Goal: Task Accomplishment & Management: Manage account settings

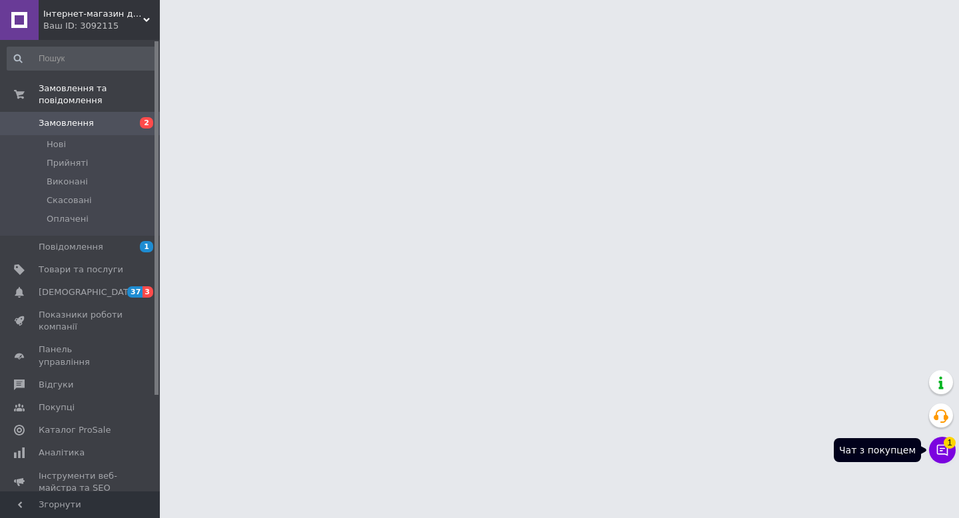
click at [946, 453] on icon at bounding box center [942, 449] width 13 height 13
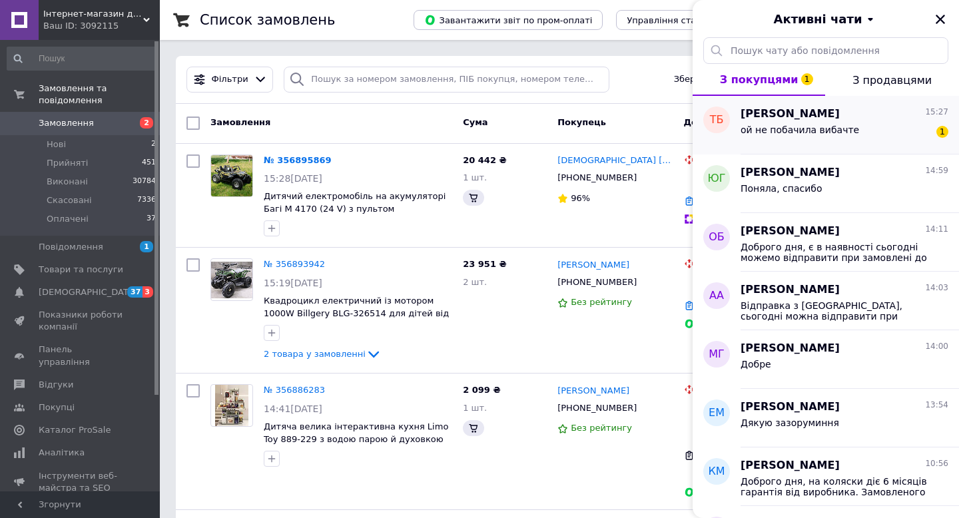
click at [844, 131] on div "ой не побачила вибачте 1" at bounding box center [844, 132] width 208 height 21
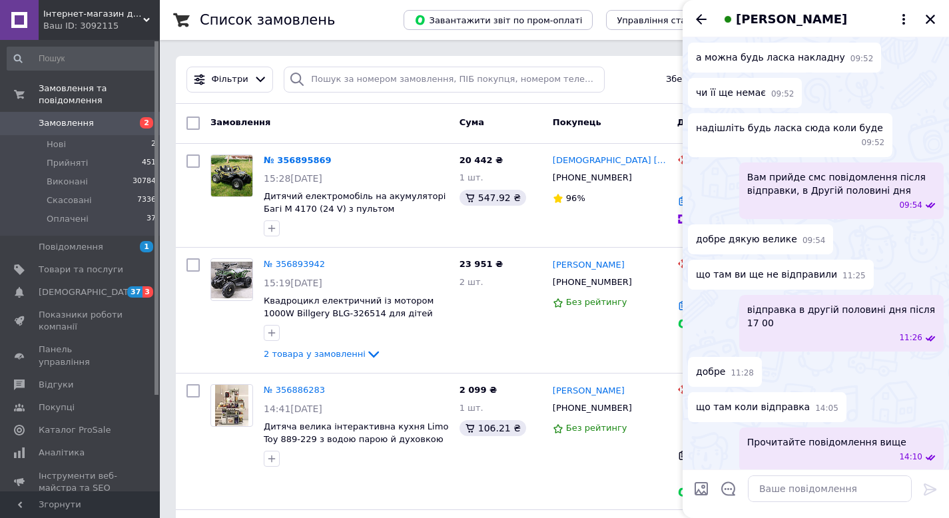
click at [613, 226] on div "Жиганський Юрий +380997377714 96%" at bounding box center [609, 195] width 125 height 93
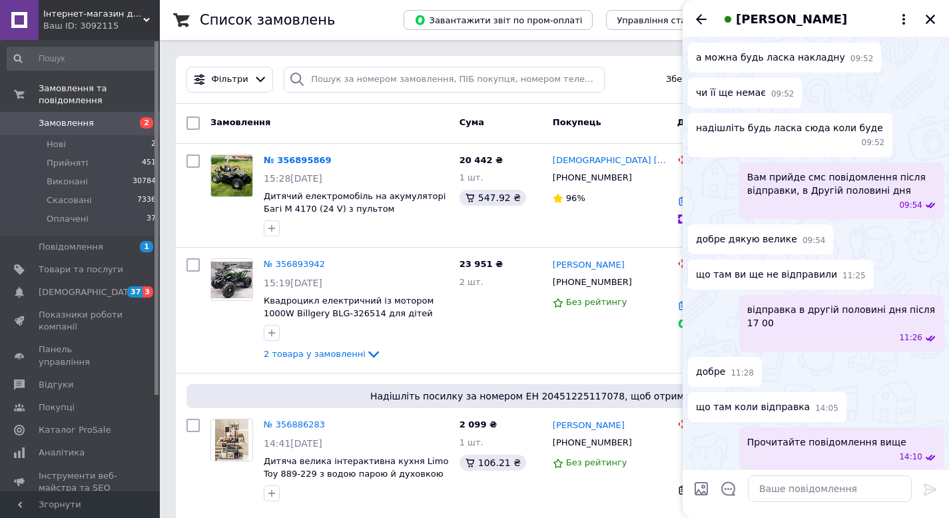
scroll to position [1107, 0]
click at [932, 17] on icon "Закрити" at bounding box center [930, 19] width 9 height 9
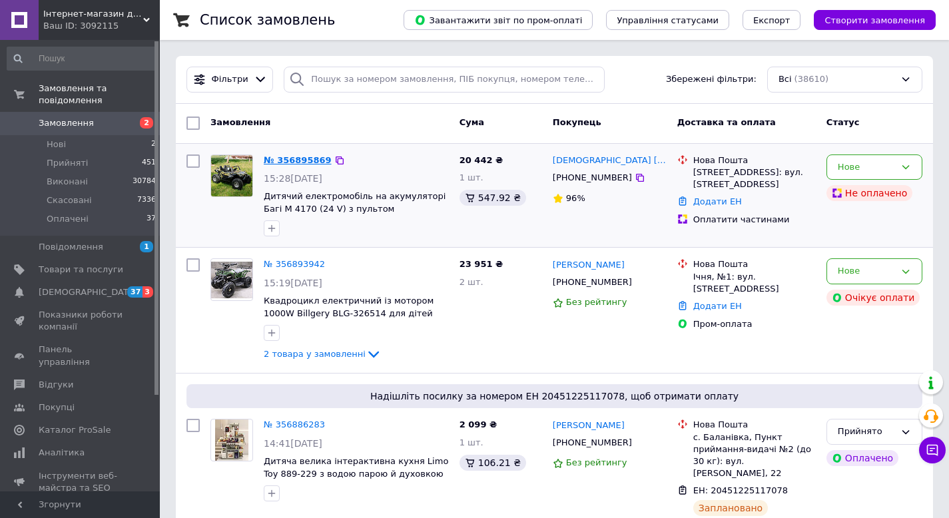
click at [292, 163] on link "№ 356895869" at bounding box center [298, 160] width 68 height 10
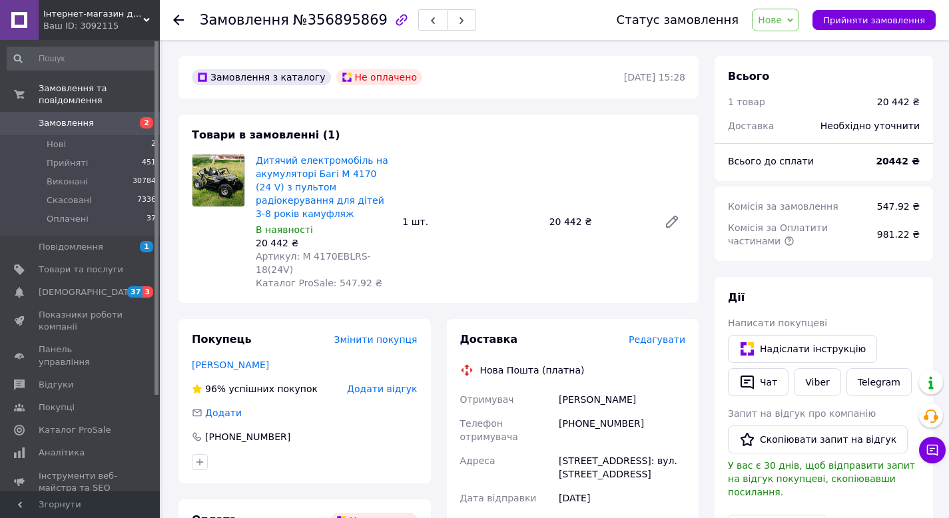
click at [119, 125] on span "Замовлення" at bounding box center [81, 123] width 85 height 12
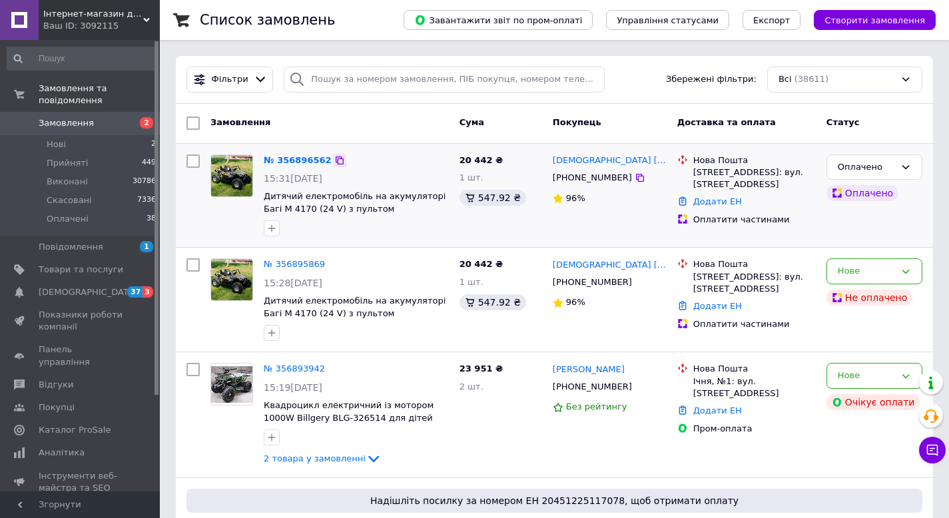
click at [338, 157] on icon at bounding box center [340, 160] width 8 height 8
drag, startPoint x: 298, startPoint y: 158, endPoint x: 419, endPoint y: 101, distance: 133.4
click at [298, 158] on link "№ 356896562" at bounding box center [298, 160] width 68 height 10
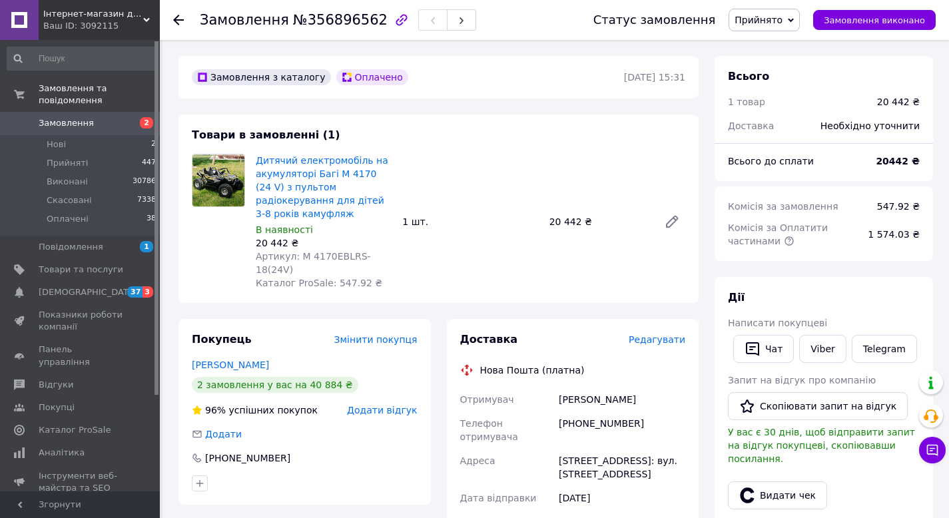
click at [653, 334] on span "Редагувати" at bounding box center [657, 339] width 57 height 11
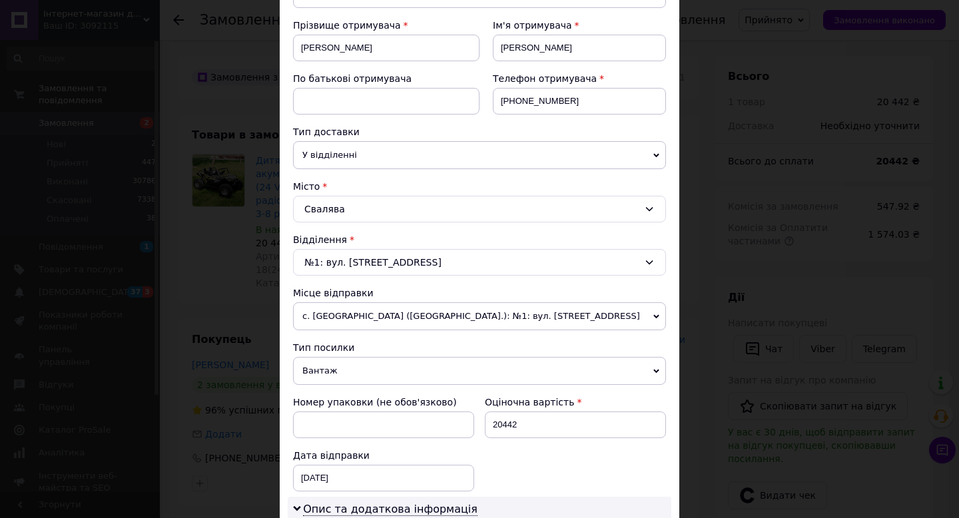
scroll to position [250, 0]
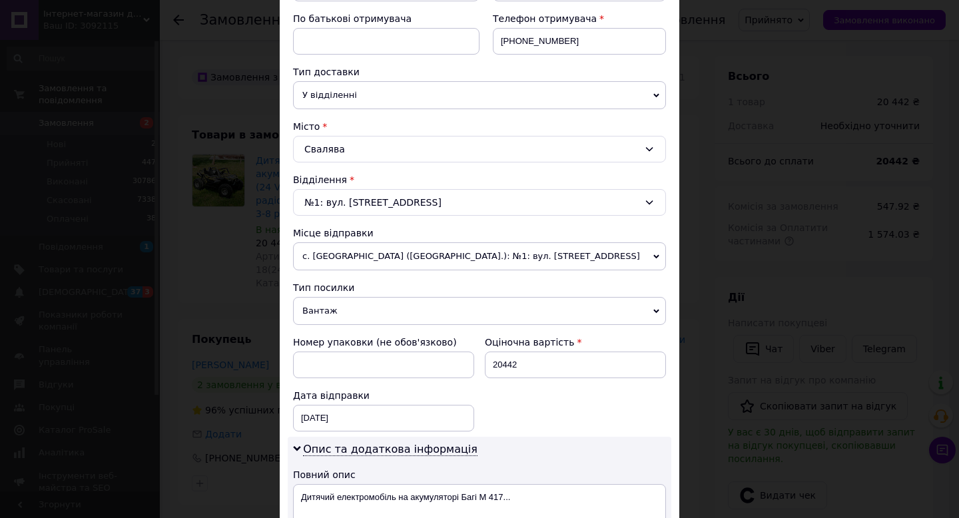
click at [362, 254] on span "с. Петриків (Тернопільська обл.): №1: вул. Тернопільська, 100" at bounding box center [479, 256] width 373 height 28
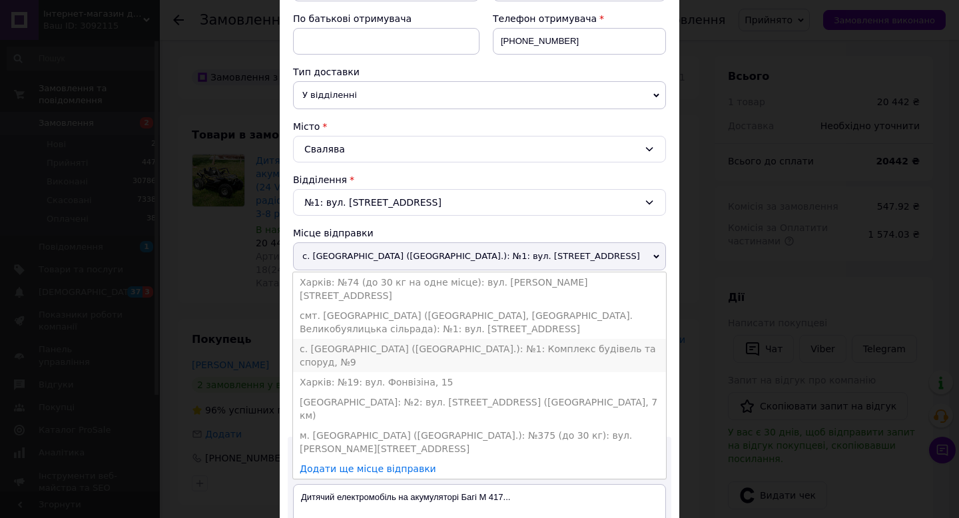
click at [330, 339] on li "с. Молодіжне (Одеська обл.): №1: Комплекс будівель та споруд, №9" at bounding box center [479, 355] width 373 height 33
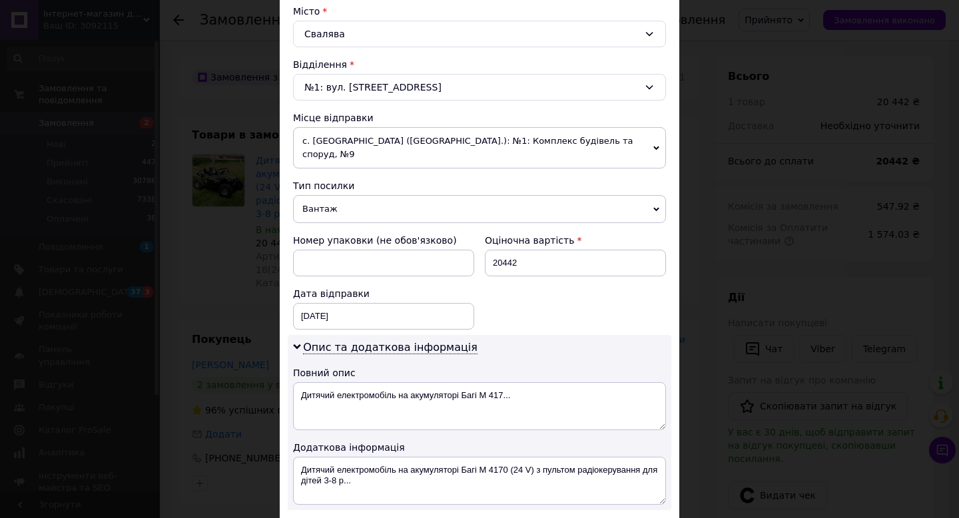
scroll to position [513, 0]
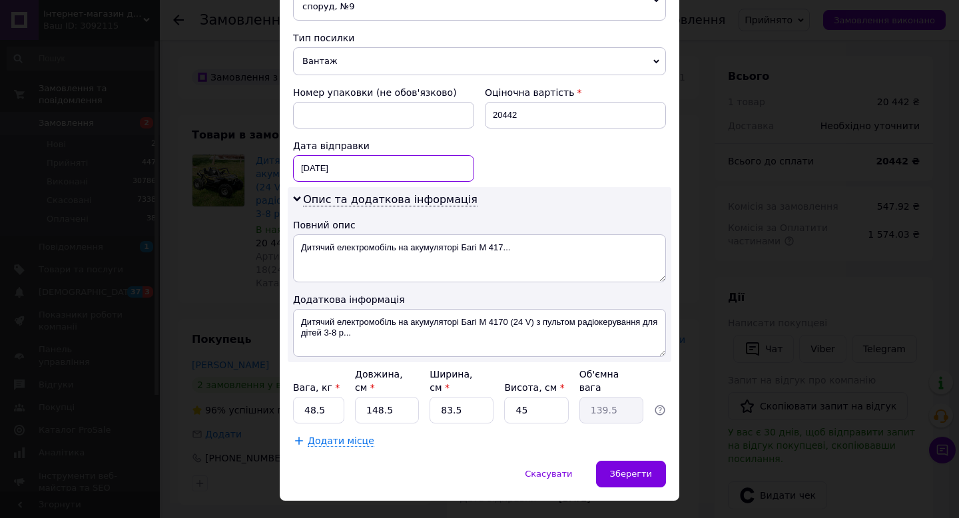
click at [351, 155] on div "12.08.2025 < 2025 > < Август > Пн Вт Ср Чт Пт Сб Вс 28 29 30 31 1 2 3 4 5 6 7 8…" at bounding box center [383, 168] width 181 height 27
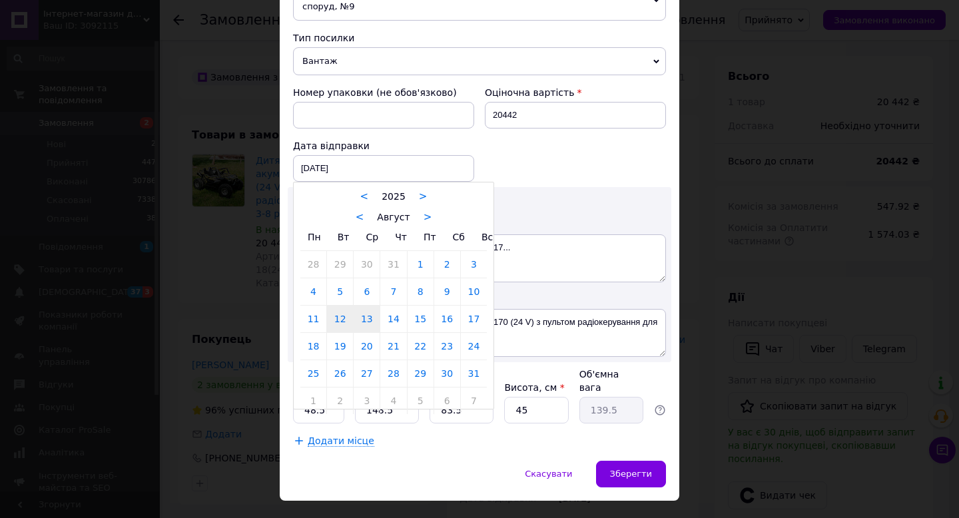
click at [364, 306] on link "13" at bounding box center [367, 319] width 26 height 27
type input "13.08.2025"
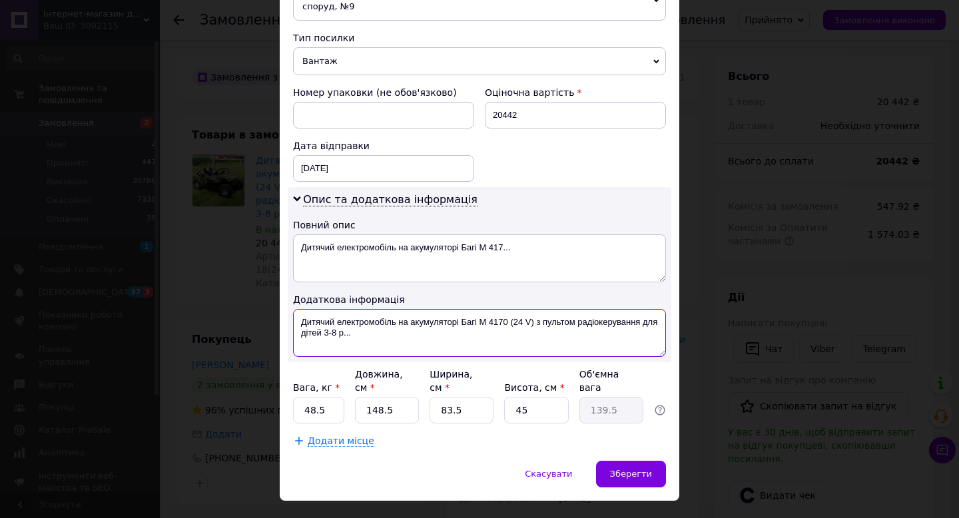
click at [482, 326] on textarea "Дитячий електромобіль на акумуляторі Багі M 4170 (24 V) з пультом радіокеруванн…" at bounding box center [479, 333] width 373 height 48
drag, startPoint x: 501, startPoint y: 320, endPoint x: 461, endPoint y: 310, distance: 41.2
click at [461, 310] on textarea "Дитячий електромобіль на акумуляторі Багі M 4170 (24 V) з пультом радіокеруванн…" at bounding box center [479, 333] width 373 height 48
paste textarea "ип M 4170EBLRS-18(24V)"
click at [469, 310] on textarea "Дитячий електромобіль на акумуляторі жип M 4170EBLRS-18(24V)" at bounding box center [479, 333] width 373 height 48
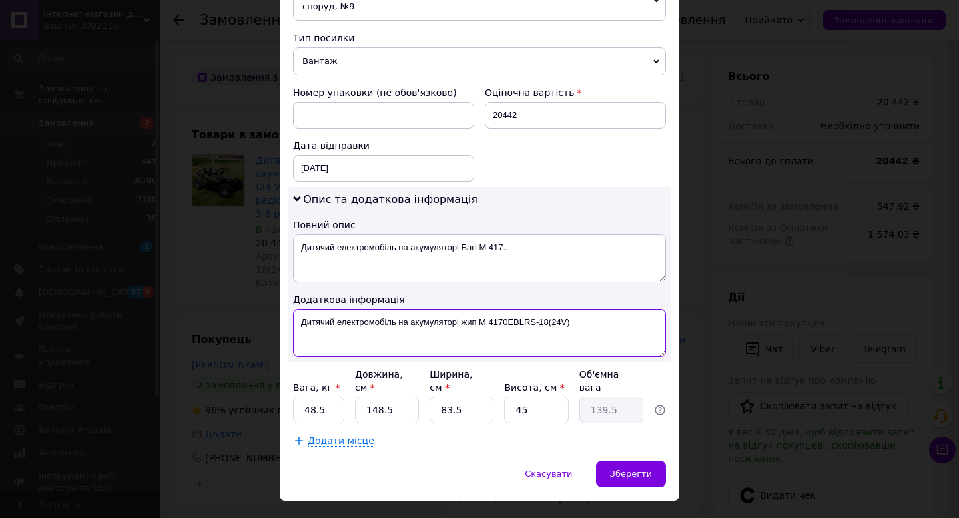
click at [469, 310] on textarea "Дитячий електромобіль на акумуляторі жип M 4170EBLRS-18(24V)" at bounding box center [479, 333] width 373 height 48
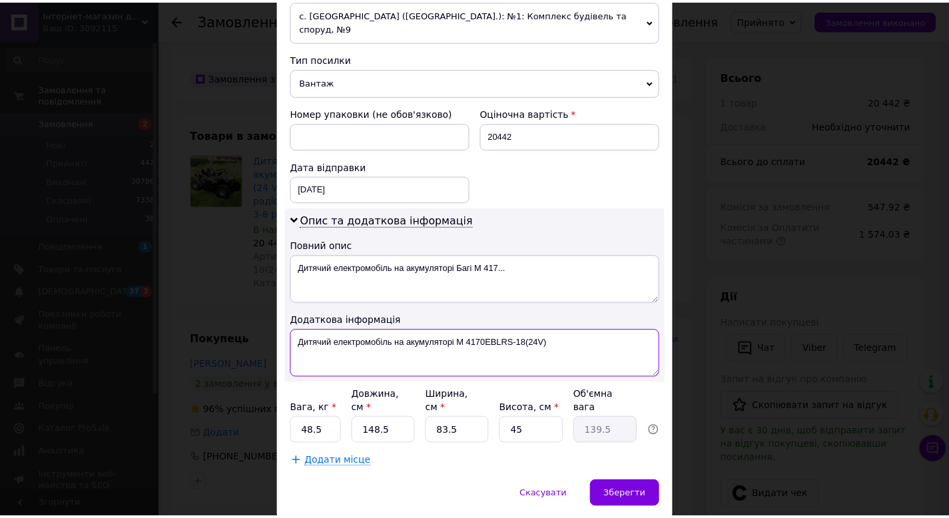
scroll to position [529, 0]
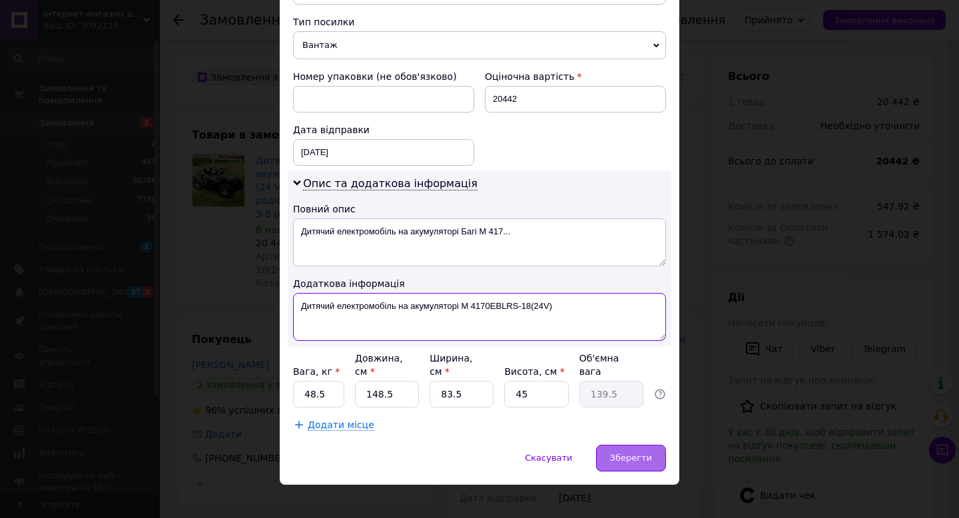
type textarea "Дитячий електромобіль на акумуляторі M 4170EBLRS-18(24V)"
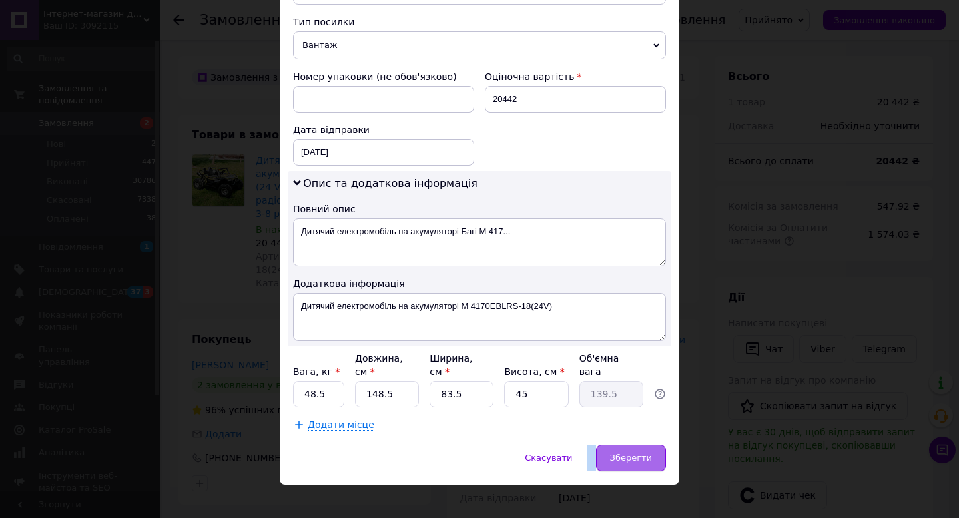
click at [625, 431] on div "× Редагування доставки Спосіб доставки Нова Пошта (платна) Платник Отримувач Ві…" at bounding box center [480, 1] width 400 height 967
click at [625, 453] on span "Зберегти" at bounding box center [631, 458] width 42 height 10
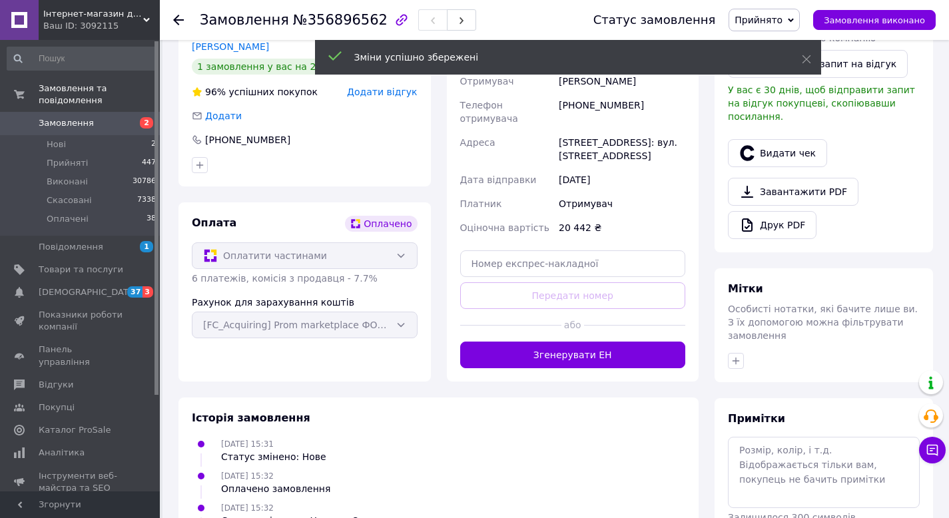
scroll to position [400, 0]
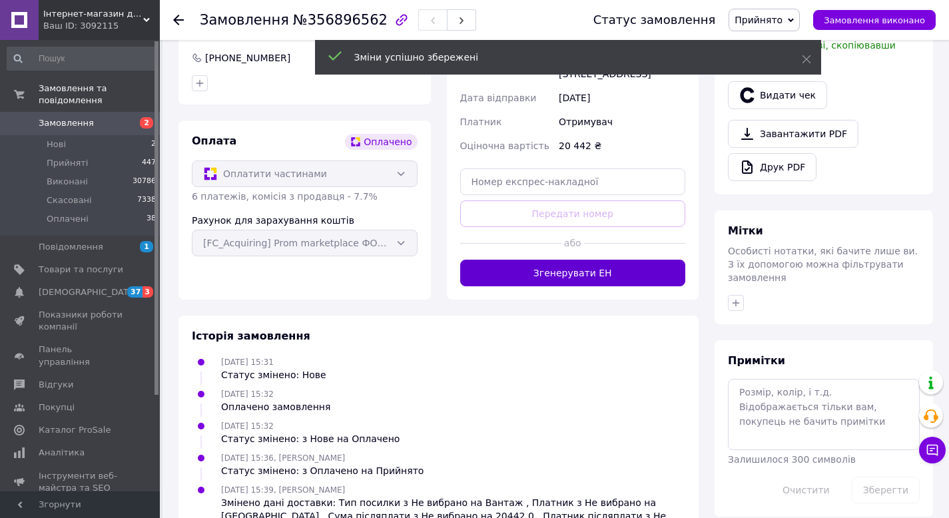
click at [587, 261] on button "Згенерувати ЕН" at bounding box center [573, 273] width 226 height 27
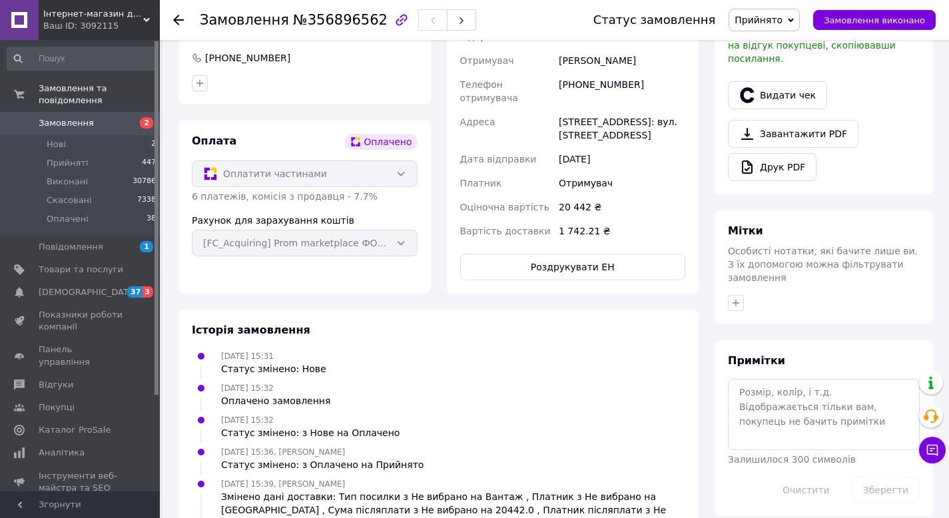
click at [78, 121] on span "Замовлення" at bounding box center [66, 123] width 55 height 12
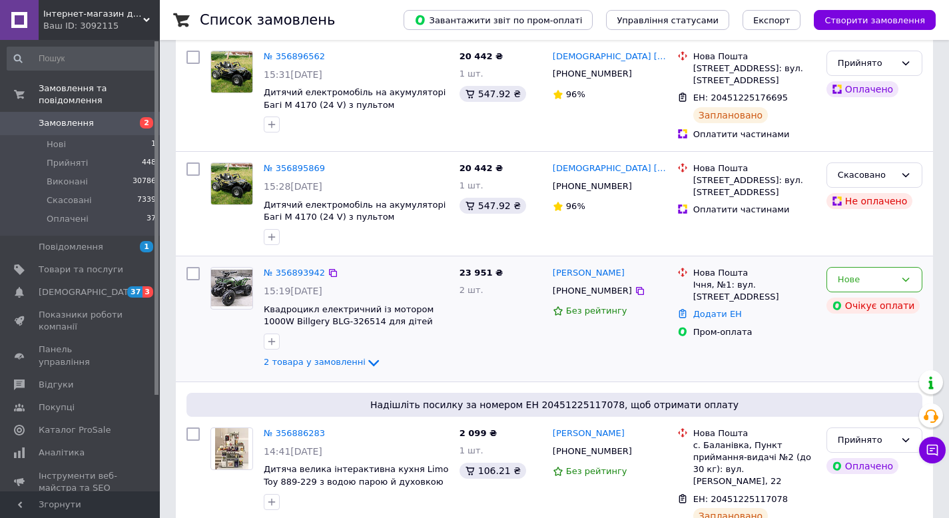
scroll to position [112, 0]
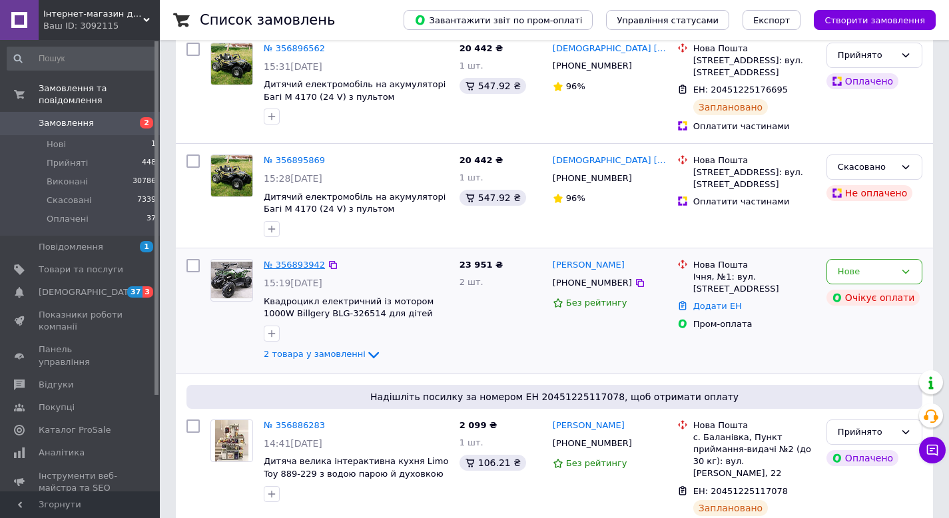
click at [292, 268] on link "№ 356893942" at bounding box center [294, 265] width 61 height 10
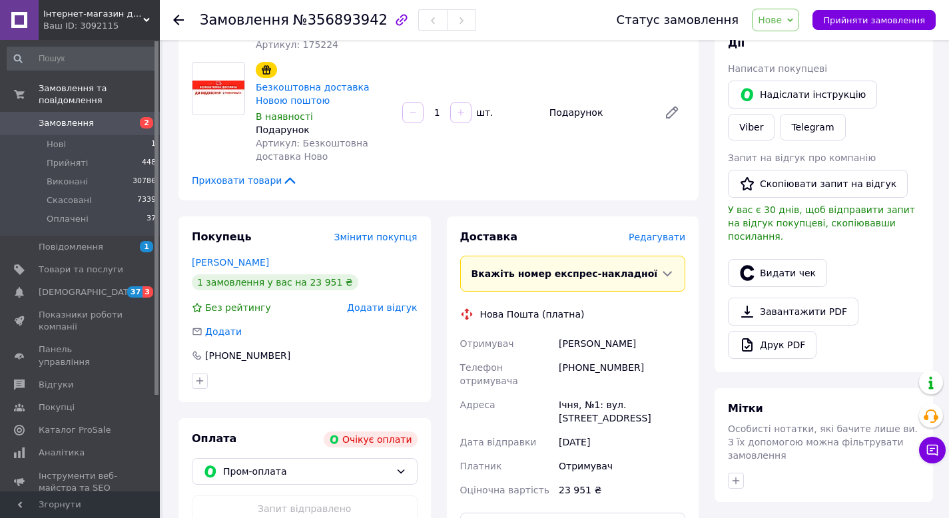
scroll to position [93, 0]
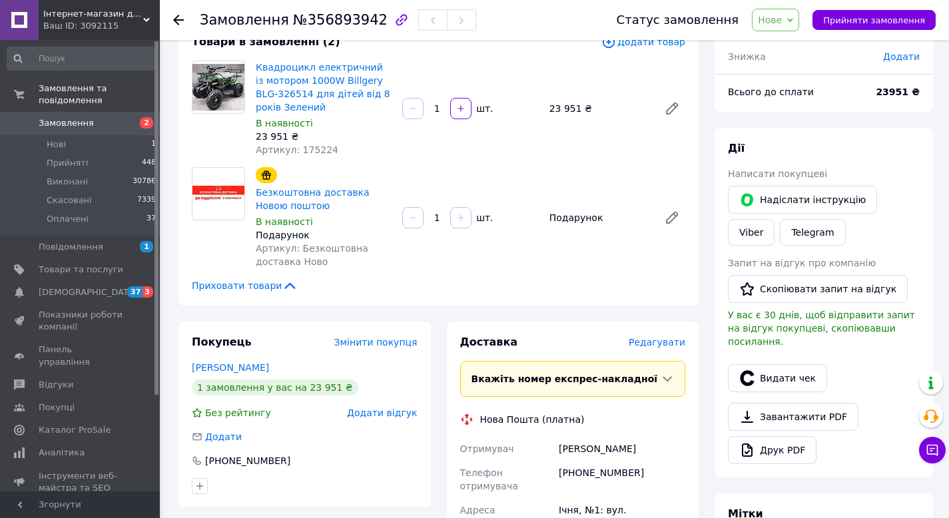
click at [77, 123] on span "Замовлення" at bounding box center [66, 123] width 55 height 12
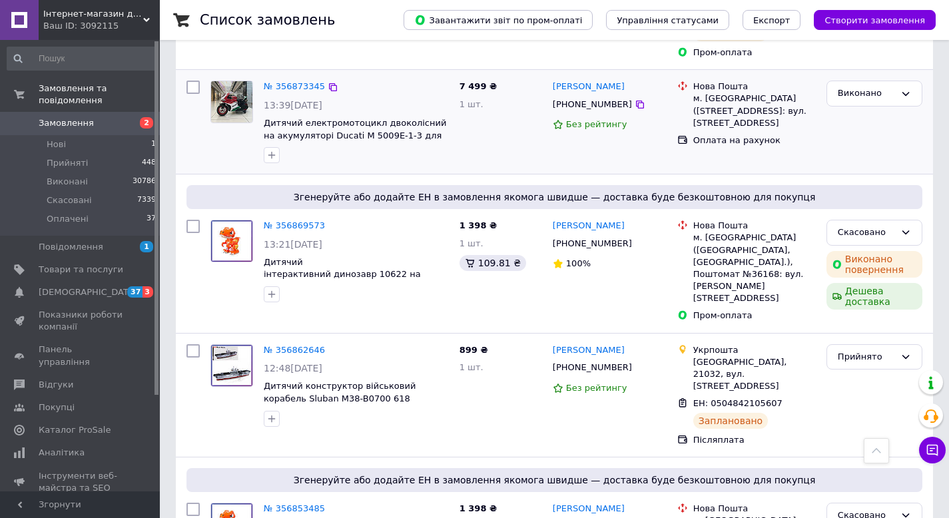
scroll to position [876, 0]
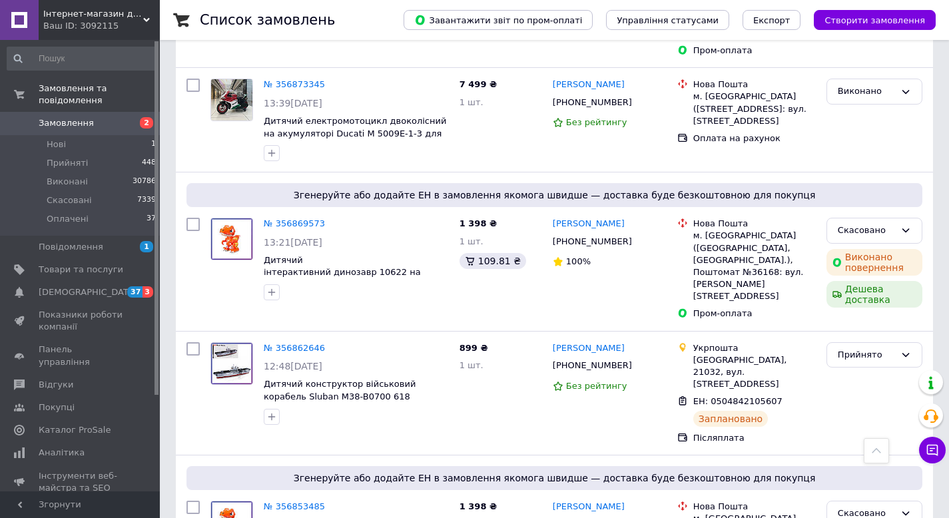
click at [79, 19] on span "Інтернет-магазин дитячих товарів та товарів для дому "Твій Кіндер"" at bounding box center [93, 14] width 100 height 12
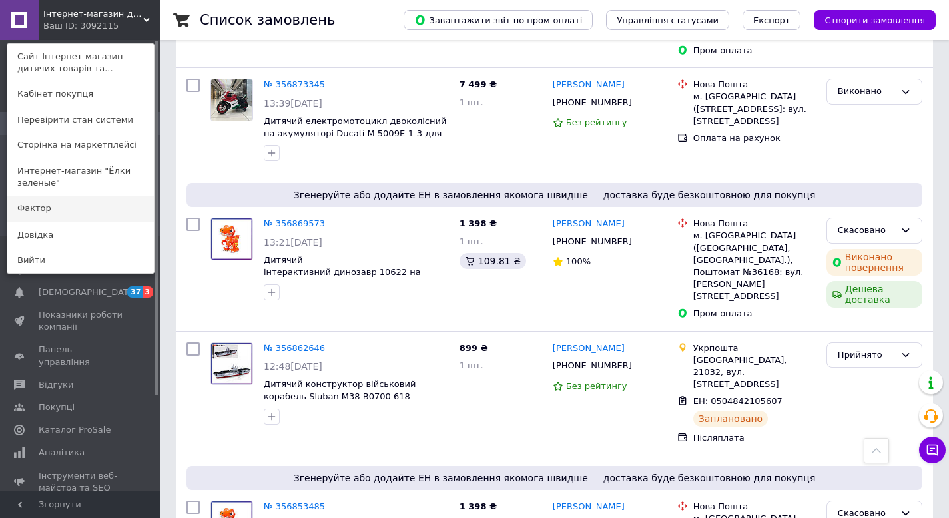
click at [56, 212] on link "Фактор" at bounding box center [80, 208] width 146 height 25
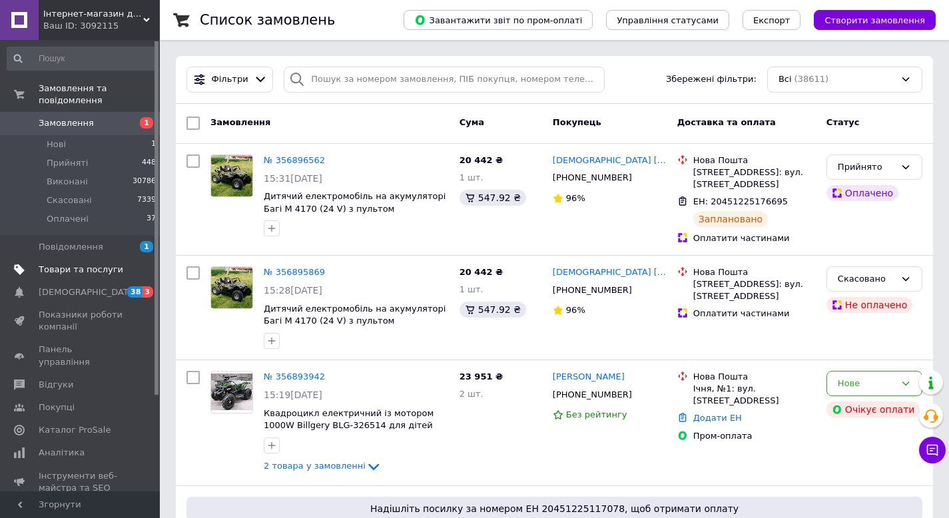
click at [102, 272] on span "Товари та послуги" at bounding box center [81, 270] width 85 height 12
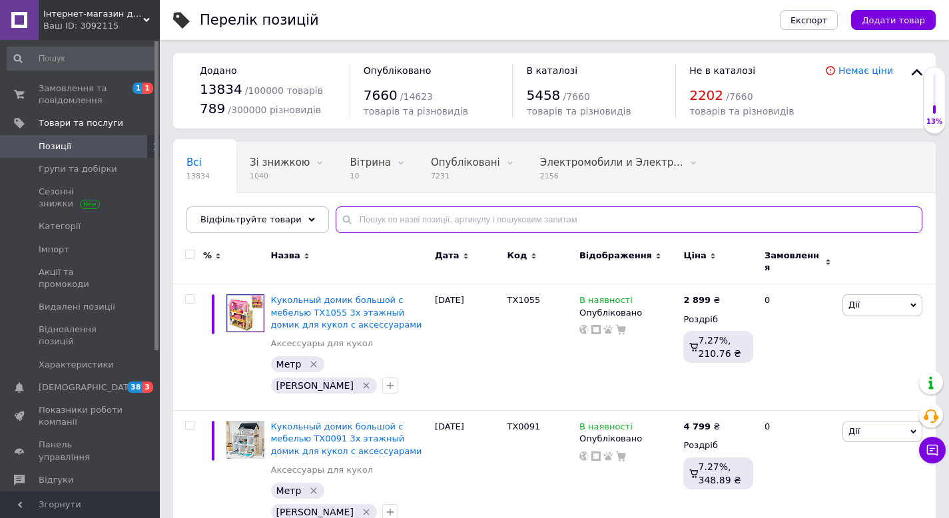
click at [482, 220] on input "text" at bounding box center [629, 219] width 587 height 27
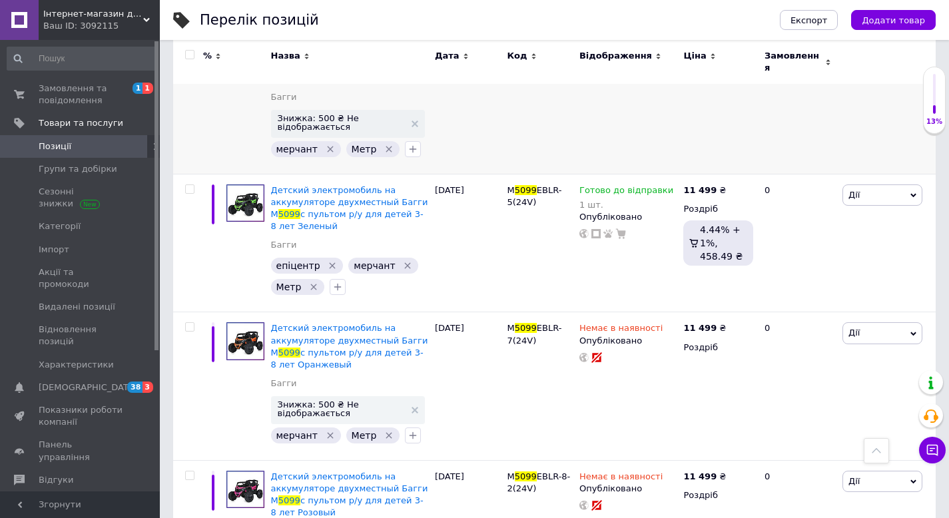
scroll to position [166, 0]
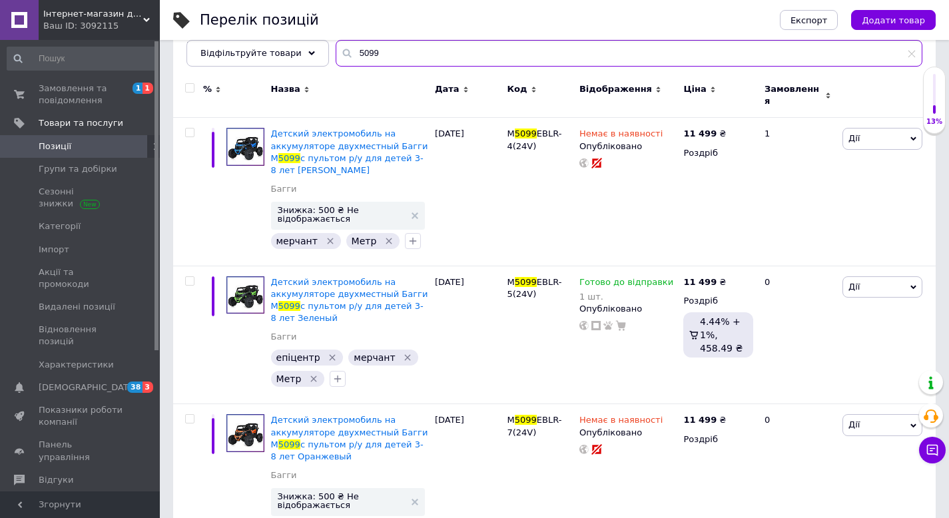
type input "5099"
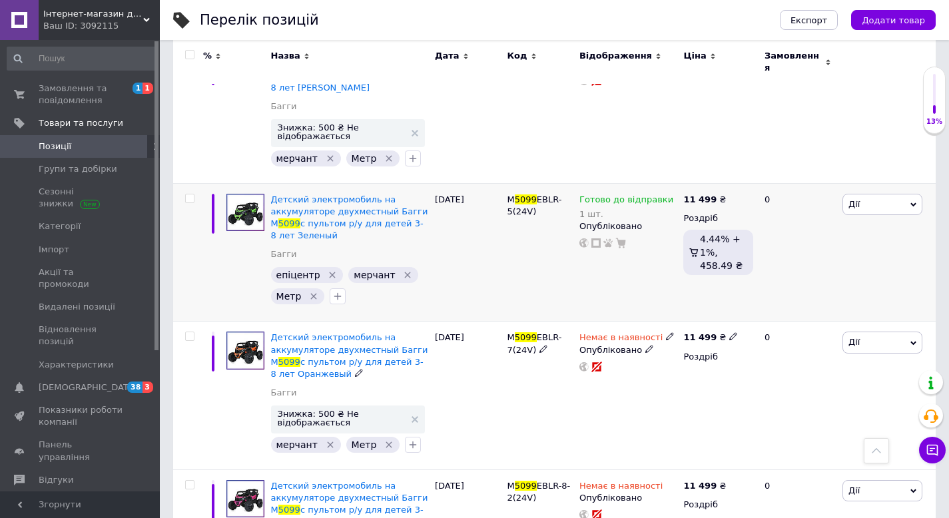
scroll to position [240, 0]
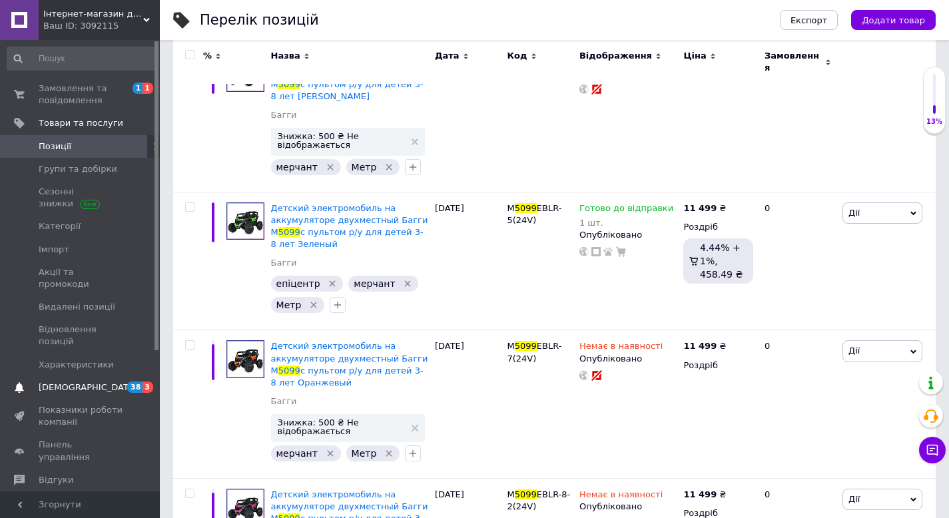
click at [110, 382] on span "[DEMOGRAPHIC_DATA]" at bounding box center [81, 388] width 85 height 12
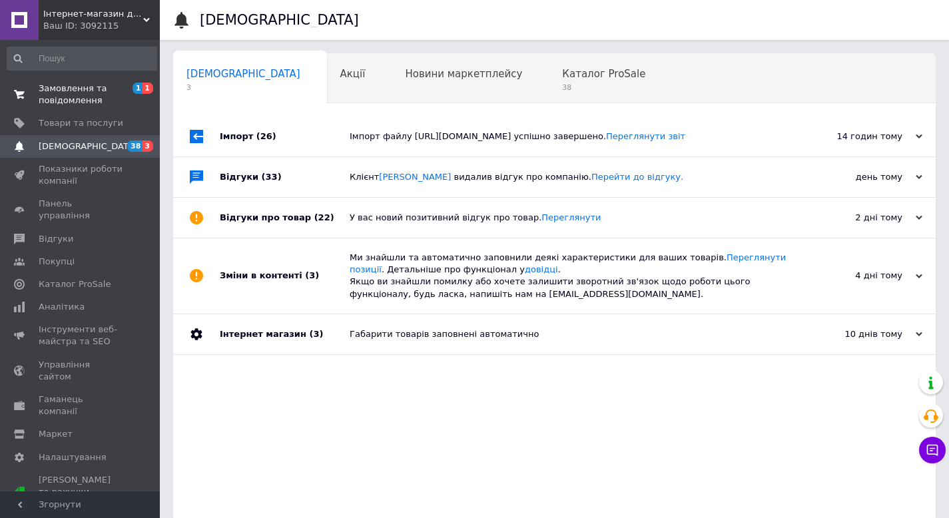
click at [95, 105] on span "Замовлення та повідомлення" at bounding box center [81, 95] width 85 height 24
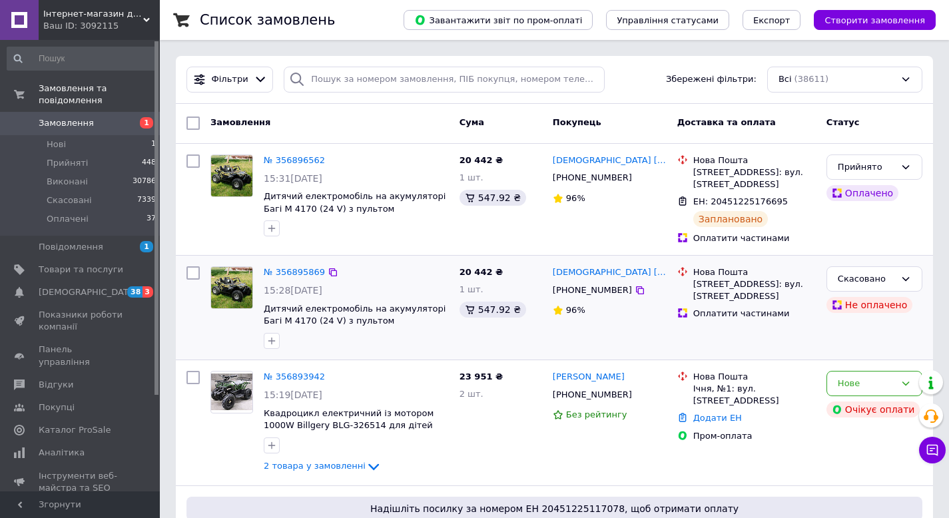
scroll to position [99, 0]
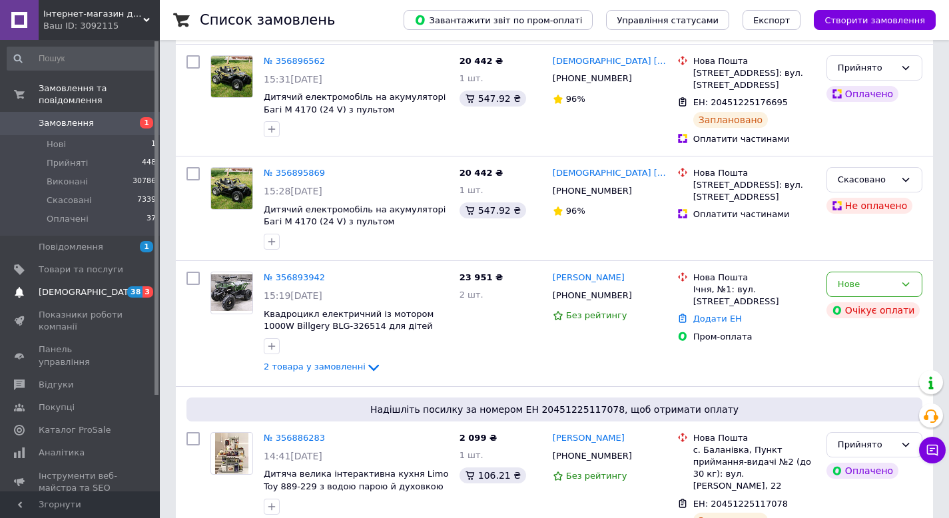
click at [89, 290] on span "[DEMOGRAPHIC_DATA]" at bounding box center [81, 292] width 85 height 12
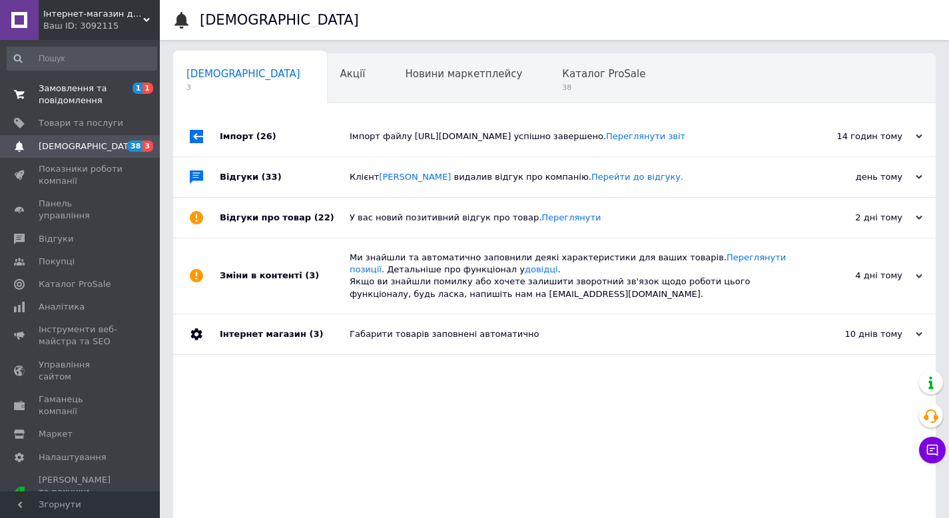
click at [69, 100] on span "Замовлення та повідомлення" at bounding box center [81, 95] width 85 height 24
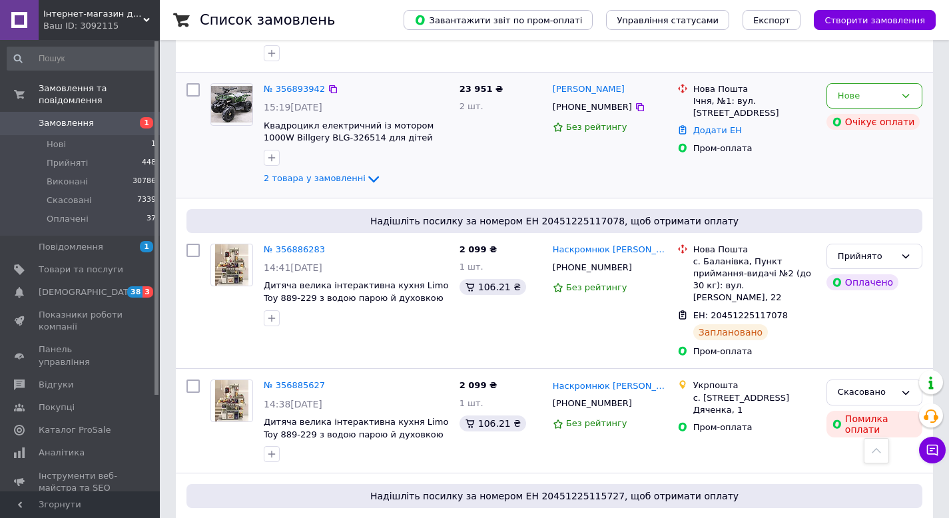
scroll to position [363, 0]
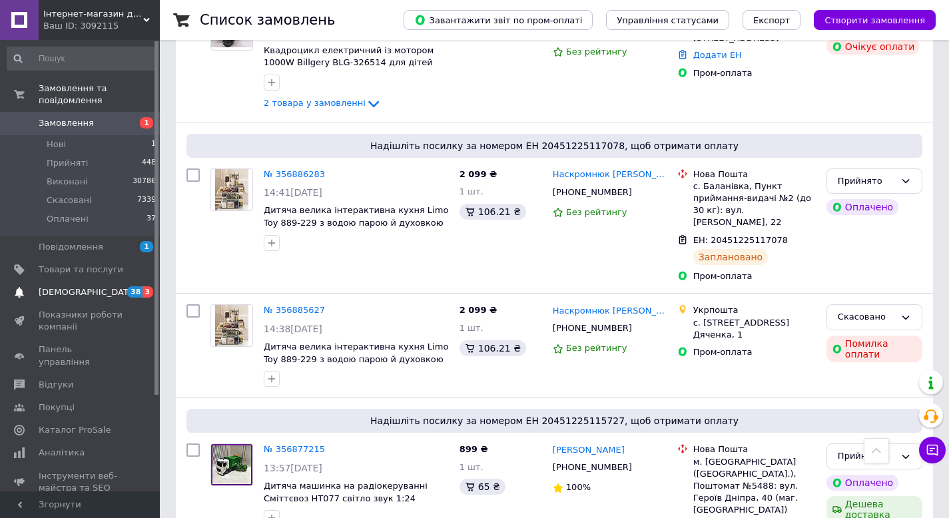
click at [91, 282] on link "[DEMOGRAPHIC_DATA] 38 3" at bounding box center [82, 292] width 164 height 23
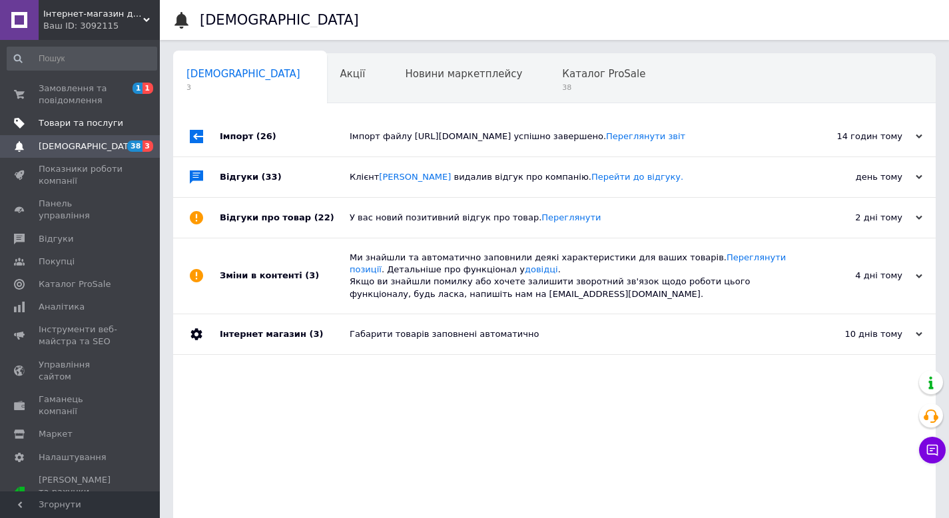
click at [89, 124] on span "Товари та послуги" at bounding box center [81, 123] width 85 height 12
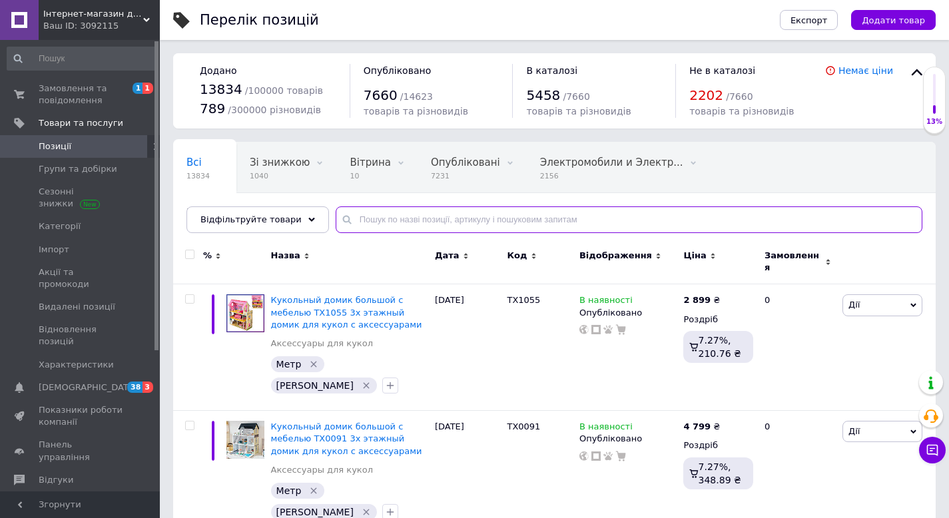
click at [391, 216] on input "text" at bounding box center [629, 219] width 587 height 27
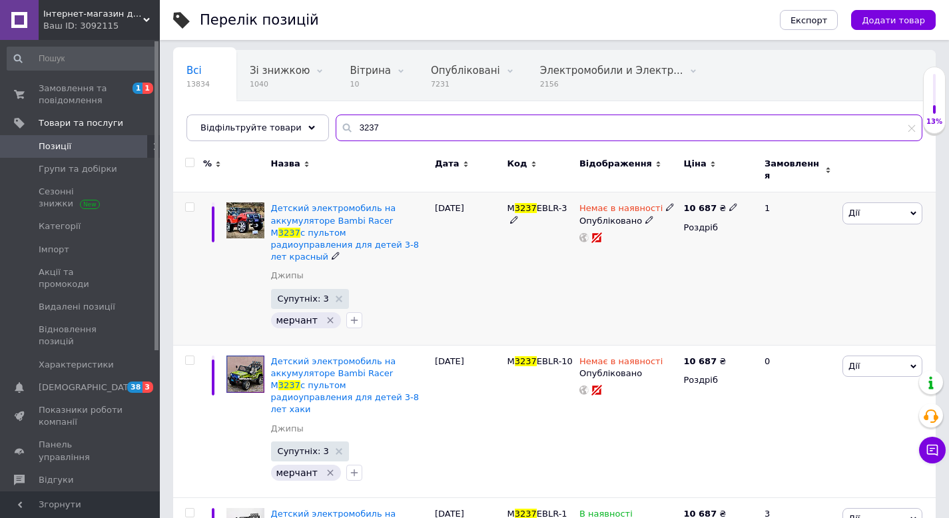
scroll to position [97, 0]
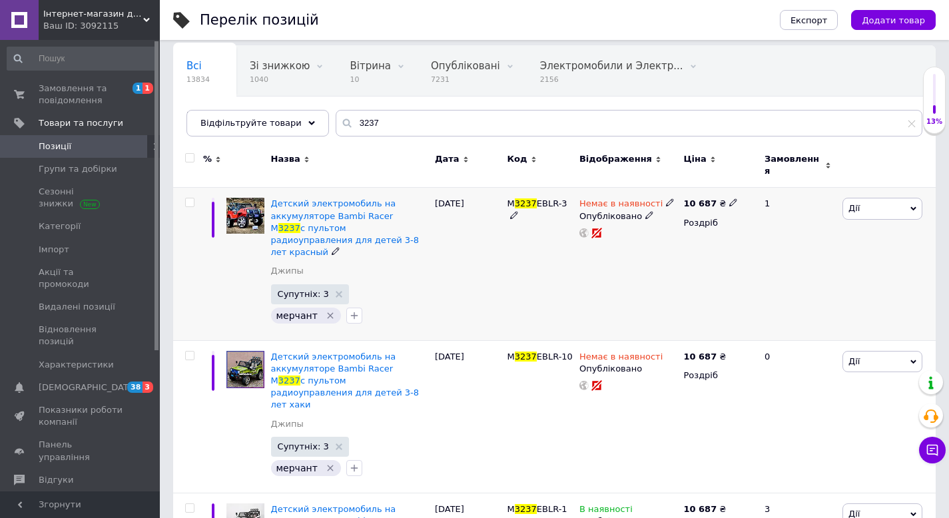
click at [667, 198] on icon at bounding box center [670, 202] width 8 height 8
click at [702, 204] on li "В наявності" at bounding box center [745, 213] width 127 height 19
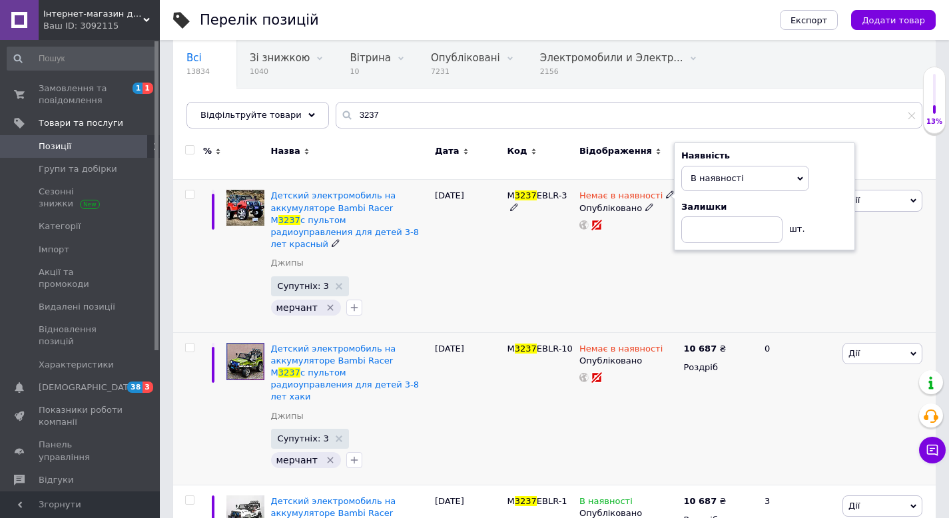
scroll to position [114, 0]
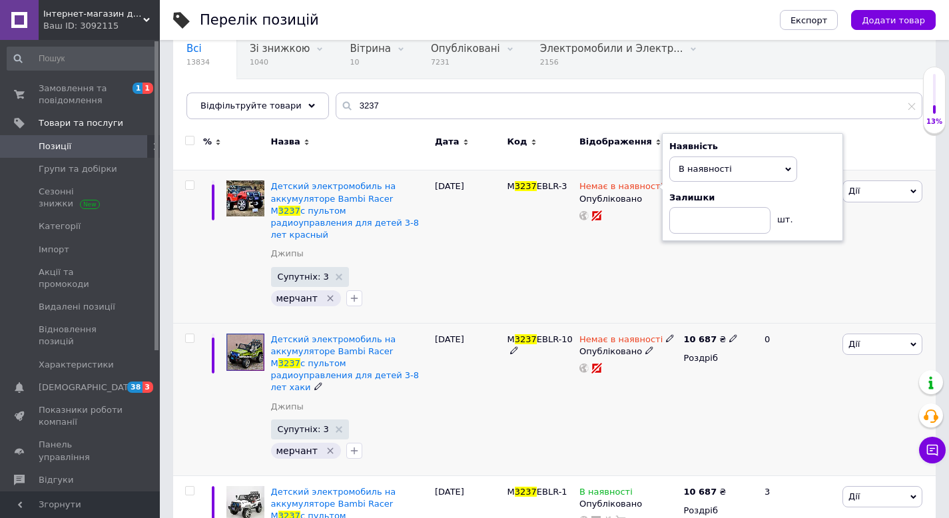
click at [669, 334] on div "Немає в наявності" at bounding box center [627, 340] width 97 height 12
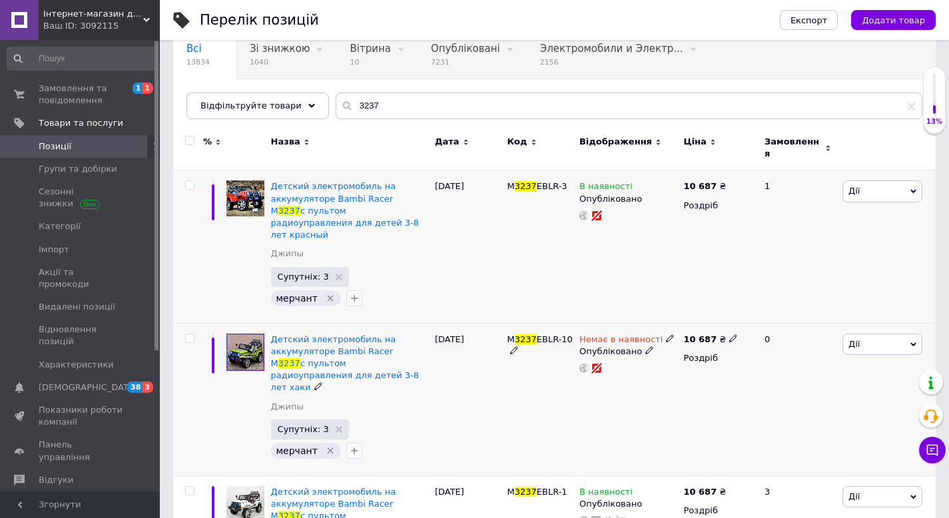
click at [666, 334] on use at bounding box center [669, 337] width 7 height 7
click at [689, 340] on li "В наявності" at bounding box center [745, 349] width 127 height 19
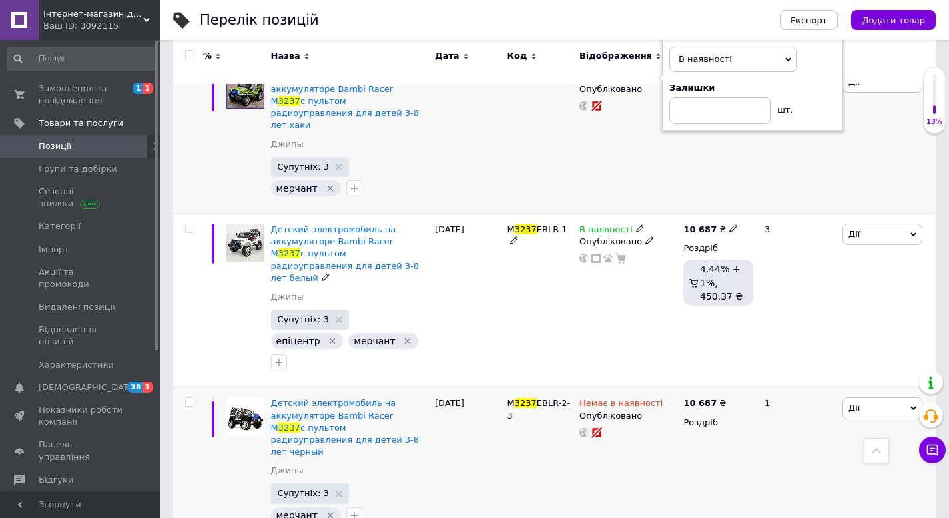
scroll to position [425, 0]
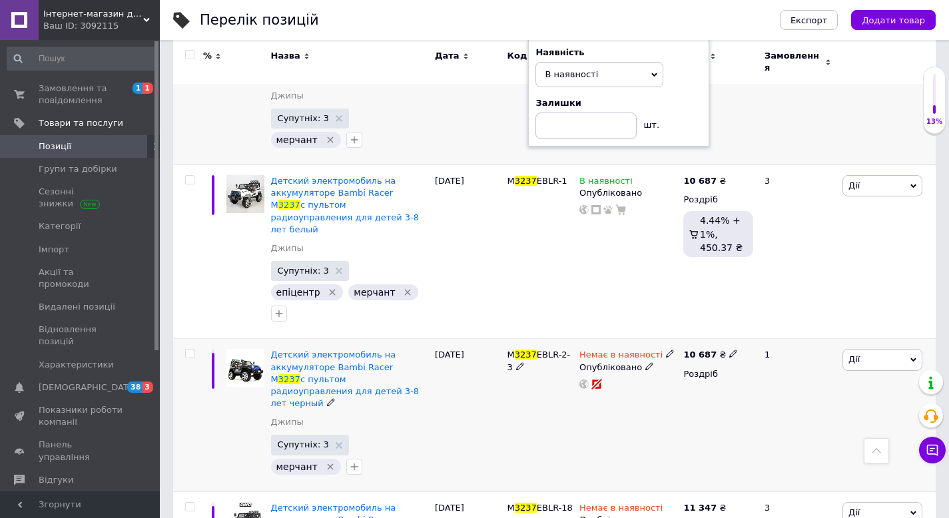
click at [666, 350] on icon at bounding box center [670, 354] width 8 height 8
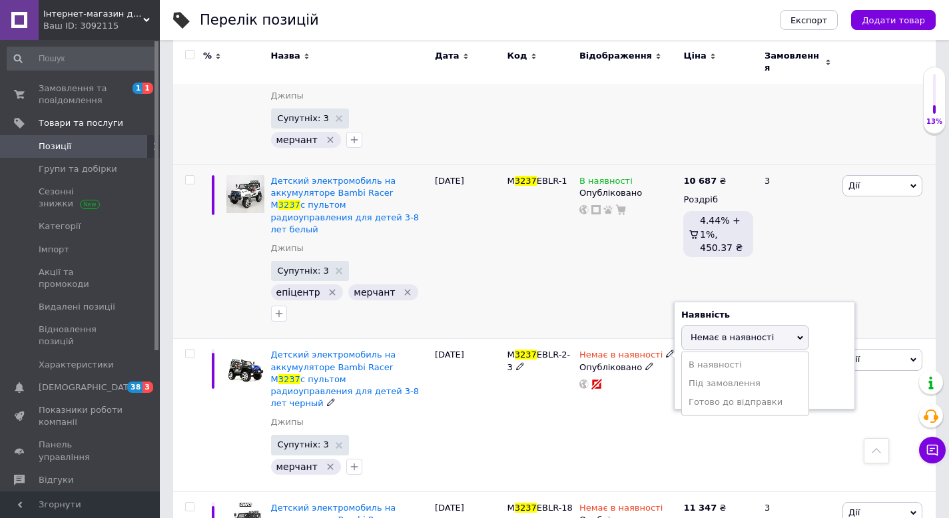
drag, startPoint x: 696, startPoint y: 319, endPoint x: 643, endPoint y: 276, distance: 68.6
click at [696, 356] on li "В наявності" at bounding box center [745, 365] width 127 height 19
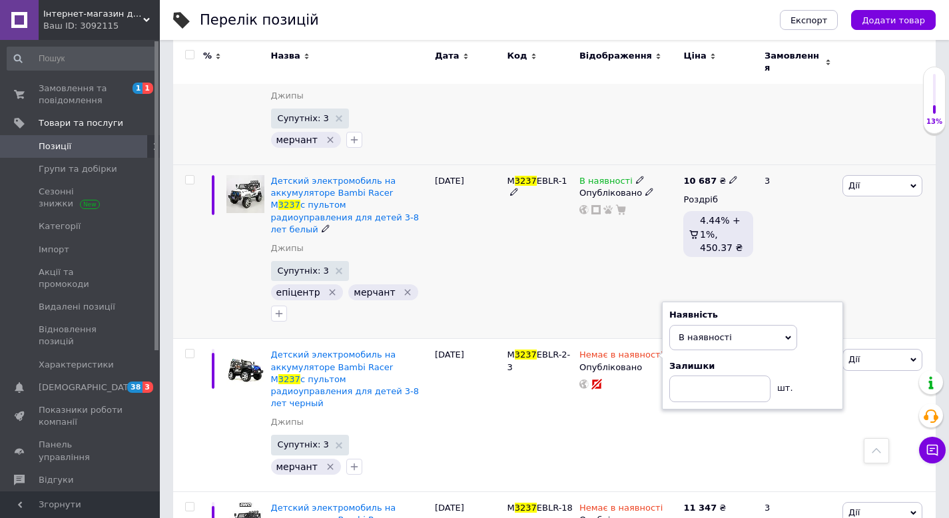
click at [615, 254] on div "В наявності Опубліковано" at bounding box center [628, 252] width 104 height 174
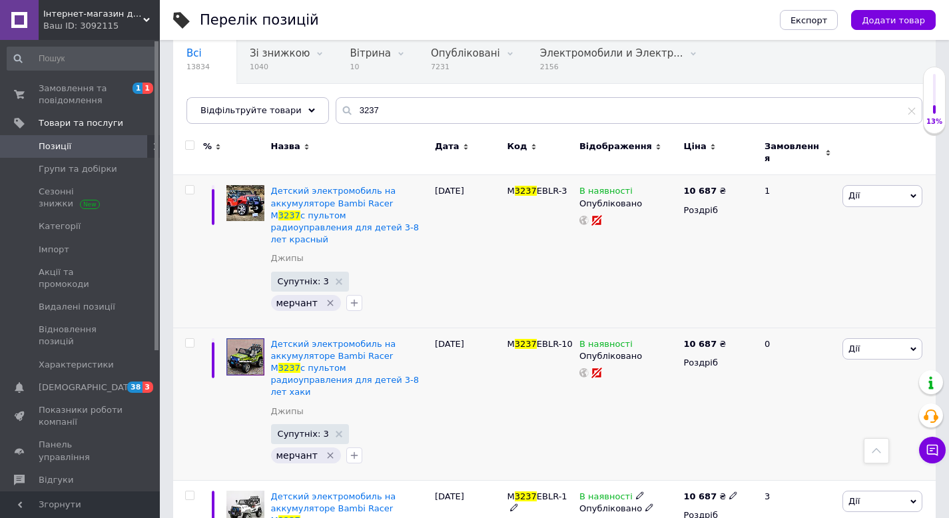
scroll to position [38, 0]
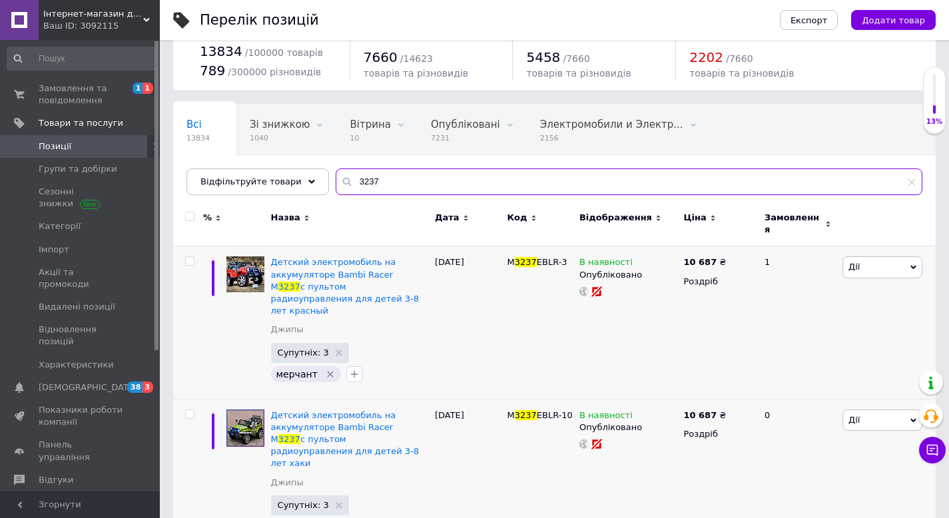
click at [384, 178] on input "3237" at bounding box center [629, 181] width 587 height 27
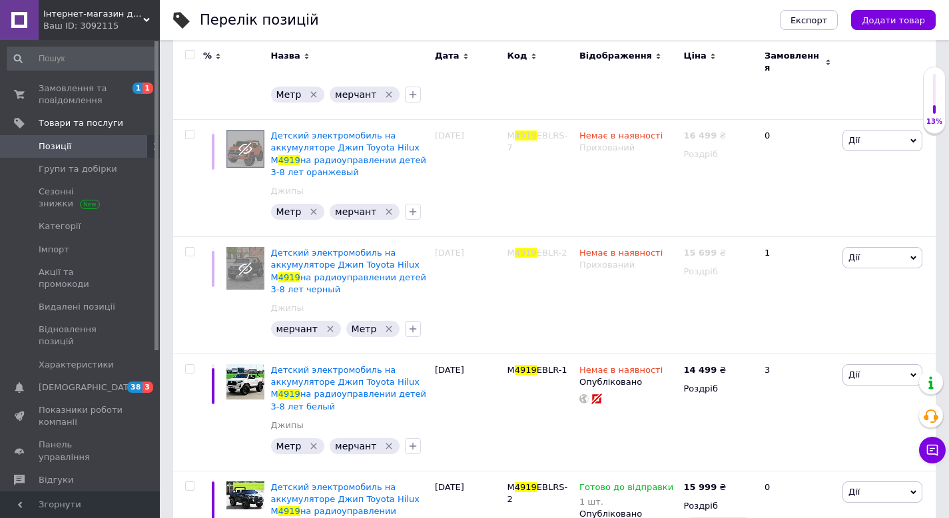
scroll to position [569, 0]
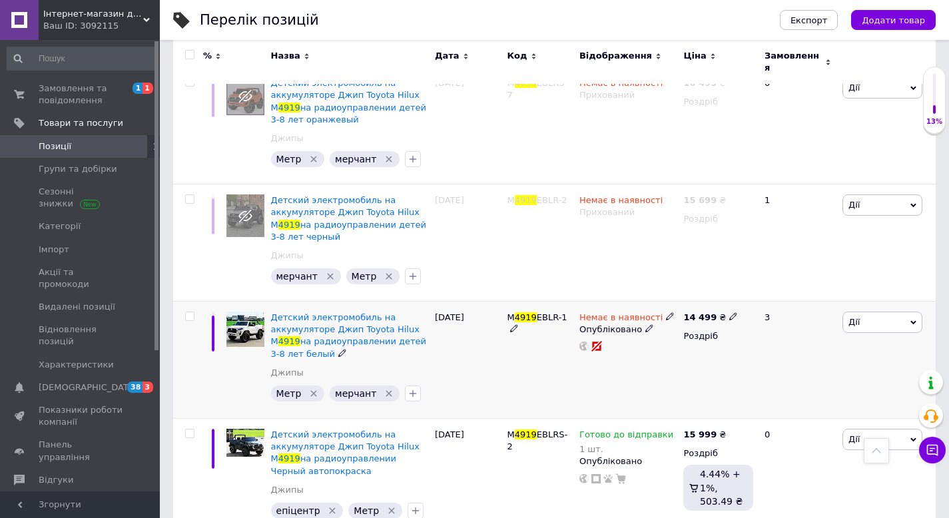
click at [666, 313] on use at bounding box center [669, 316] width 7 height 7
drag, startPoint x: 706, startPoint y: 319, endPoint x: 698, endPoint y: 313, distance: 10.0
click at [706, 319] on li "В наявності" at bounding box center [745, 327] width 127 height 19
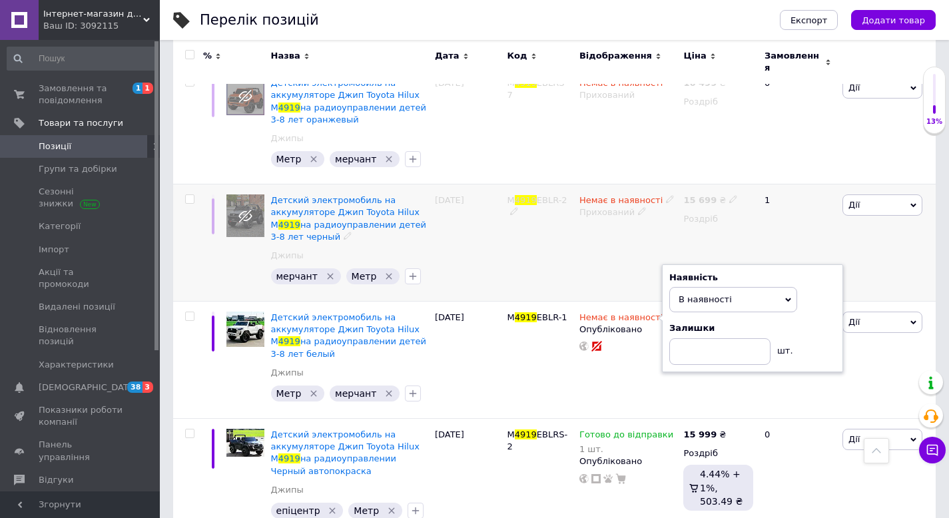
click at [596, 256] on div "Немає в наявності Прихований" at bounding box center [628, 242] width 104 height 117
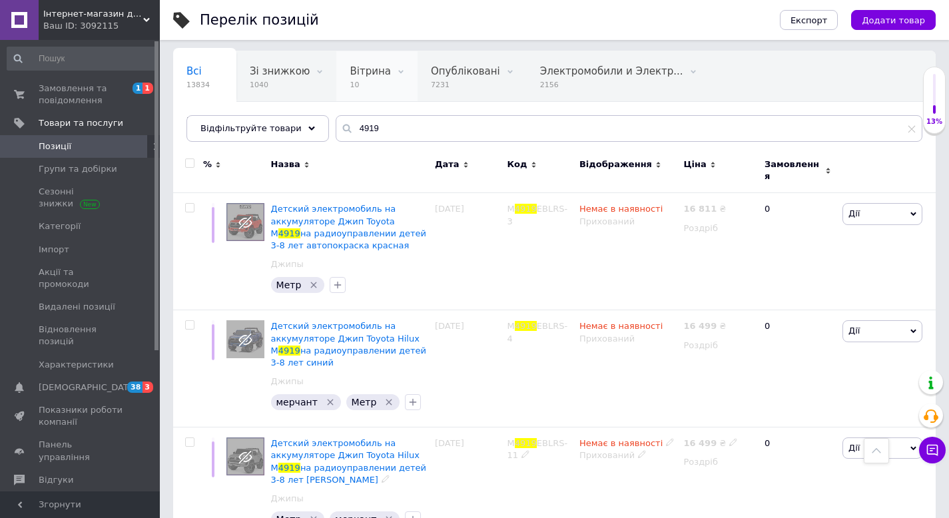
scroll to position [0, 0]
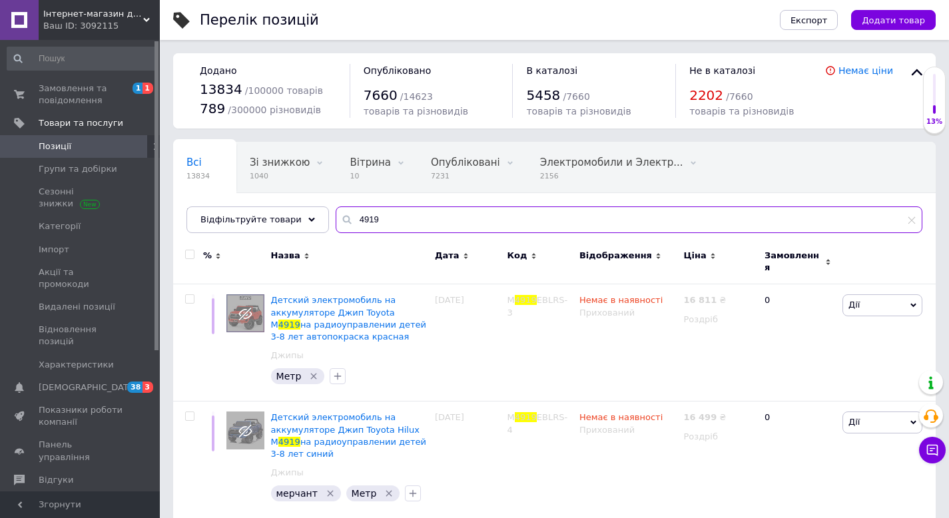
click at [395, 215] on input "4919" at bounding box center [629, 219] width 587 height 27
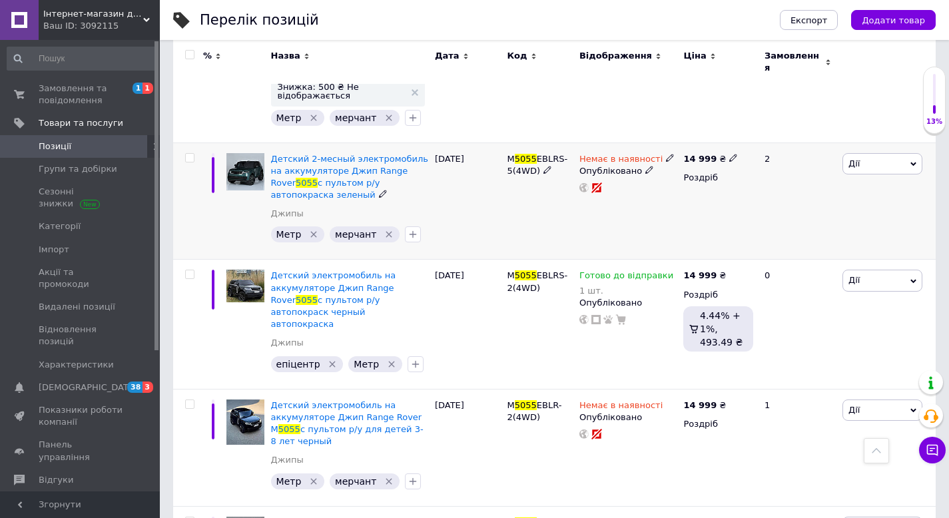
scroll to position [37, 0]
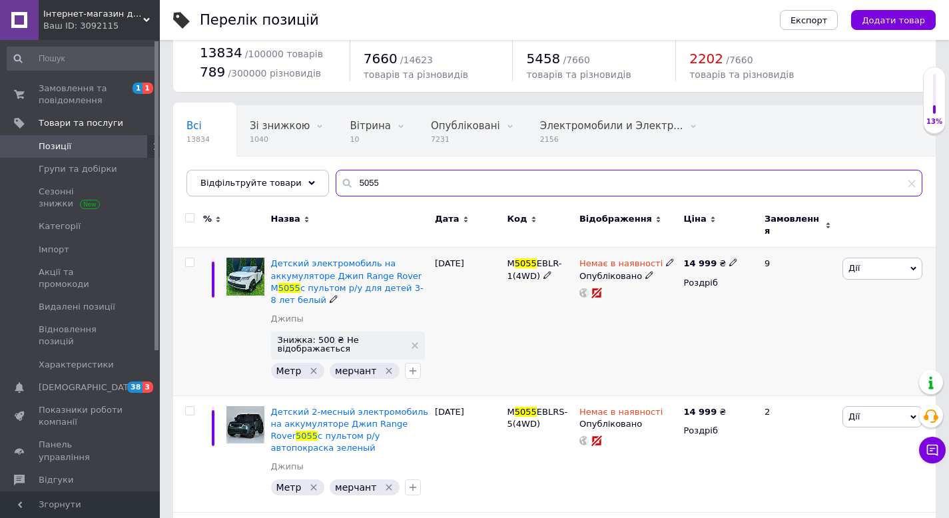
type input "5055"
click at [666, 258] on icon at bounding box center [670, 262] width 8 height 8
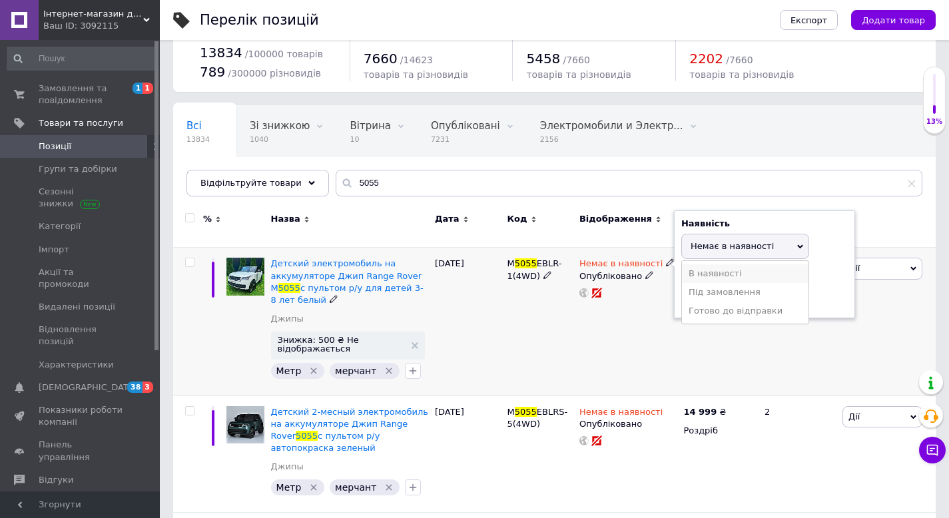
click at [702, 264] on li "В наявності" at bounding box center [745, 273] width 127 height 19
click at [527, 336] on div "M 5055 EBLR-1(4WD)" at bounding box center [539, 322] width 73 height 148
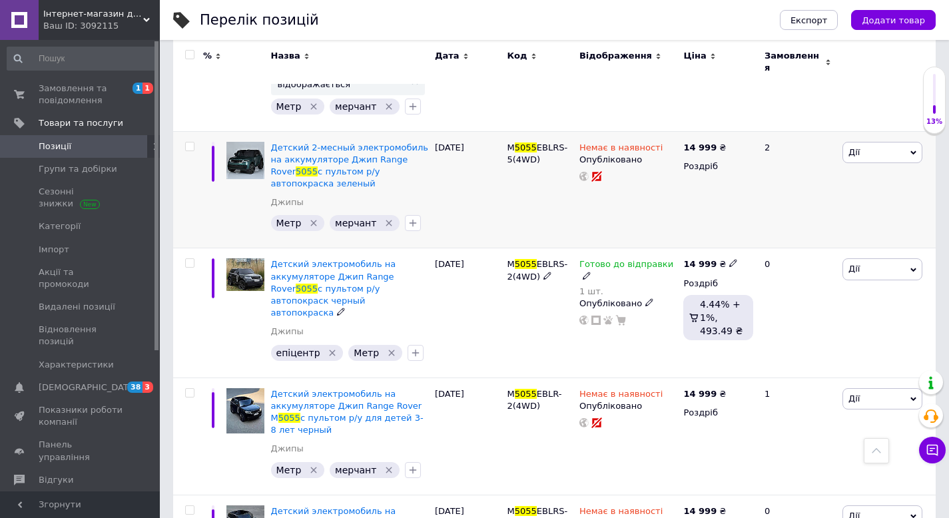
scroll to position [300, 0]
click at [666, 143] on icon at bounding box center [670, 147] width 8 height 8
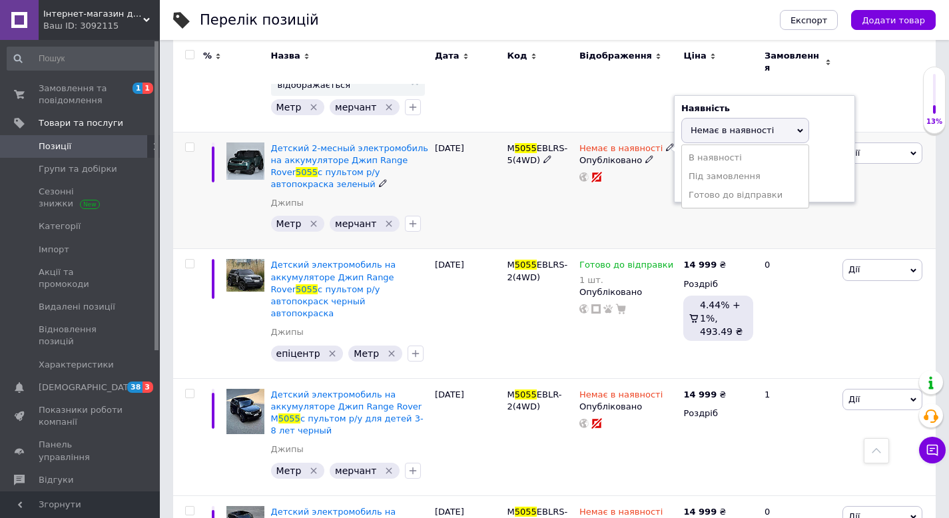
drag, startPoint x: 712, startPoint y: 150, endPoint x: 702, endPoint y: 156, distance: 11.3
click at [712, 150] on li "В наявності" at bounding box center [745, 157] width 127 height 19
click at [545, 214] on div "M 5055 EBLRS-5(4WD)" at bounding box center [539, 190] width 73 height 117
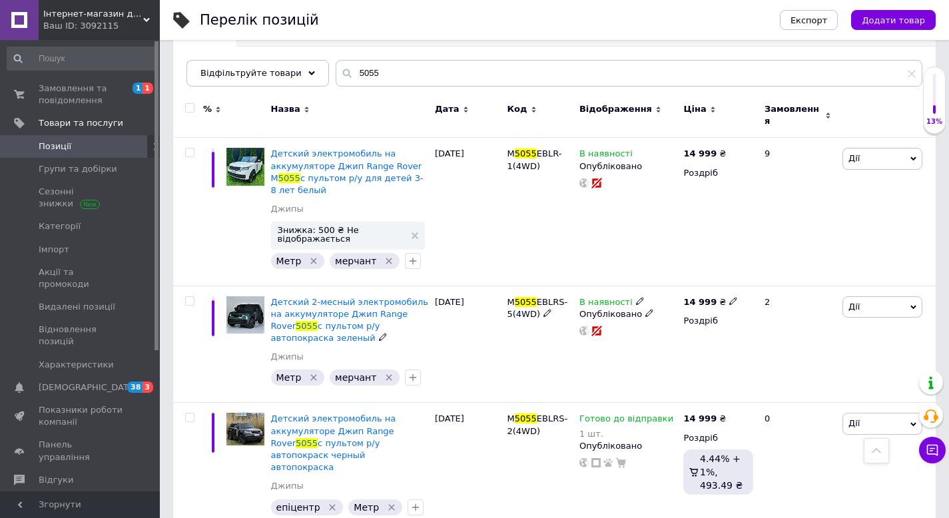
scroll to position [0, 0]
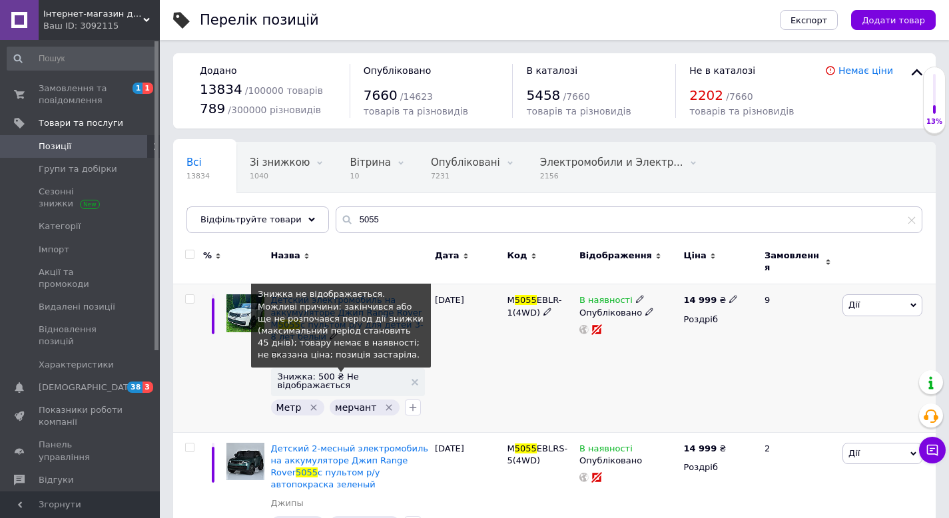
click at [413, 372] on span "Знижка: 500 ₴ Не відображається" at bounding box center [348, 380] width 140 height 17
click at [413, 378] on span "Знижка: 500 ₴ Не відображається" at bounding box center [348, 380] width 140 height 17
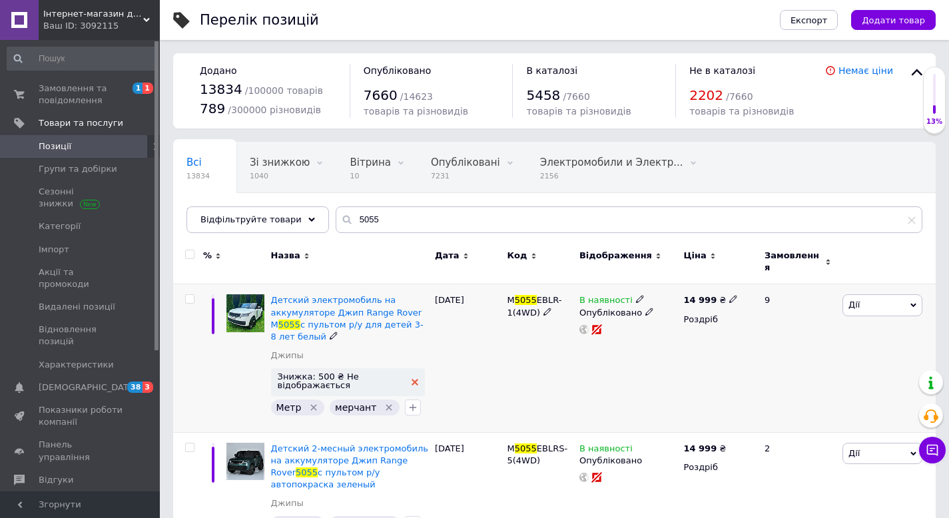
click at [414, 379] on use at bounding box center [415, 382] width 7 height 7
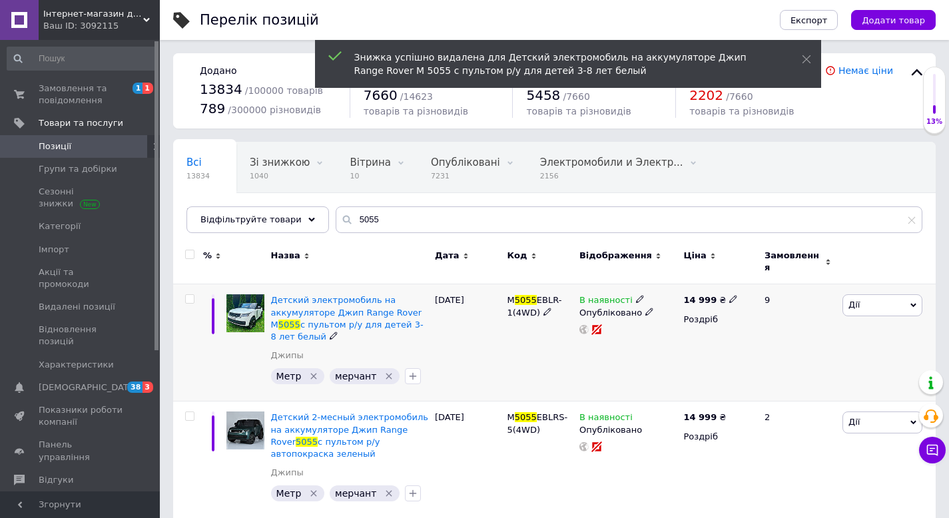
click at [730, 295] on icon at bounding box center [733, 299] width 8 height 8
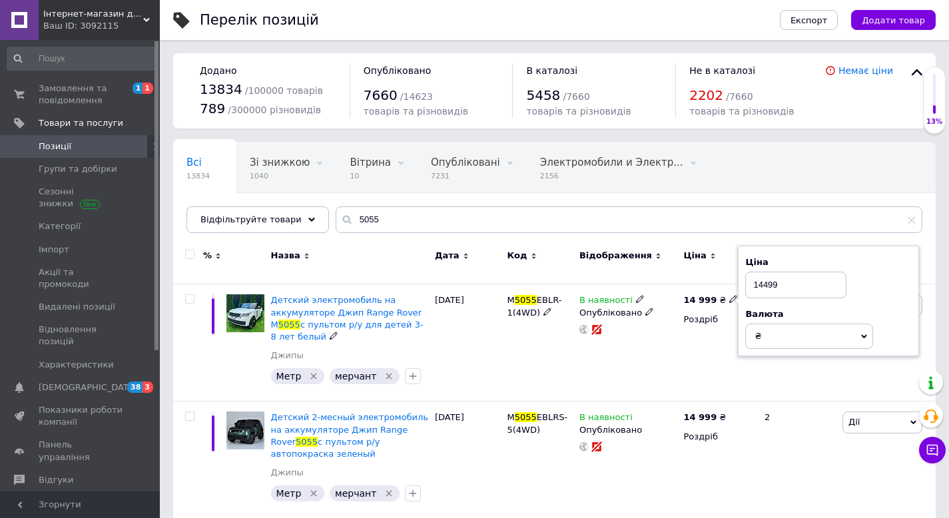
type input "14499"
click at [679, 347] on div "В наявності Опубліковано" at bounding box center [628, 342] width 104 height 117
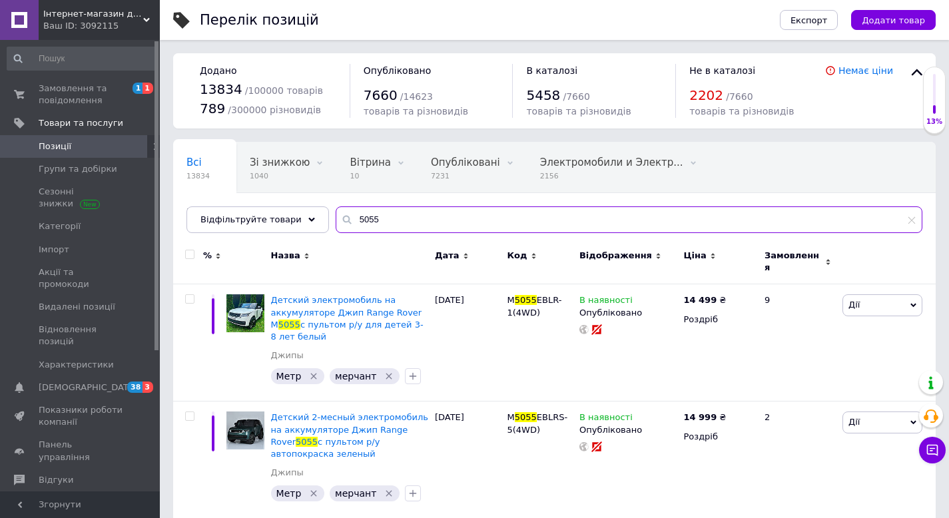
click at [408, 229] on input "5055" at bounding box center [629, 219] width 587 height 27
paste input "99"
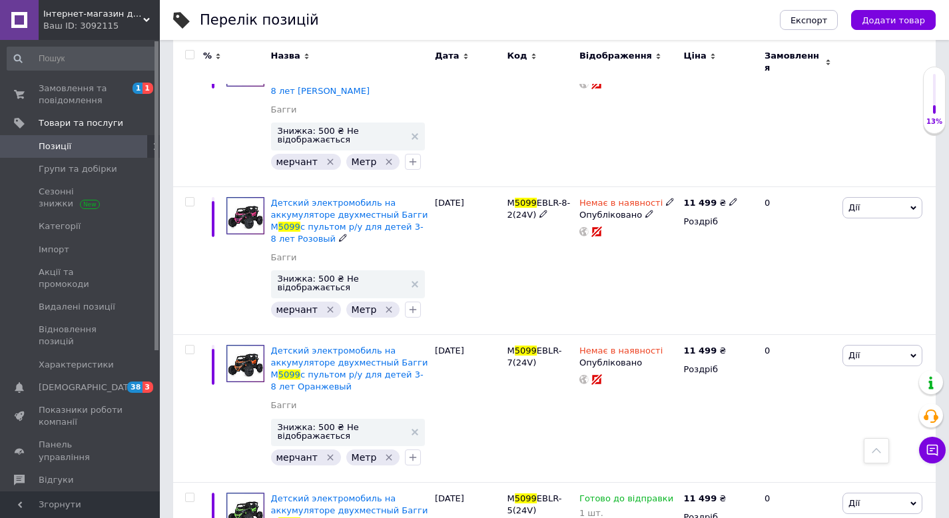
scroll to position [244, 0]
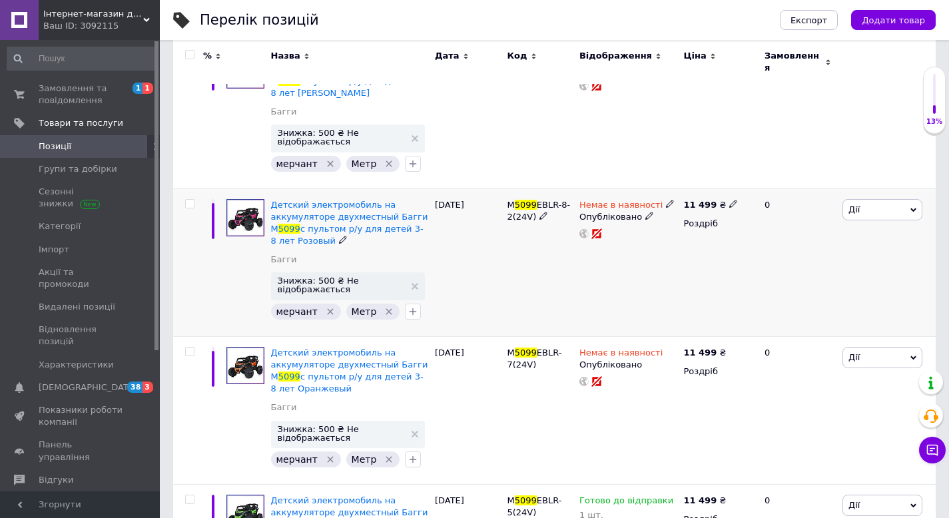
click at [666, 200] on icon at bounding box center [670, 204] width 8 height 8
click at [699, 205] on li "В наявності" at bounding box center [745, 214] width 127 height 19
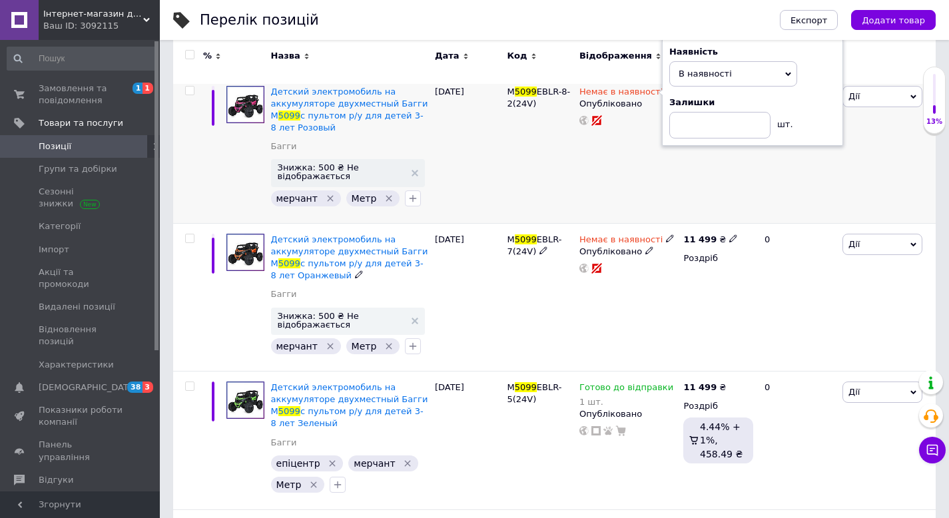
scroll to position [358, 0]
click at [415, 169] on use at bounding box center [415, 172] width 7 height 7
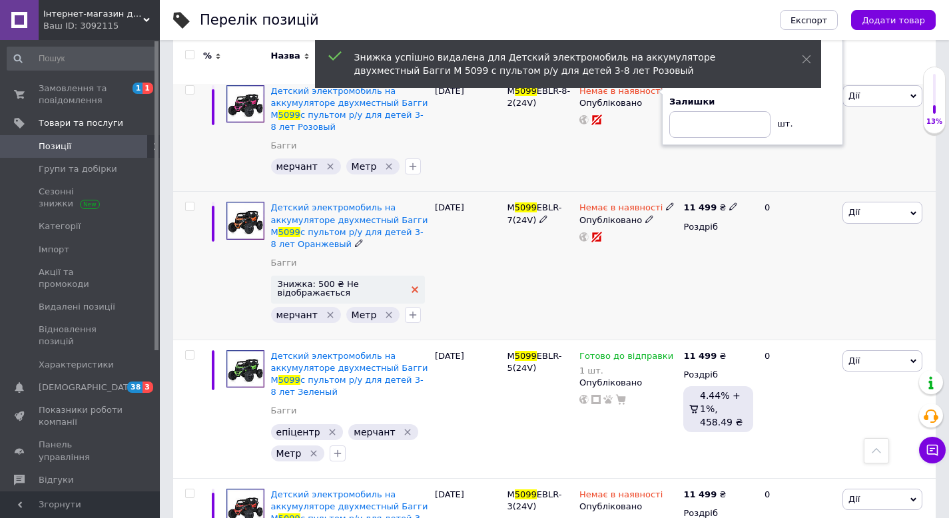
click at [415, 286] on use at bounding box center [415, 289] width 7 height 7
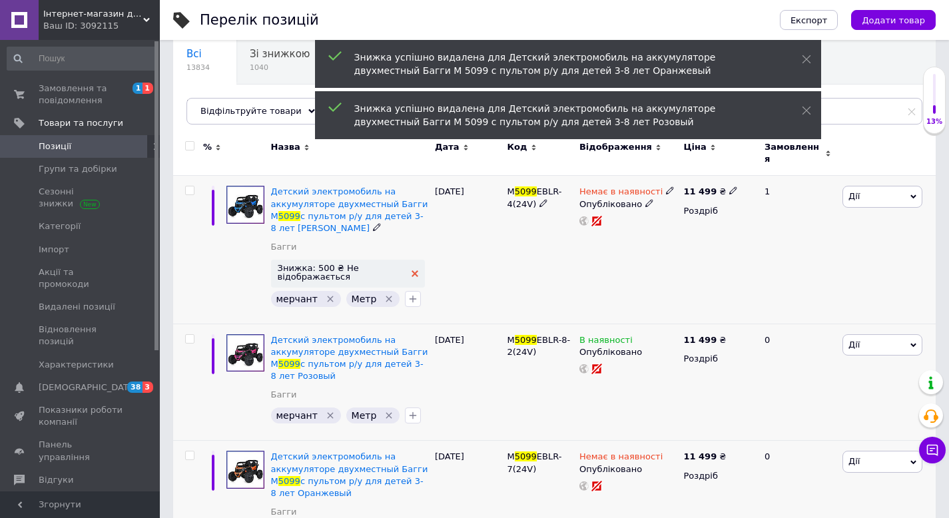
click at [415, 270] on icon at bounding box center [415, 273] width 7 height 7
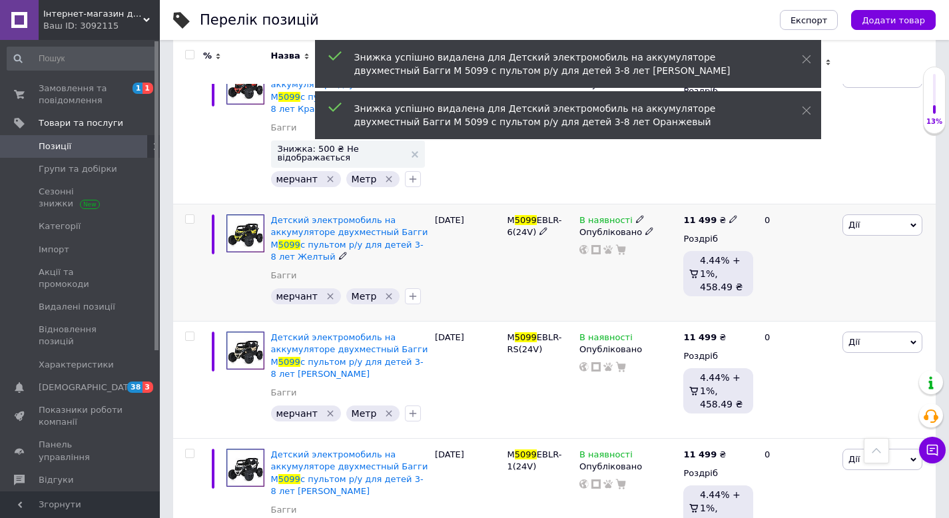
scroll to position [651, 0]
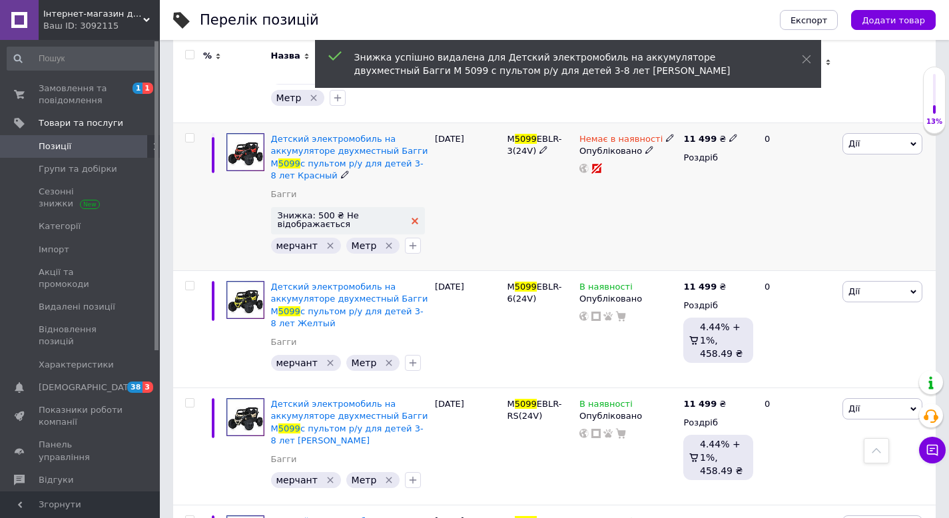
click at [412, 218] on use at bounding box center [415, 221] width 7 height 7
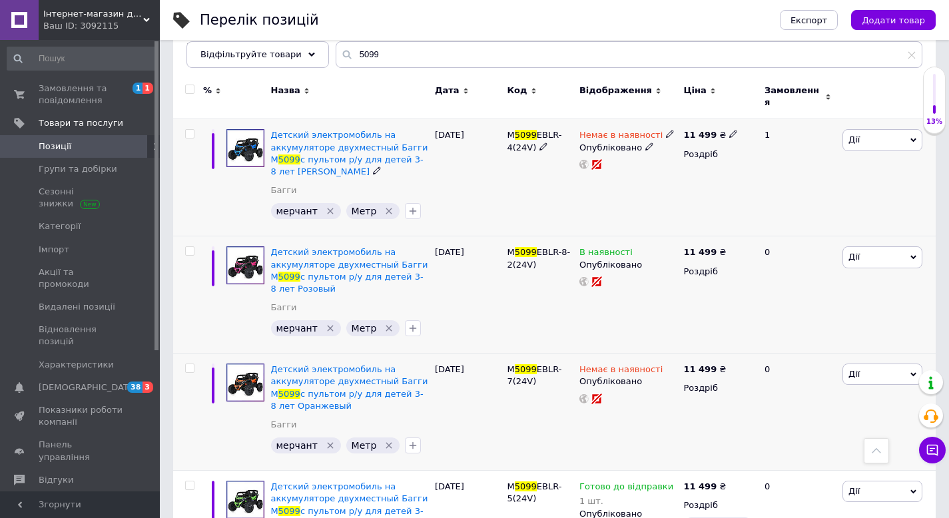
scroll to position [4, 0]
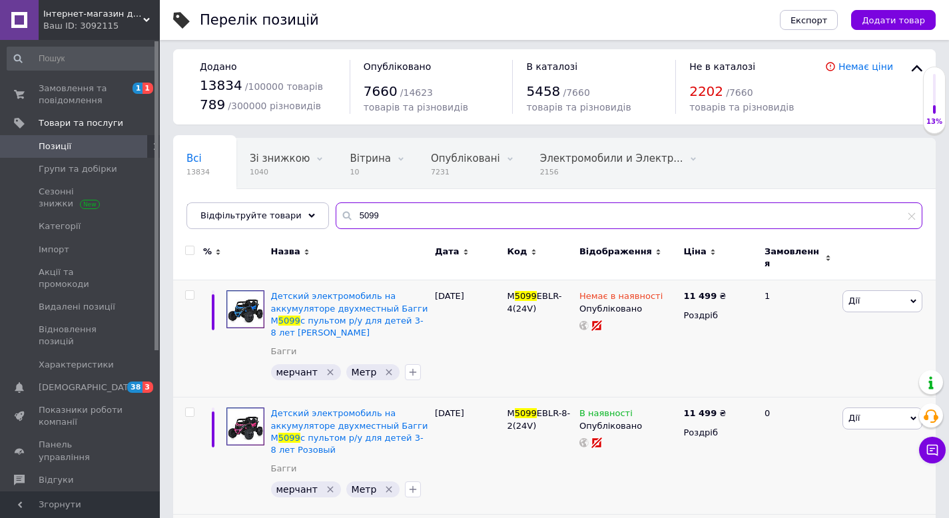
click at [376, 212] on input "5099" at bounding box center [629, 215] width 587 height 27
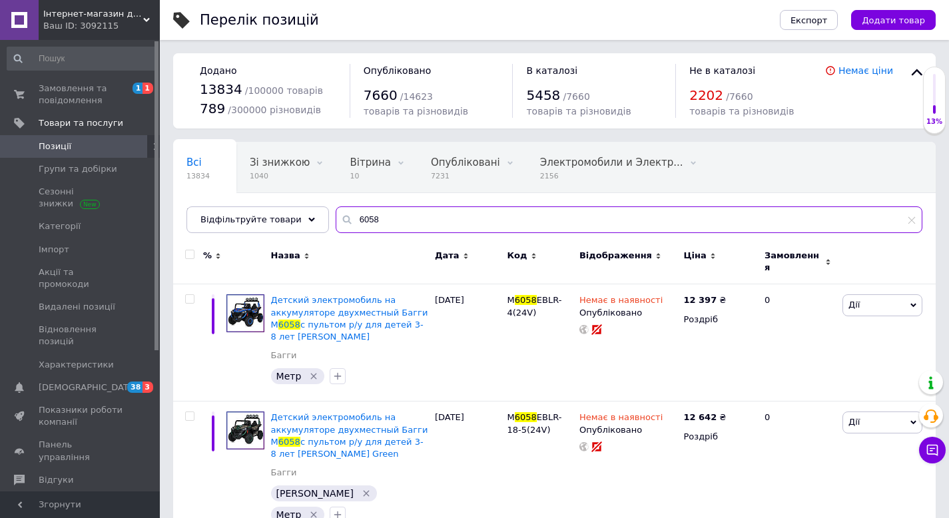
click at [417, 212] on input "6058" at bounding box center [629, 219] width 587 height 27
click at [435, 218] on input "6058" at bounding box center [629, 219] width 587 height 27
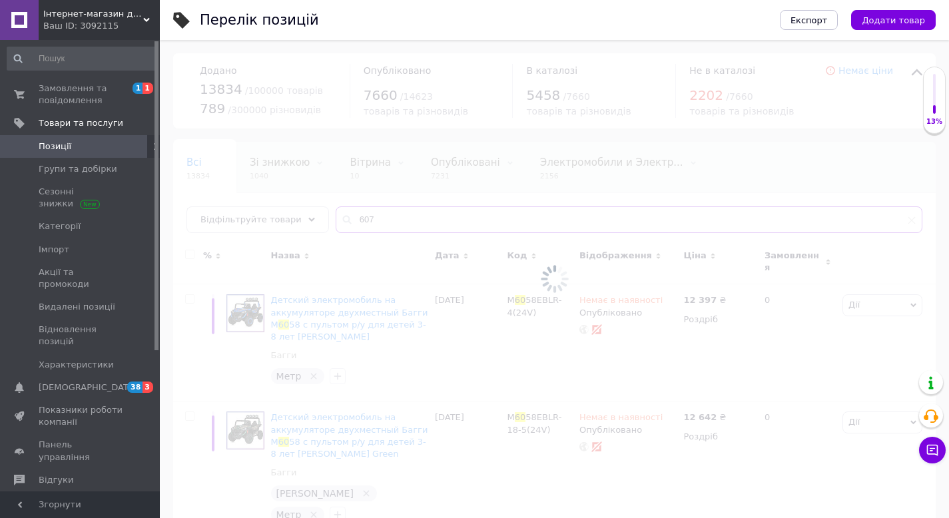
type input "6070"
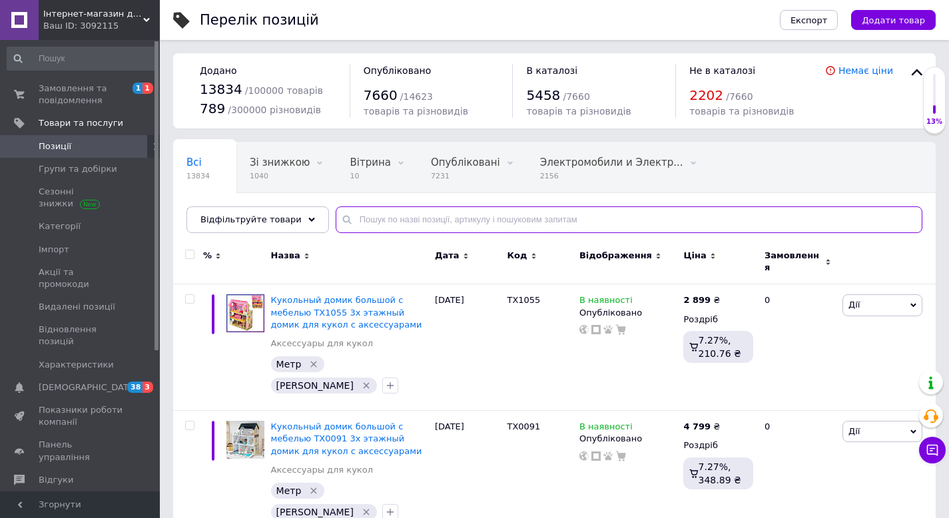
paste input "6070"
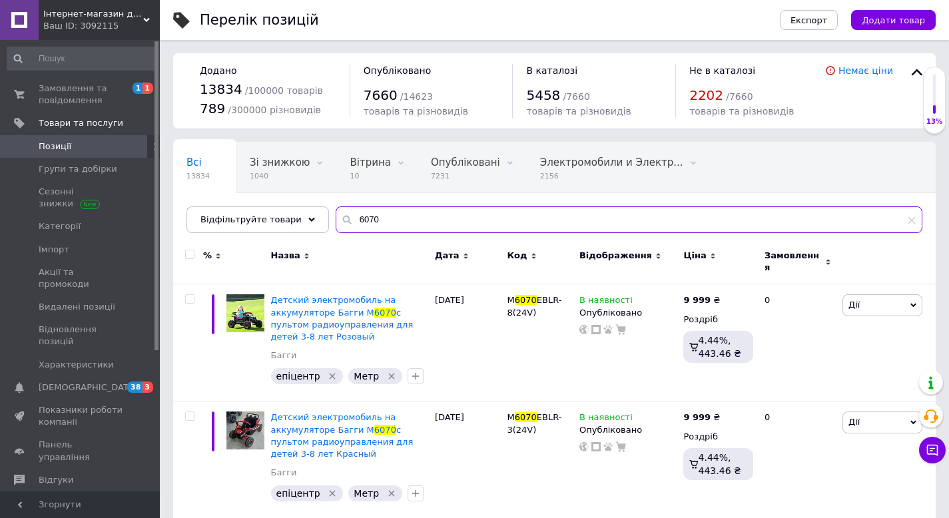
click at [412, 220] on input "6070" at bounding box center [629, 219] width 587 height 27
paste input "4081"
type input "4081"
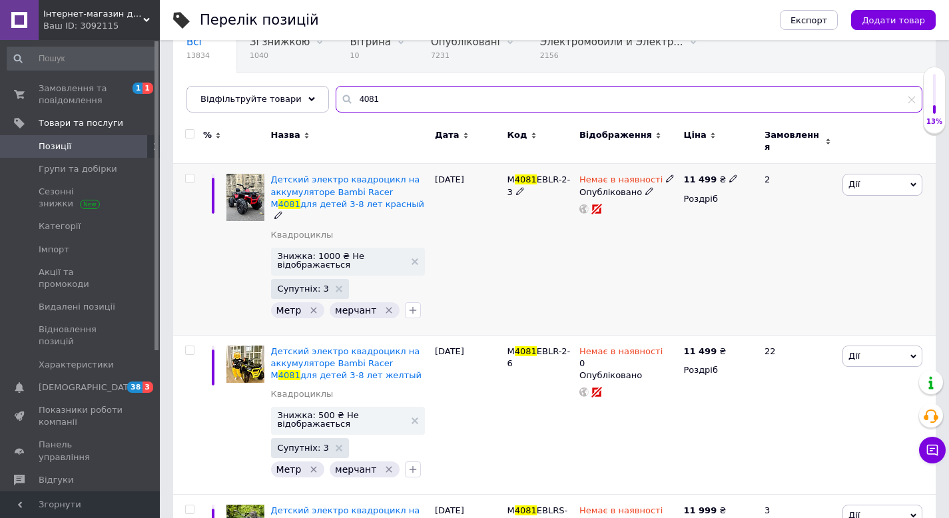
scroll to position [210, 0]
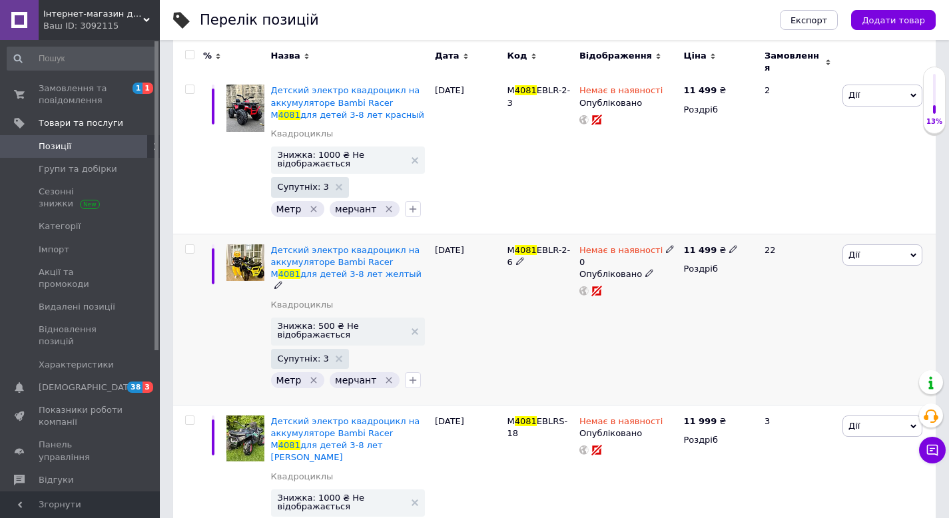
click at [666, 245] on icon at bounding box center [670, 249] width 8 height 8
click at [704, 256] on li "В наявності" at bounding box center [745, 265] width 127 height 19
click at [703, 284] on input "0" at bounding box center [731, 289] width 101 height 27
click at [635, 314] on div "Немає в наявності 0 Наявність В наявності Немає в наявності Під замовлення Гото…" at bounding box center [628, 319] width 104 height 171
click at [415, 328] on use at bounding box center [415, 331] width 7 height 7
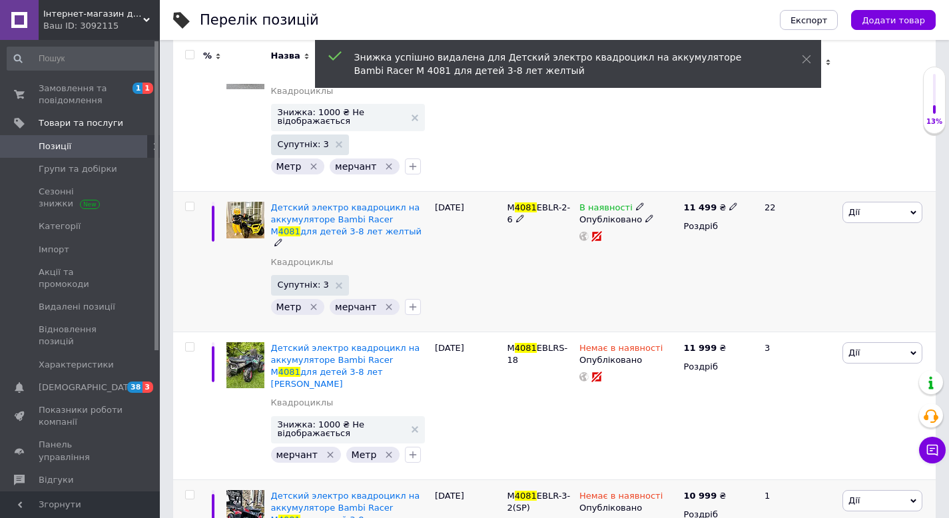
scroll to position [429, 0]
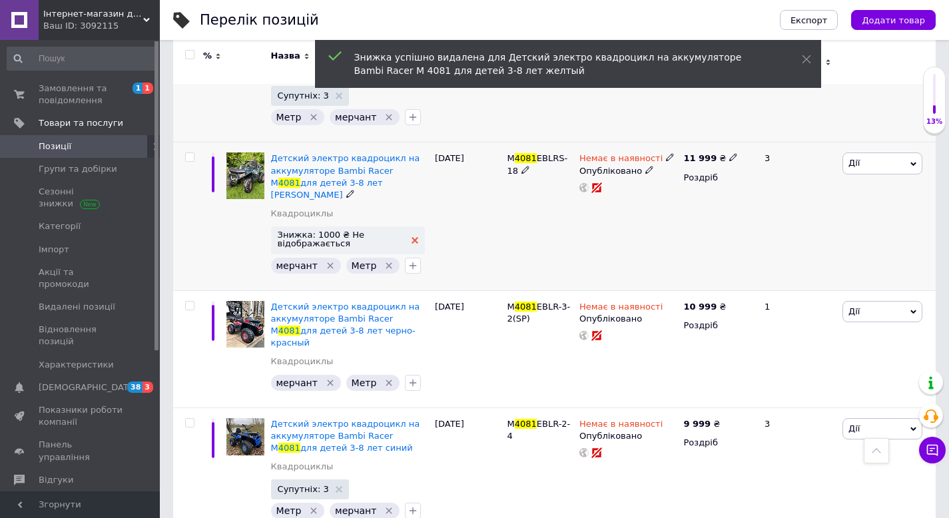
click at [414, 237] on icon at bounding box center [415, 240] width 7 height 7
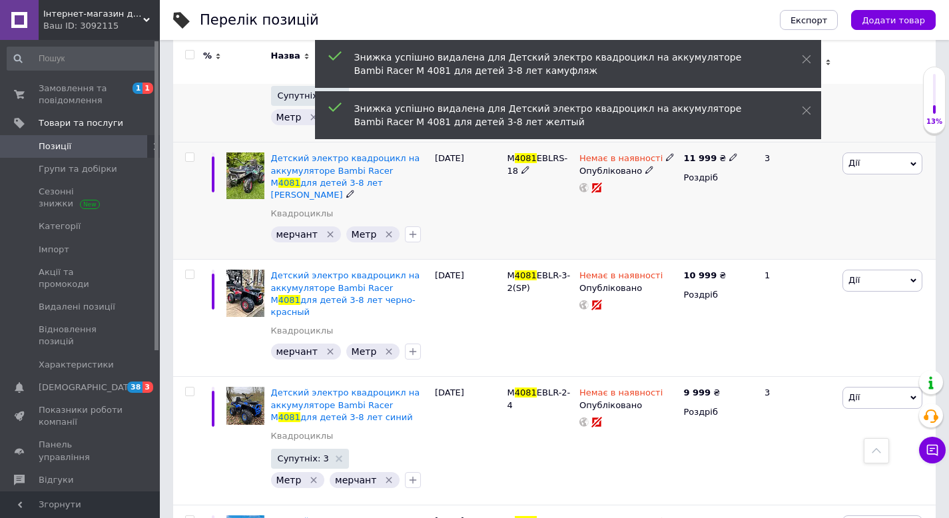
scroll to position [0, 0]
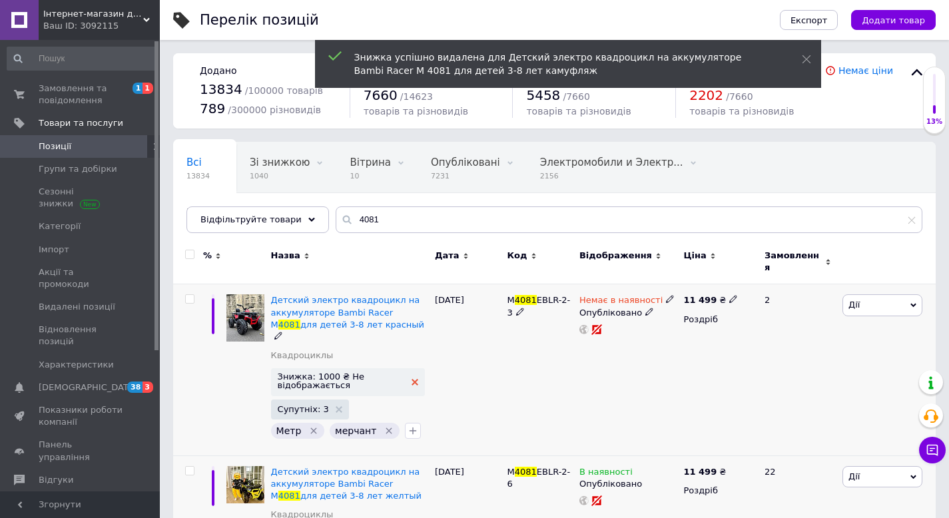
click at [413, 379] on use at bounding box center [415, 382] width 7 height 7
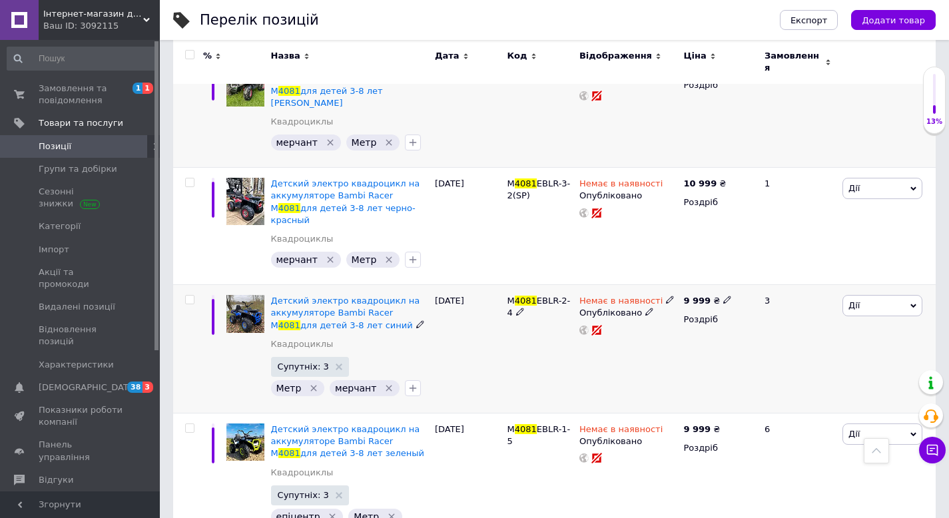
scroll to position [508, 0]
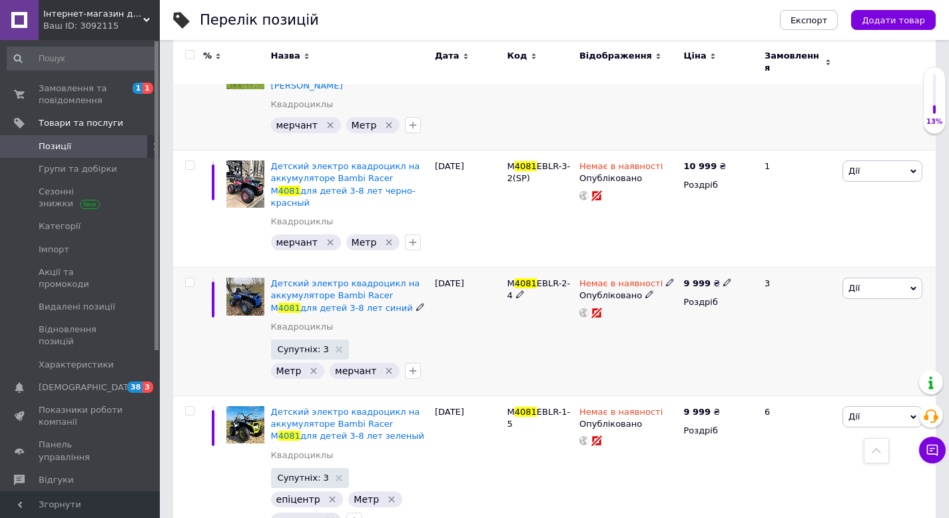
click at [666, 278] on icon at bounding box center [670, 282] width 8 height 8
click at [704, 284] on li "В наявності" at bounding box center [745, 293] width 127 height 19
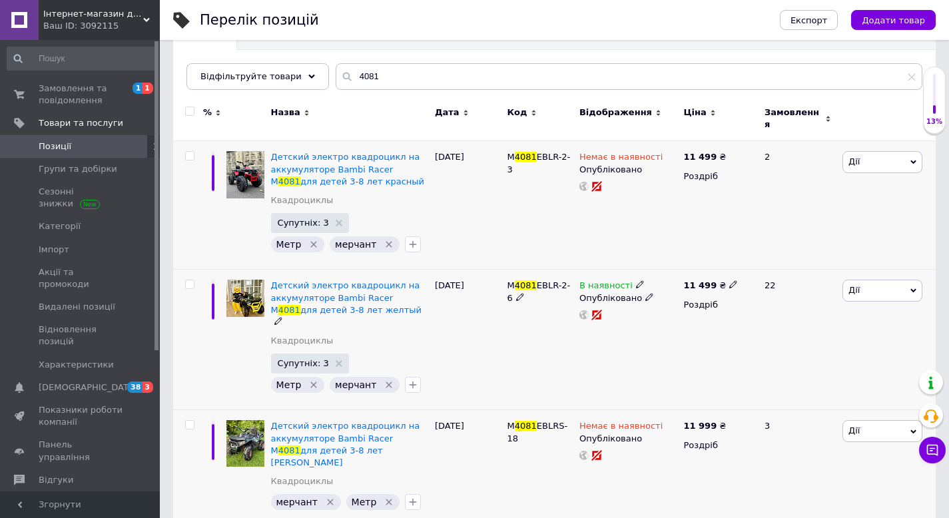
scroll to position [140, 0]
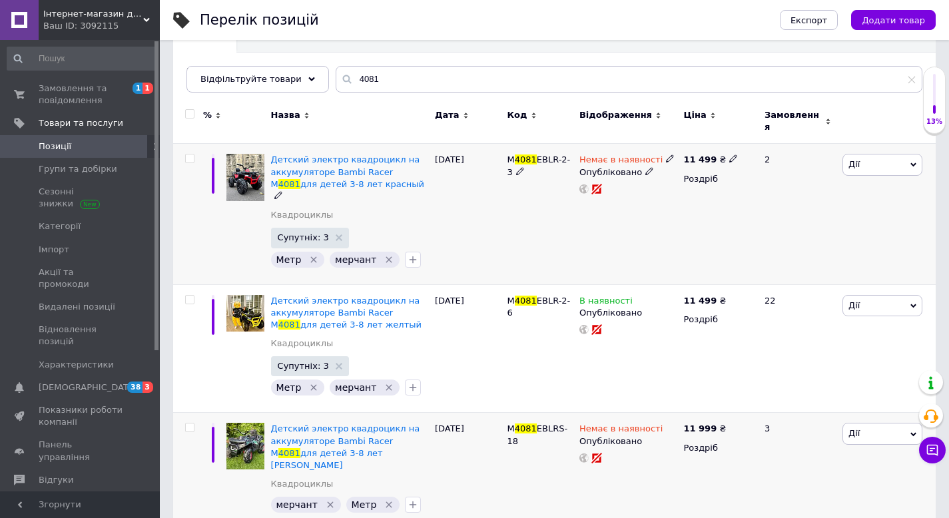
click at [666, 154] on icon at bounding box center [670, 158] width 8 height 8
click at [707, 160] on li "В наявності" at bounding box center [745, 169] width 127 height 19
click at [629, 205] on div "Немає в наявності Наявність В наявності Немає в наявності Під замовлення Готово…" at bounding box center [628, 214] width 104 height 140
click at [729, 154] on icon at bounding box center [733, 158] width 8 height 8
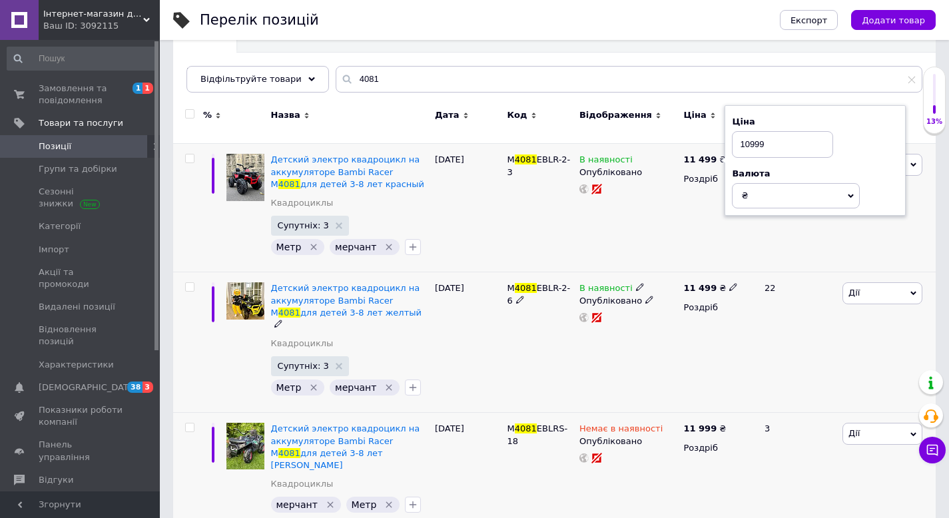
type input "10999"
click at [729, 283] on icon at bounding box center [733, 287] width 8 height 8
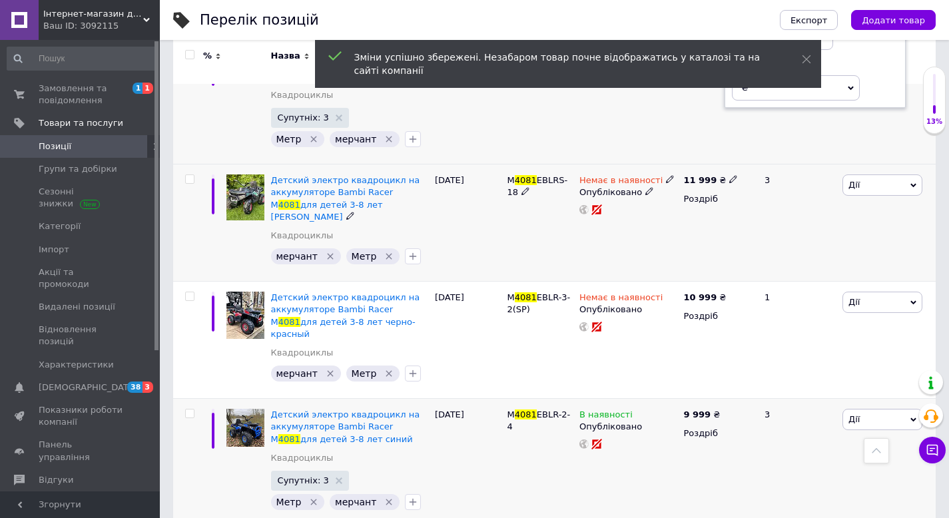
scroll to position [439, 0]
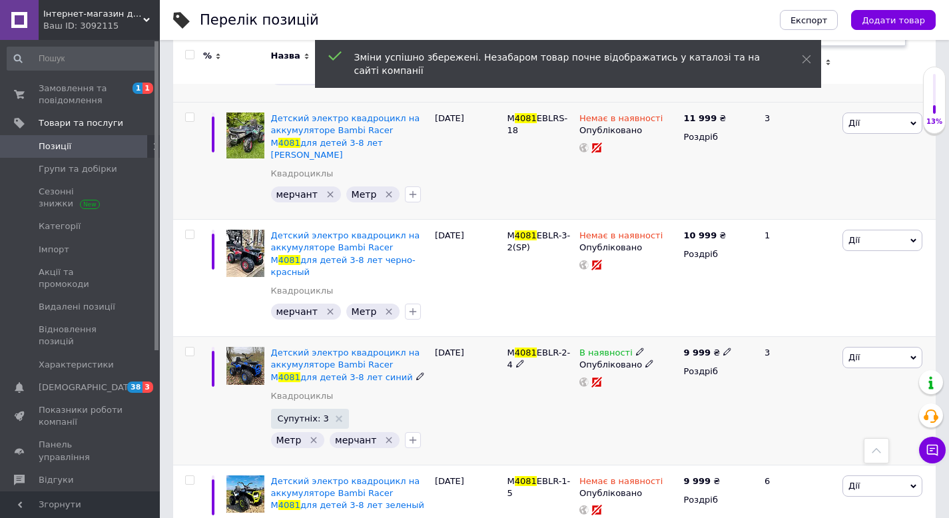
type input "10999"
click at [727, 348] on use at bounding box center [726, 351] width 7 height 7
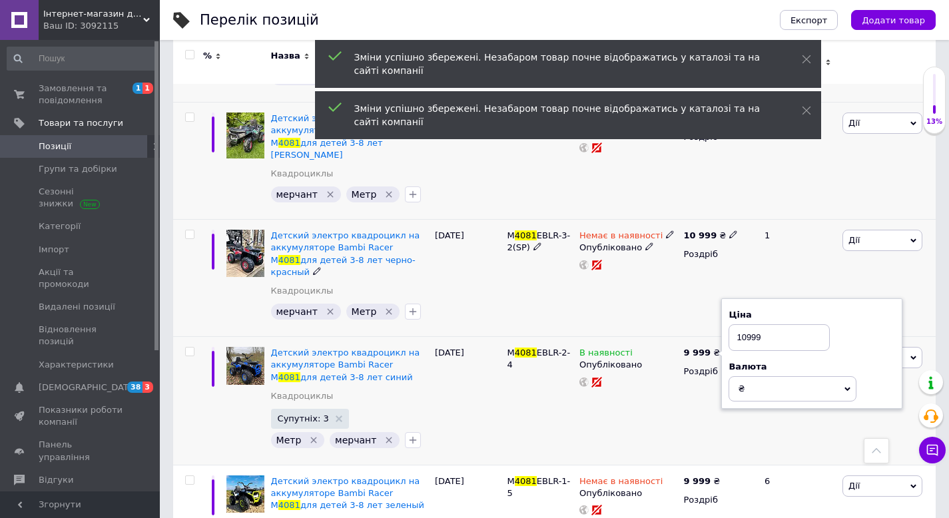
type input "10999"
click at [676, 288] on div "Немає в наявності Опубліковано" at bounding box center [628, 278] width 104 height 117
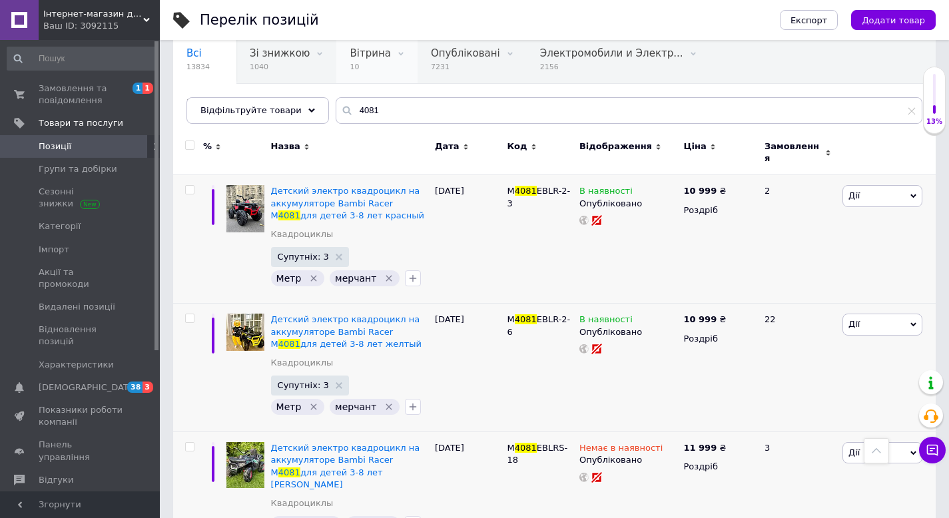
scroll to position [0, 0]
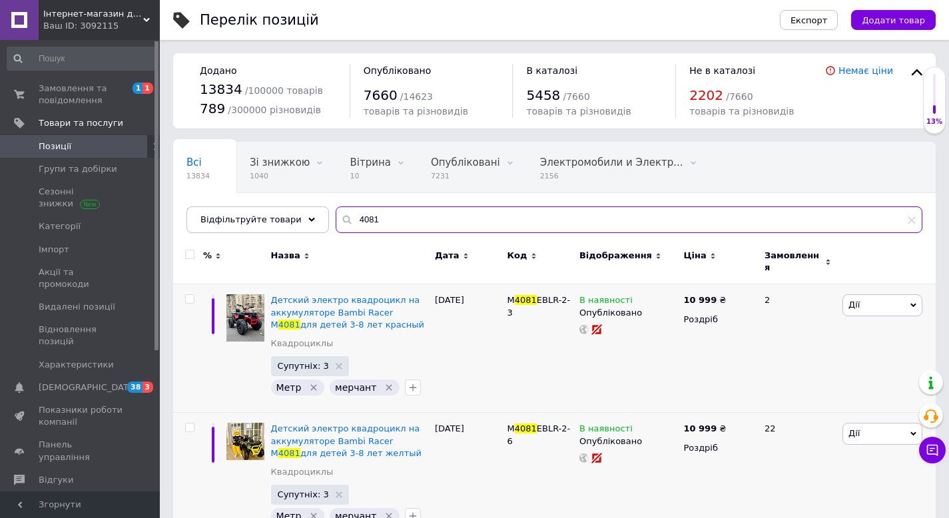
click at [370, 223] on input "4081" at bounding box center [629, 219] width 587 height 27
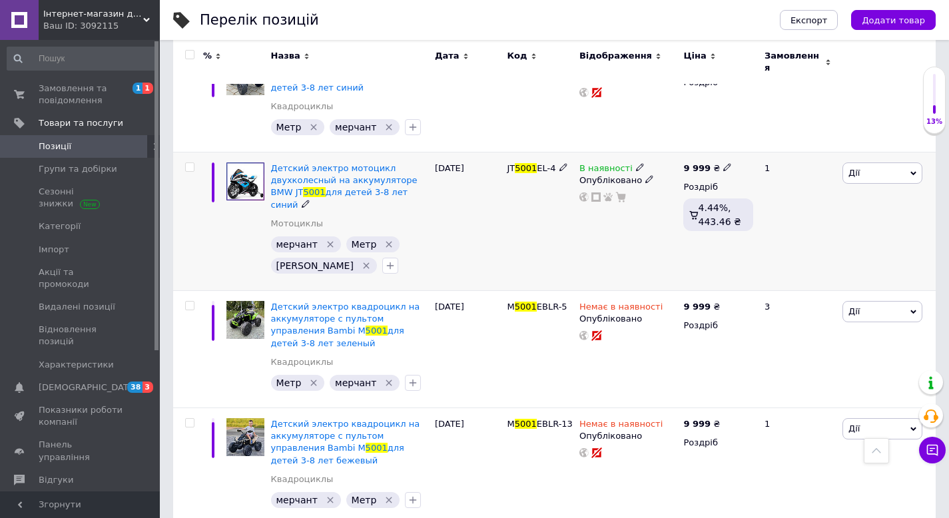
scroll to position [370, 0]
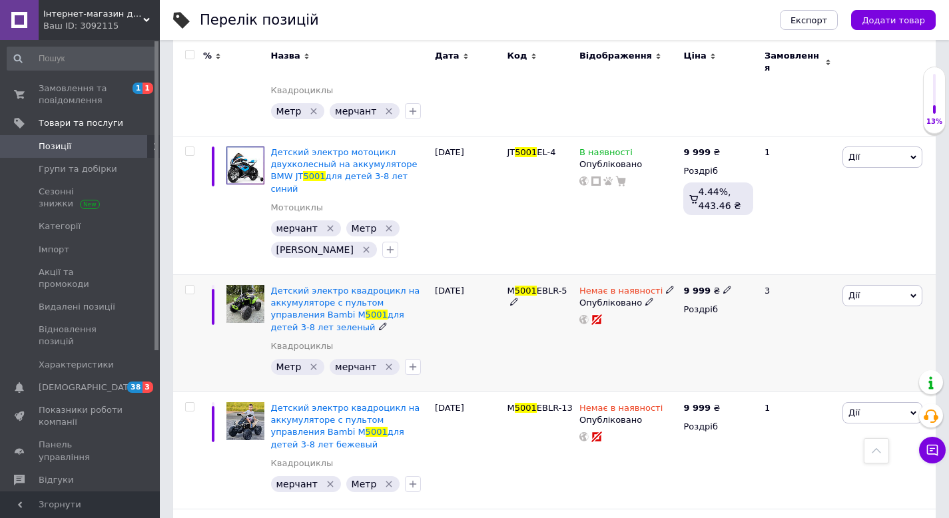
click at [666, 286] on icon at bounding box center [670, 290] width 8 height 8
click at [694, 291] on li "В наявності" at bounding box center [745, 300] width 127 height 19
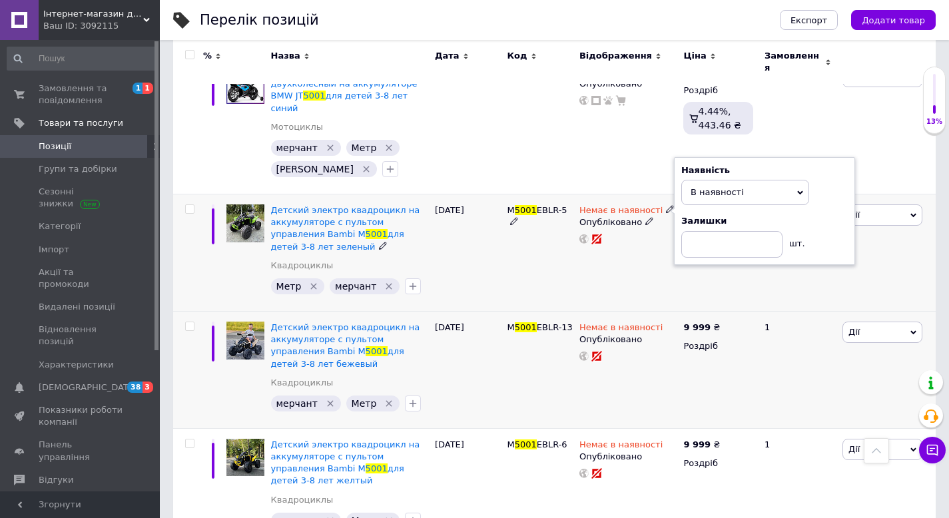
scroll to position [458, 0]
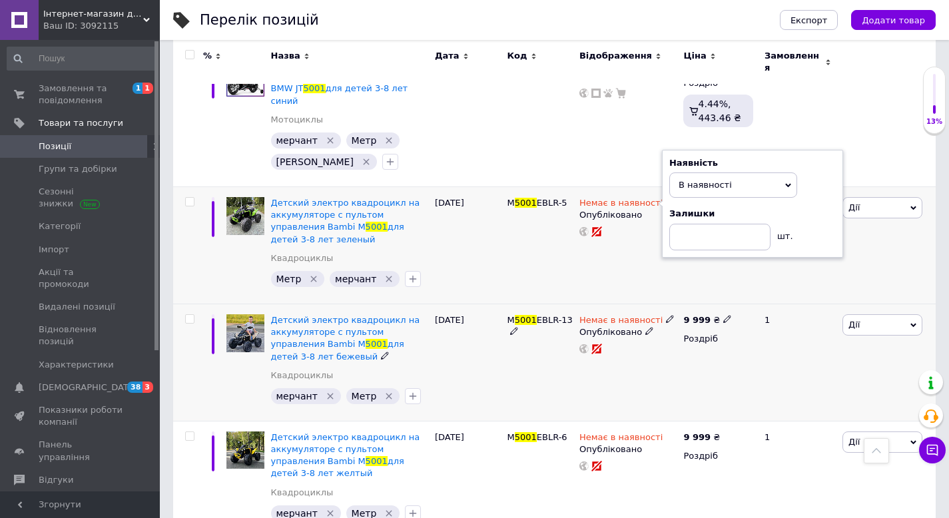
click at [666, 315] on icon at bounding box center [670, 319] width 8 height 8
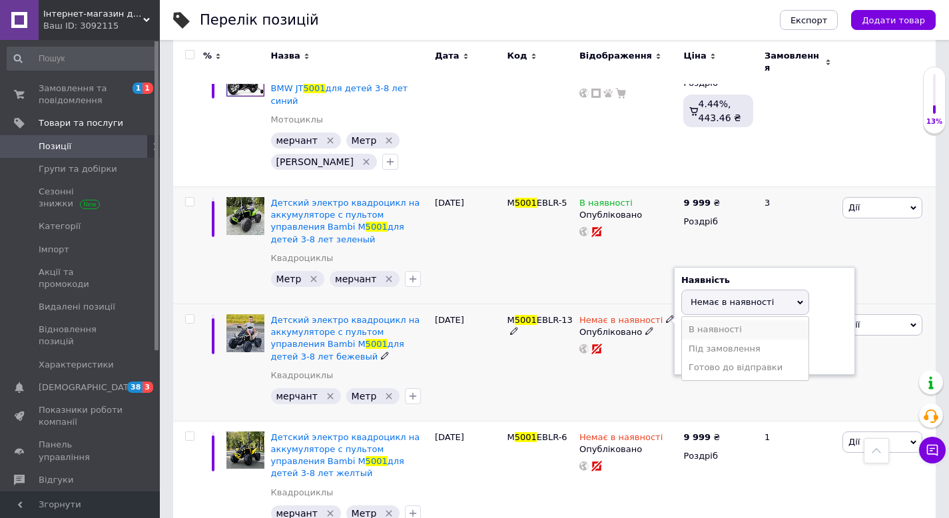
click at [691, 320] on li "В наявності" at bounding box center [745, 329] width 127 height 19
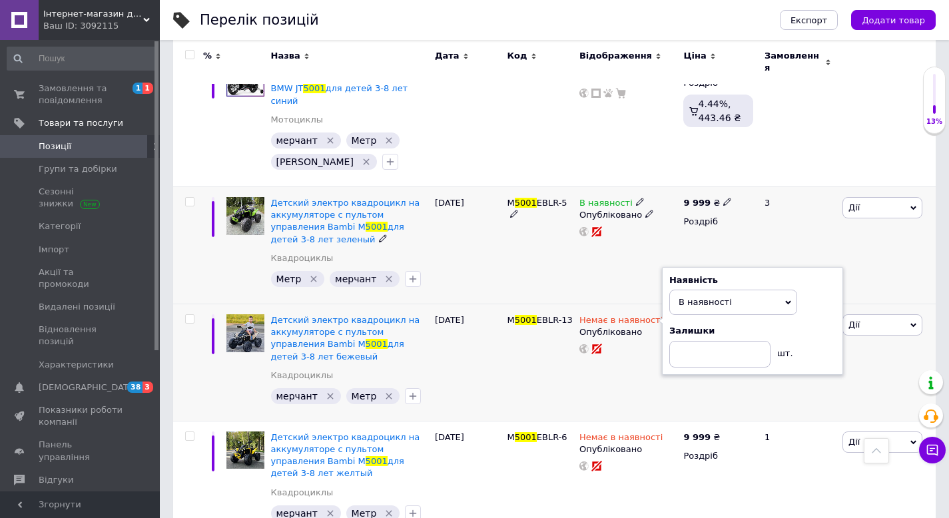
click at [637, 271] on div "В наявності Опубліковано" at bounding box center [628, 245] width 104 height 117
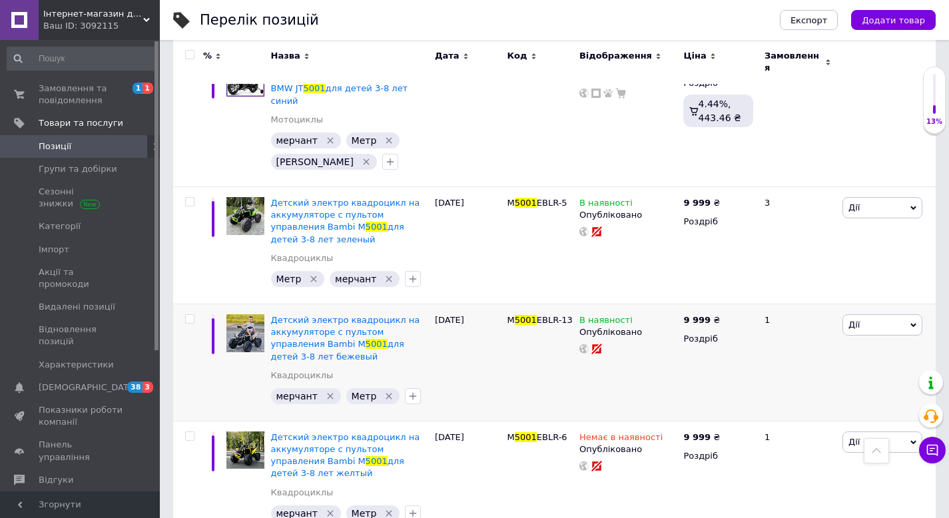
scroll to position [0, 0]
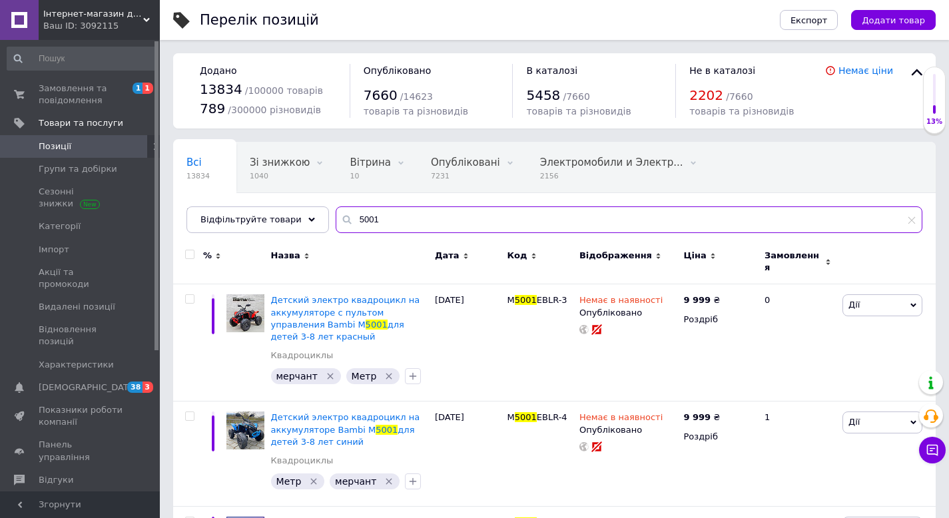
click at [396, 220] on input "5001" at bounding box center [629, 219] width 587 height 27
paste input "3906"
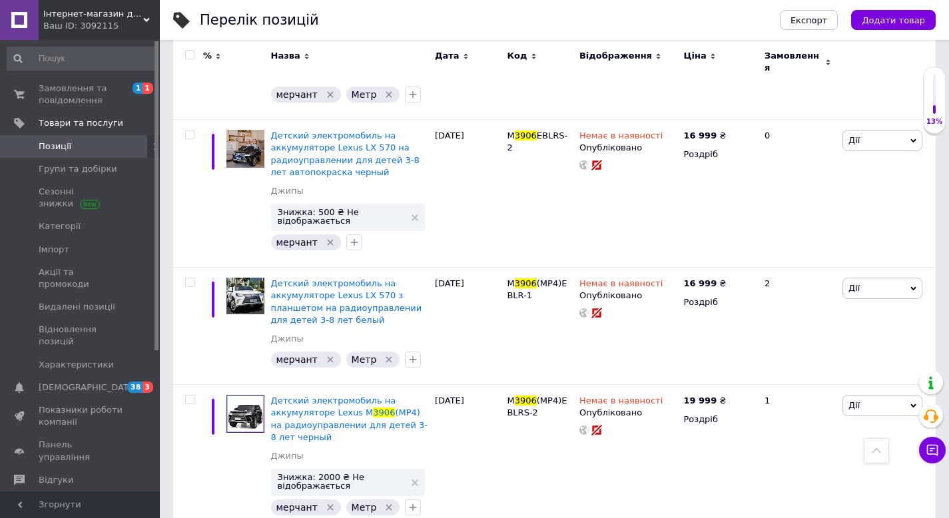
scroll to position [635, 0]
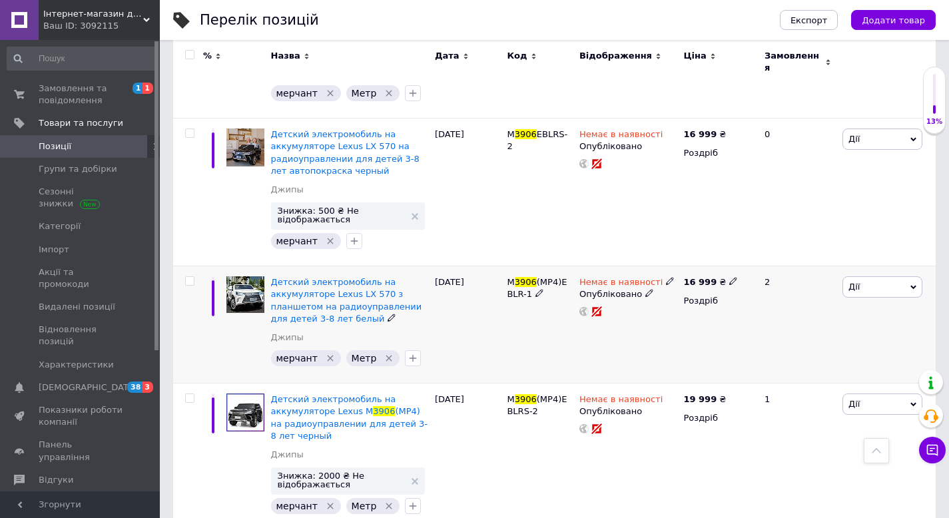
click at [666, 278] on use at bounding box center [669, 281] width 7 height 7
click at [698, 283] on li "В наявності" at bounding box center [745, 292] width 127 height 19
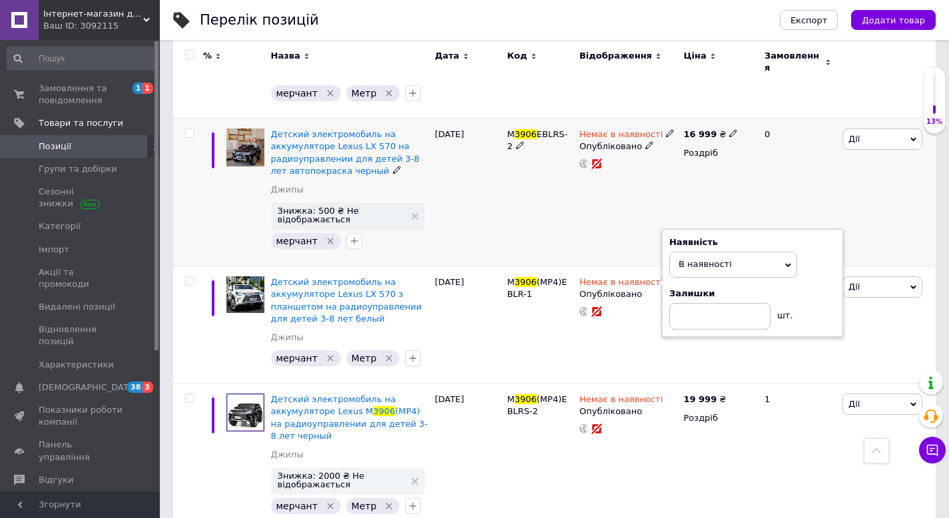
click at [625, 215] on div "Немає в наявності Опубліковано" at bounding box center [628, 193] width 104 height 148
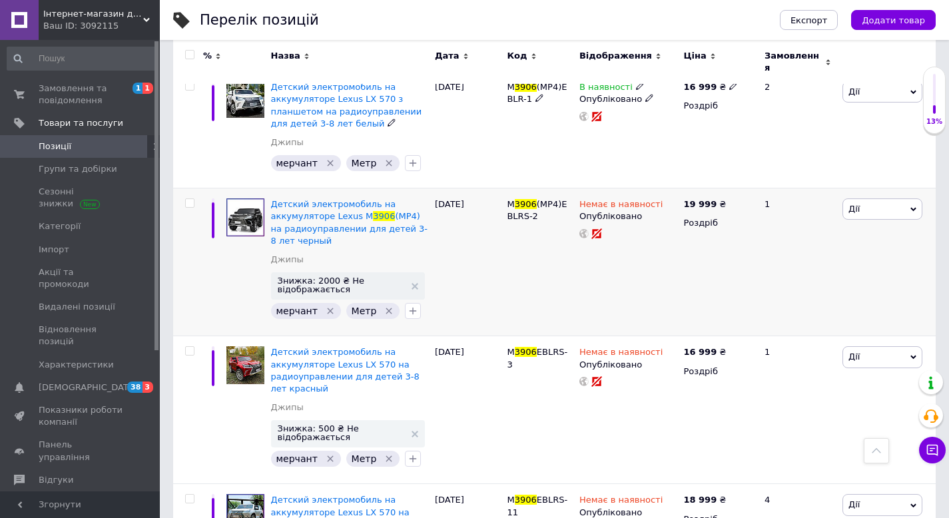
scroll to position [835, 0]
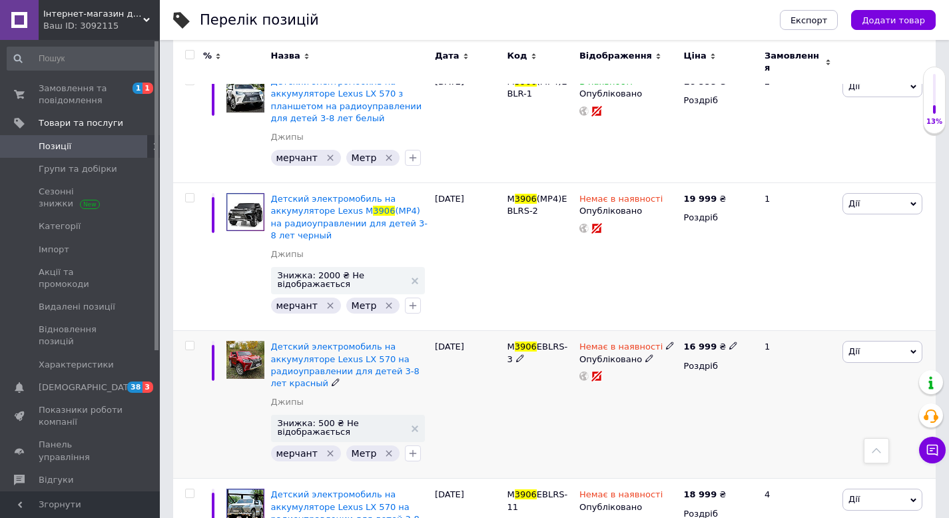
click at [667, 342] on icon at bounding box center [670, 346] width 8 height 8
click at [700, 348] on li "В наявності" at bounding box center [745, 357] width 127 height 19
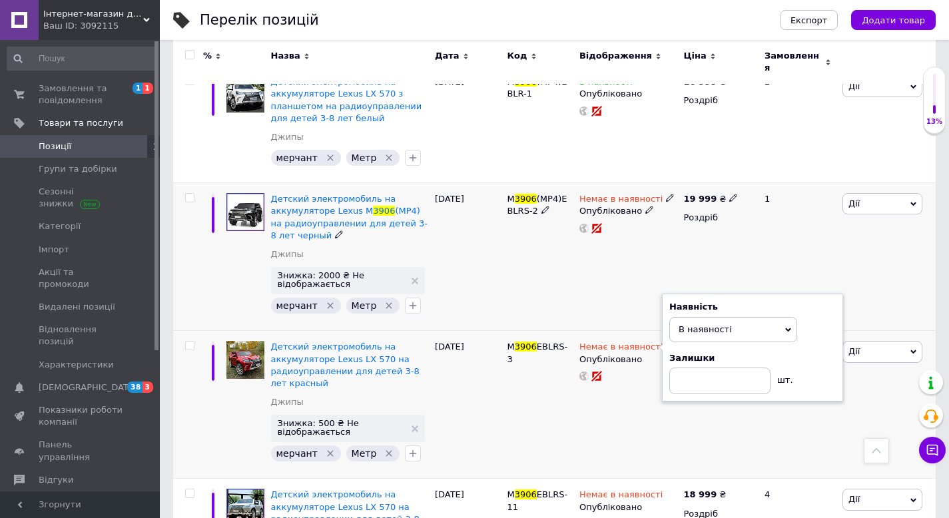
click at [619, 287] on div "Немає в наявності Опубліковано" at bounding box center [628, 257] width 104 height 148
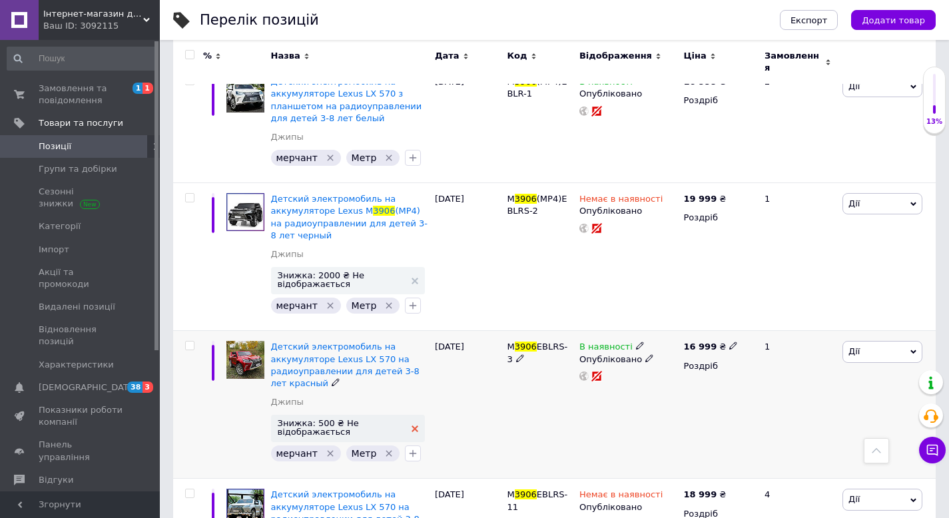
click at [413, 425] on use at bounding box center [415, 428] width 7 height 7
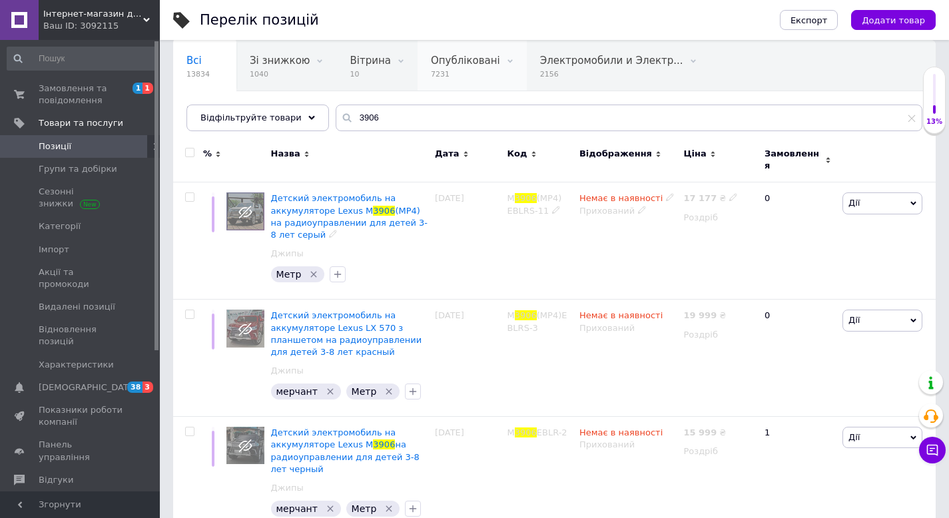
scroll to position [0, 0]
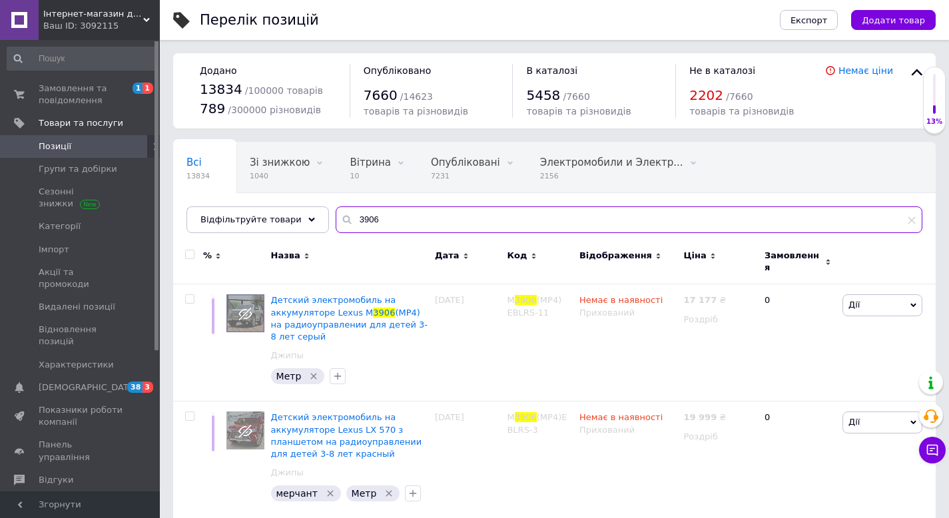
click at [394, 217] on input "3906" at bounding box center [629, 219] width 587 height 27
paste input "5098"
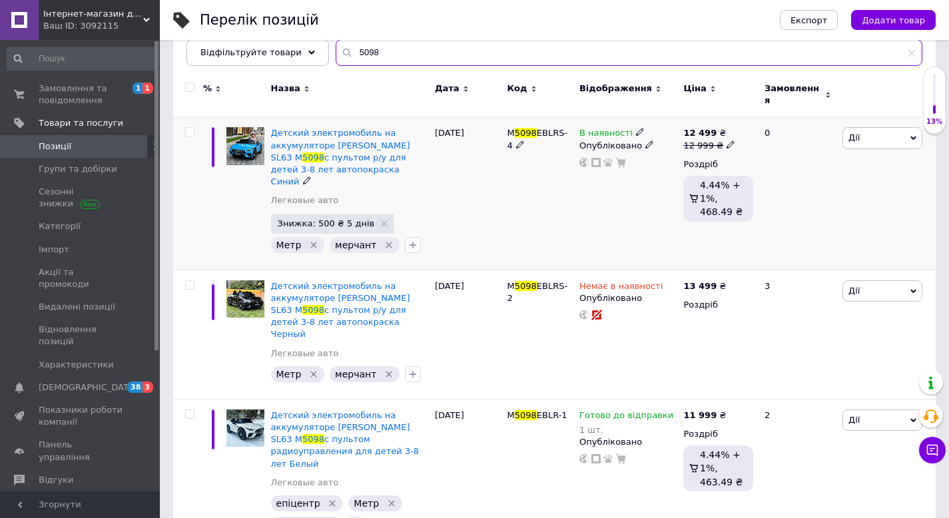
scroll to position [182, 0]
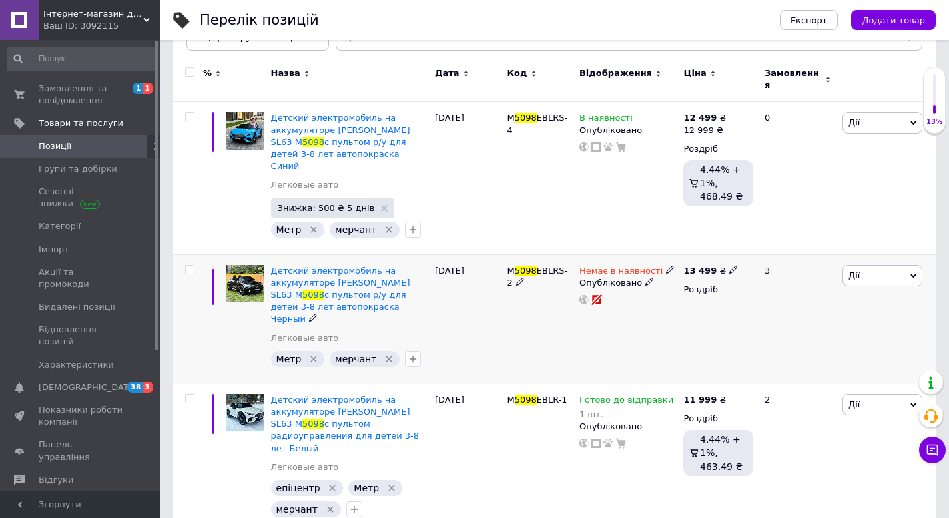
click at [666, 266] on icon at bounding box center [670, 270] width 8 height 8
drag, startPoint x: 710, startPoint y: 296, endPoint x: 691, endPoint y: 300, distance: 19.7
click at [710, 308] on li "Готово до відправки" at bounding box center [745, 317] width 127 height 19
click at [647, 310] on div "Немає в наявності Наявність Готово до відправки В наявності Немає в наявності П…" at bounding box center [628, 318] width 104 height 129
click at [591, 278] on icon at bounding box center [587, 282] width 8 height 8
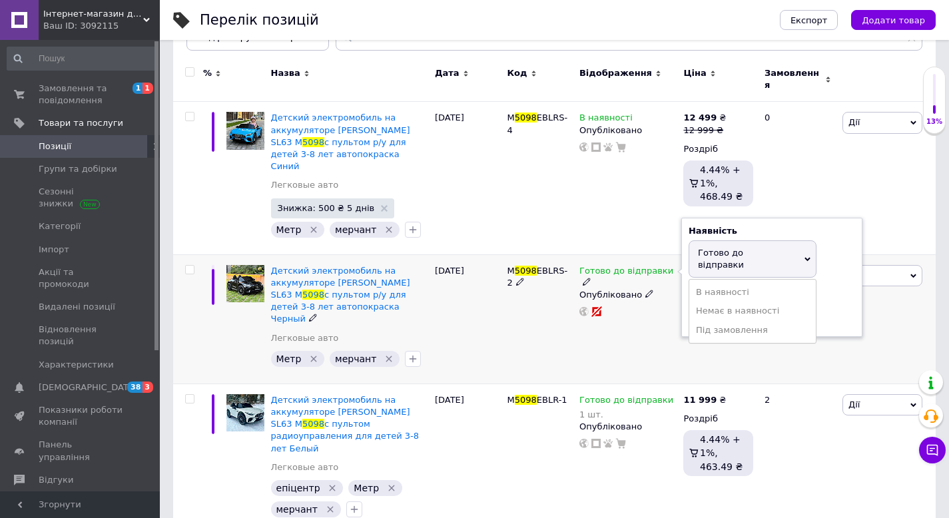
click at [694, 283] on li "В наявності" at bounding box center [752, 292] width 127 height 19
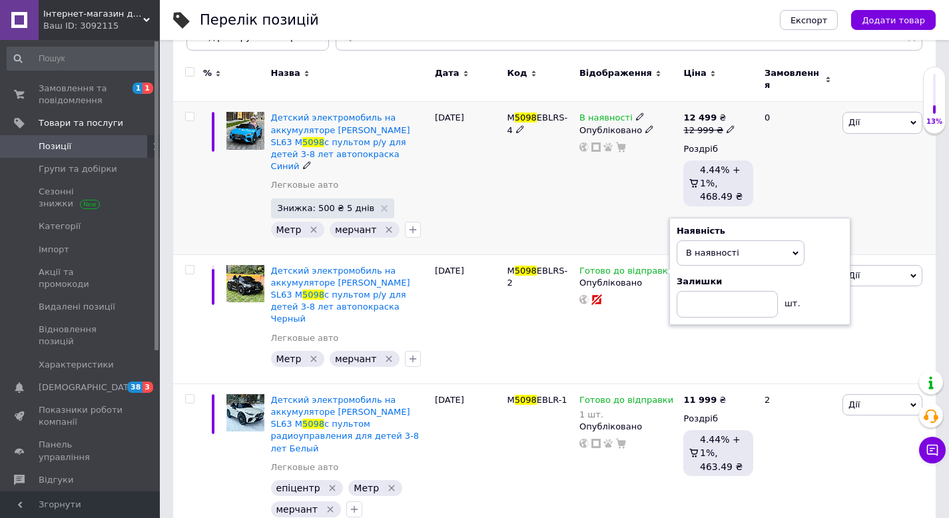
click at [610, 192] on div "В наявності Опубліковано" at bounding box center [628, 178] width 104 height 152
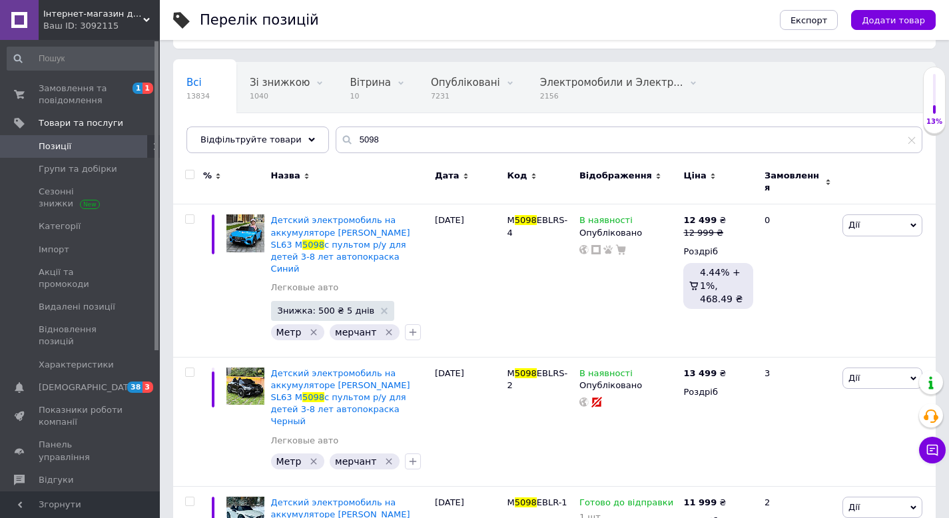
scroll to position [0, 0]
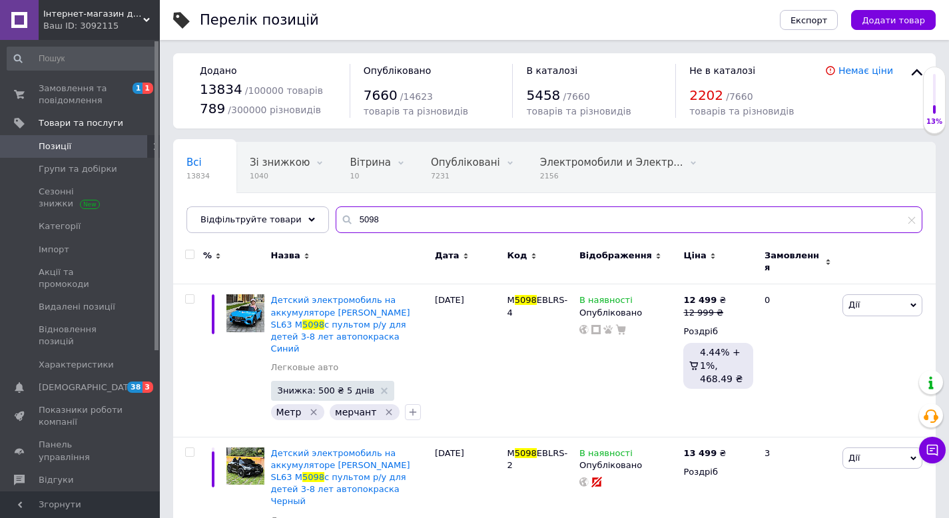
click at [376, 224] on input "5098" at bounding box center [629, 219] width 587 height 27
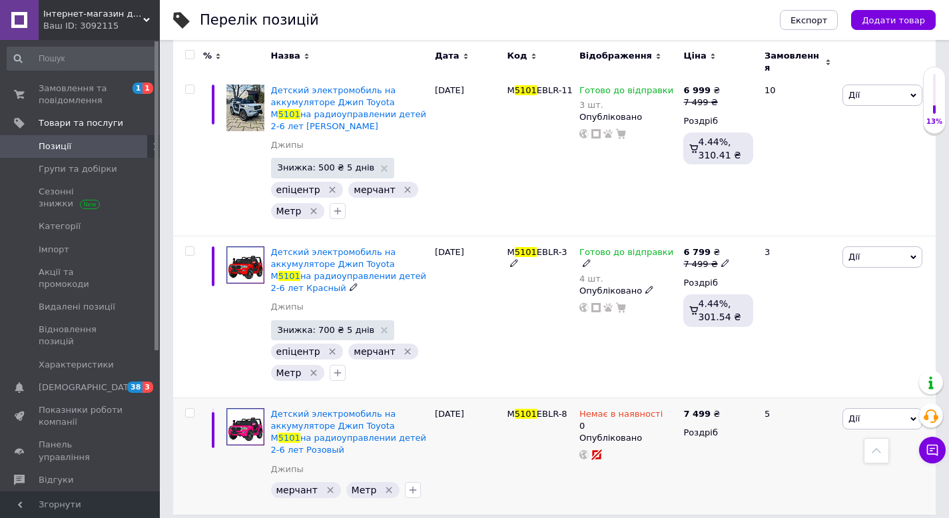
scroll to position [360, 0]
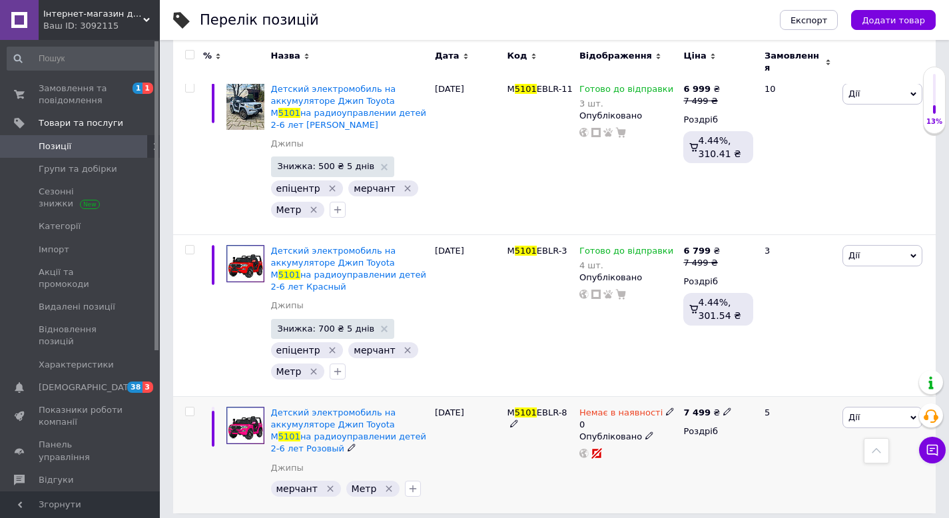
type input "5101"
click at [666, 408] on icon at bounding box center [670, 412] width 8 height 8
click at [706, 419] on li "В наявності" at bounding box center [745, 428] width 127 height 19
click at [704, 446] on input "0" at bounding box center [731, 452] width 101 height 27
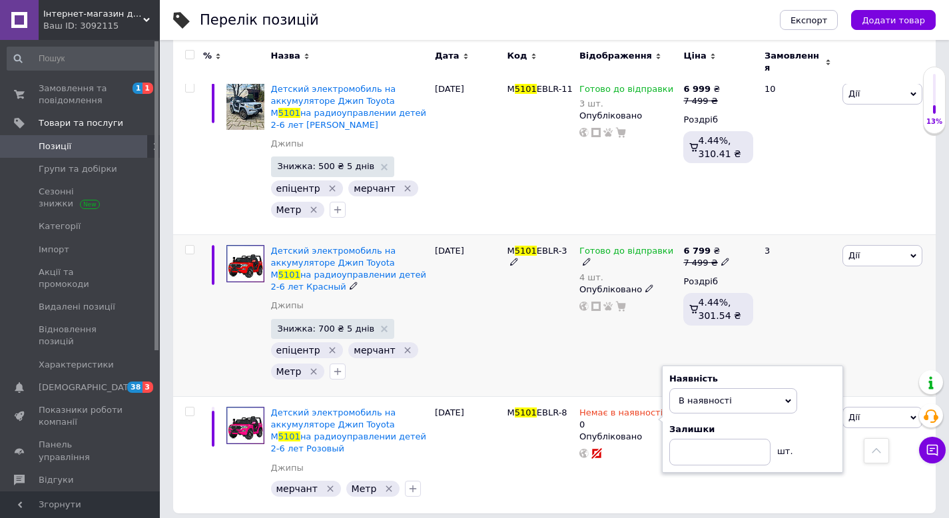
click at [589, 349] on div "Готово до відправки 4 шт. Опубліковано" at bounding box center [628, 315] width 104 height 162
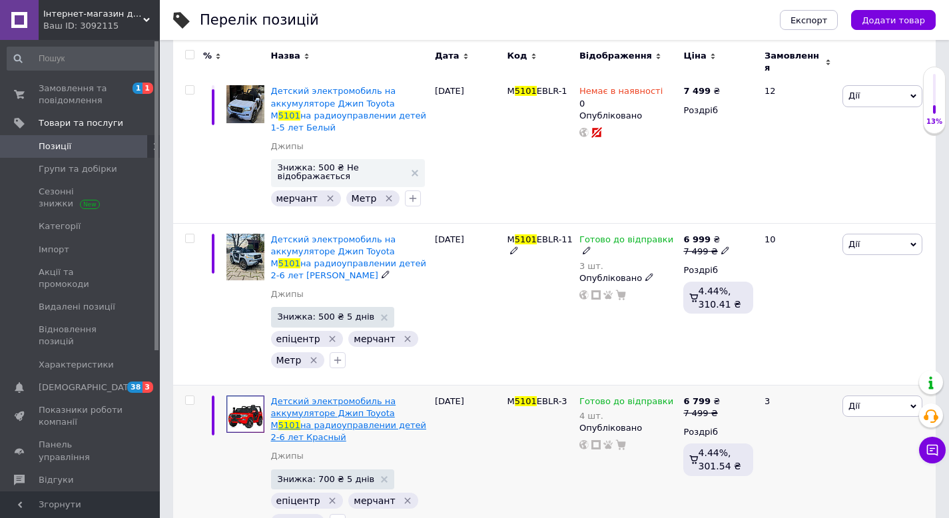
scroll to position [210, 0]
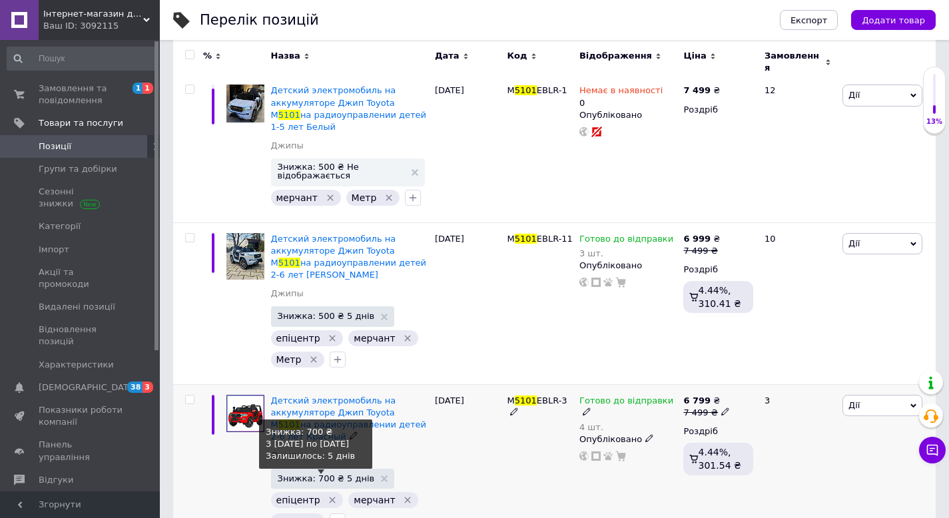
click at [323, 474] on span "Знижка: 700 ₴ 5 днів" at bounding box center [326, 478] width 97 height 9
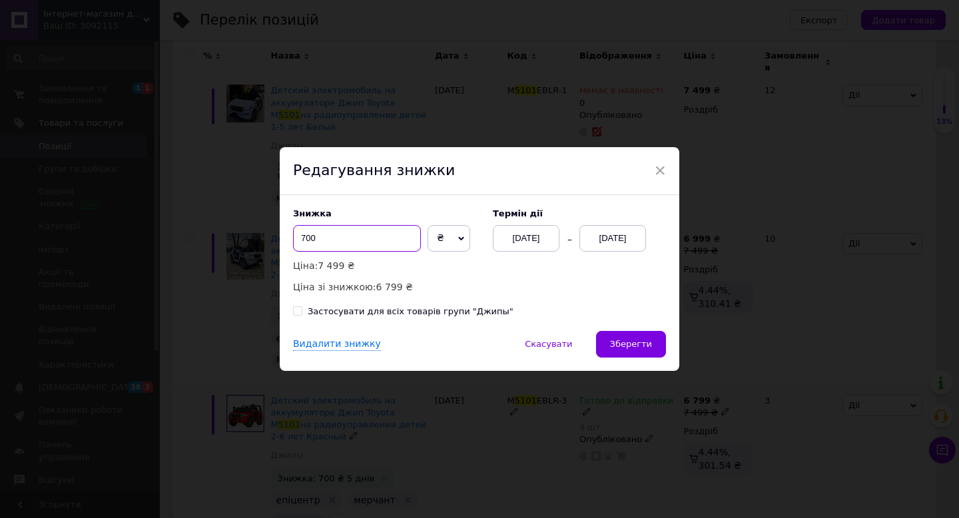
click at [328, 240] on input "700" at bounding box center [357, 238] width 128 height 27
type input "500"
click at [623, 351] on button "Зберегти" at bounding box center [631, 344] width 70 height 27
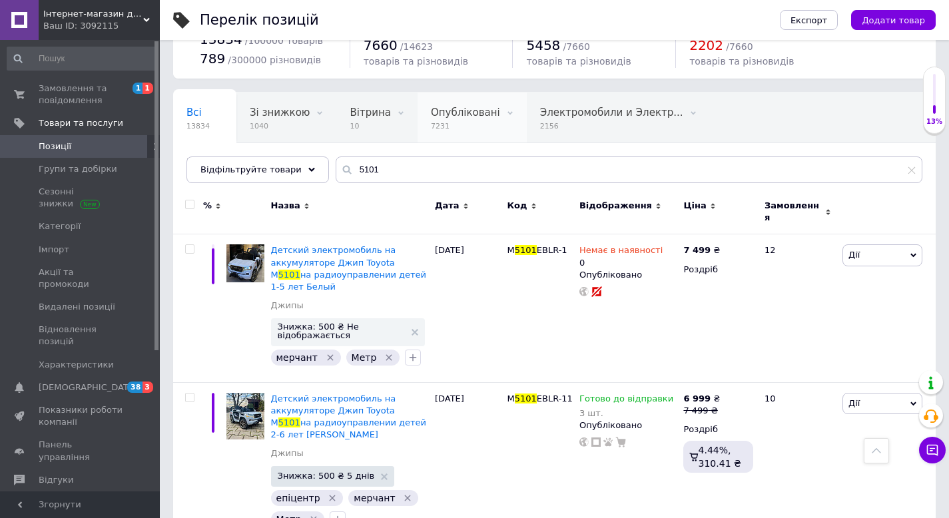
scroll to position [0, 0]
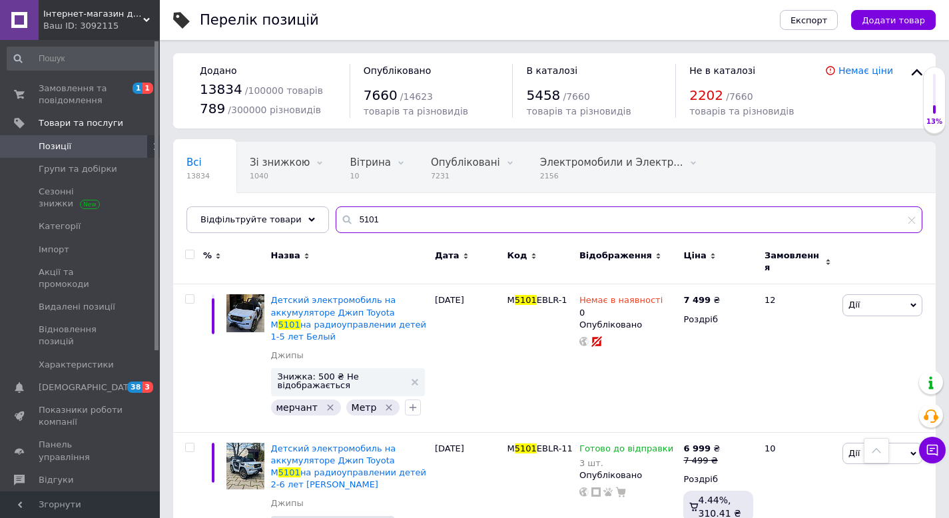
click at [374, 220] on input "5101" at bounding box center [629, 219] width 587 height 27
type input "6"
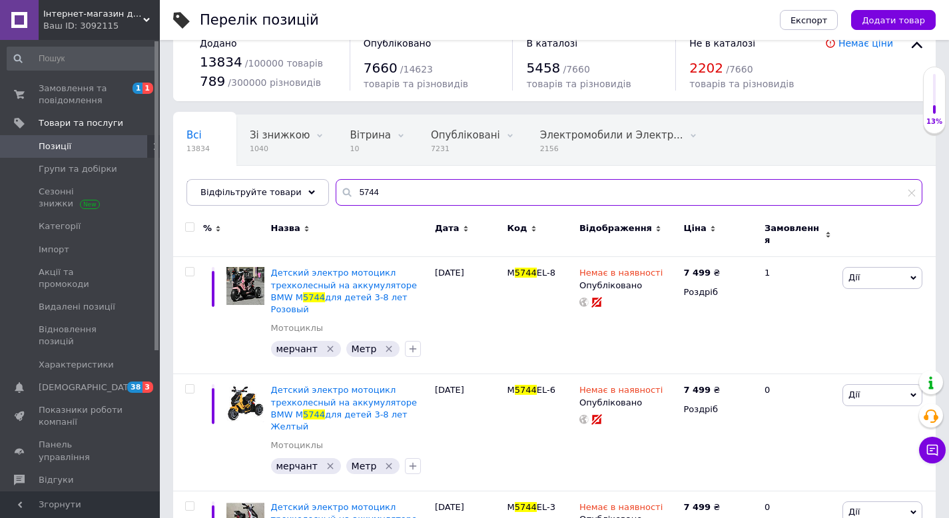
scroll to position [103, 0]
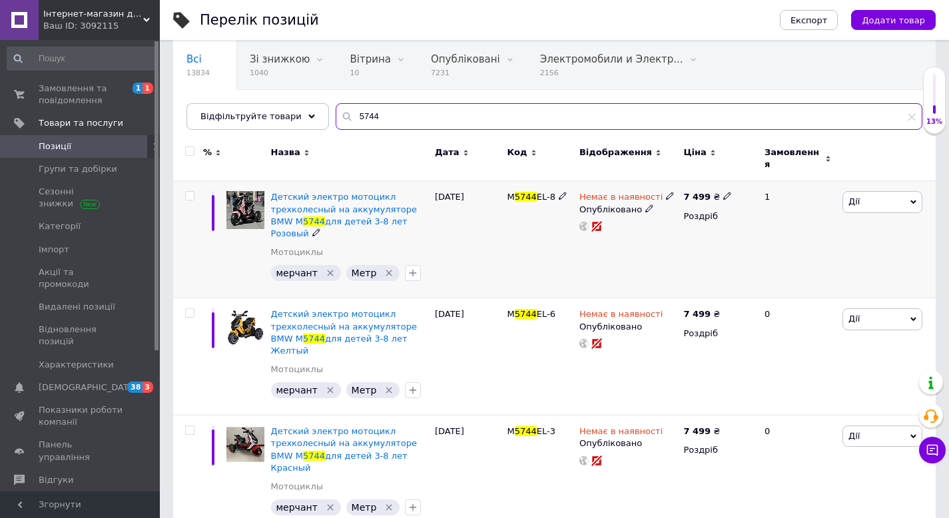
type input "5744"
click at [667, 192] on use at bounding box center [669, 195] width 7 height 7
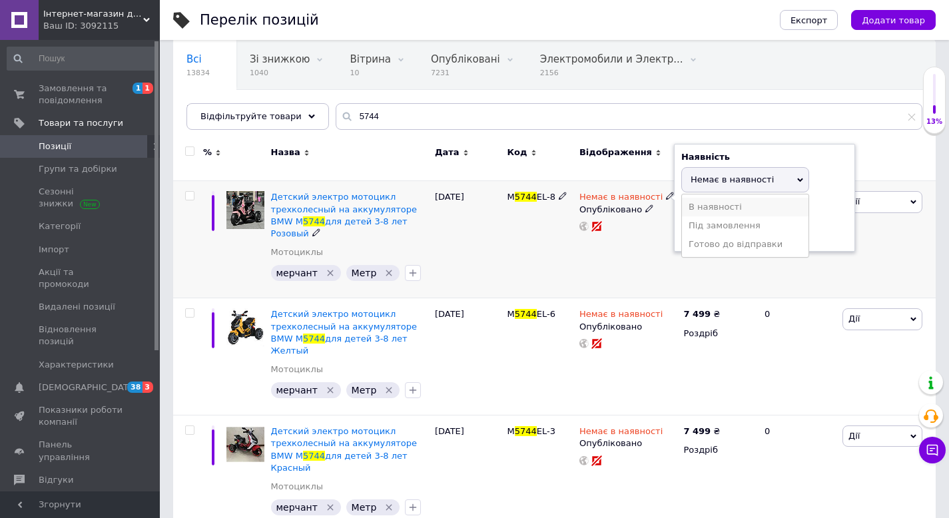
click at [695, 198] on li "В наявності" at bounding box center [745, 207] width 127 height 19
drag, startPoint x: 611, startPoint y: 248, endPoint x: 647, endPoint y: 174, distance: 82.2
click at [611, 249] on div "Немає в наявності Наявність В наявності Немає в наявності Під замовлення Готово…" at bounding box center [628, 239] width 104 height 117
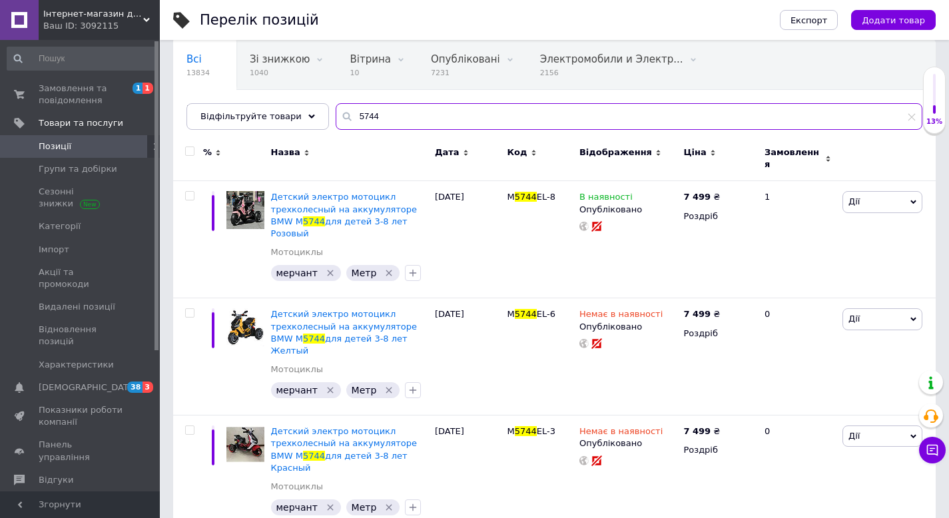
click at [391, 116] on input "5744" at bounding box center [629, 116] width 587 height 27
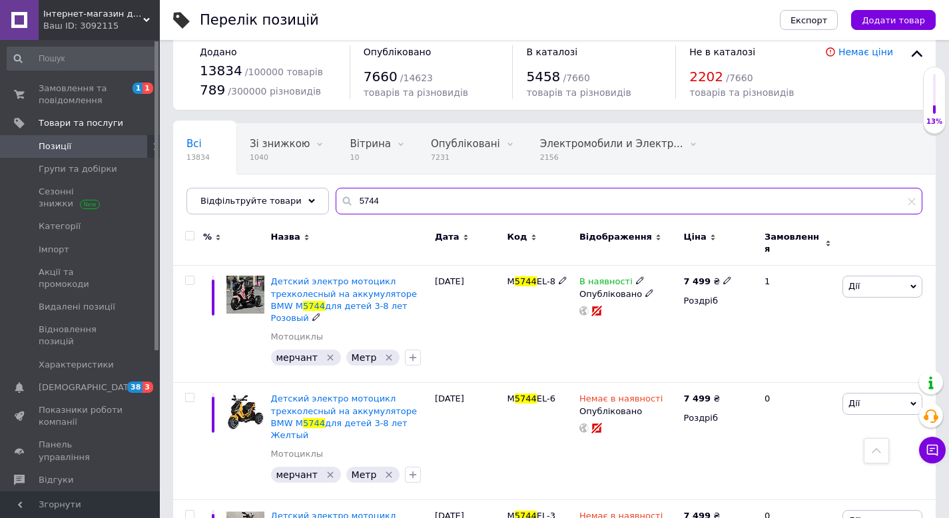
scroll to position [0, 0]
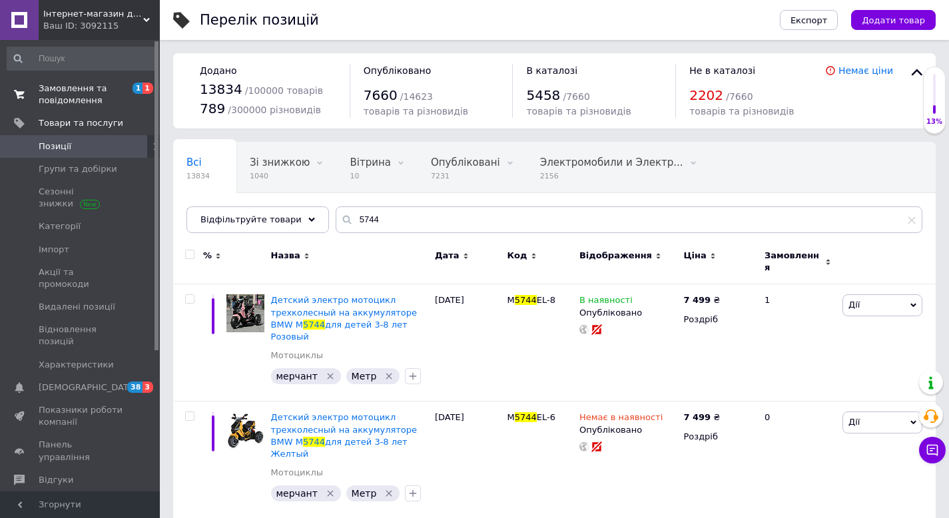
click at [99, 94] on span "Замовлення та повідомлення" at bounding box center [81, 95] width 85 height 24
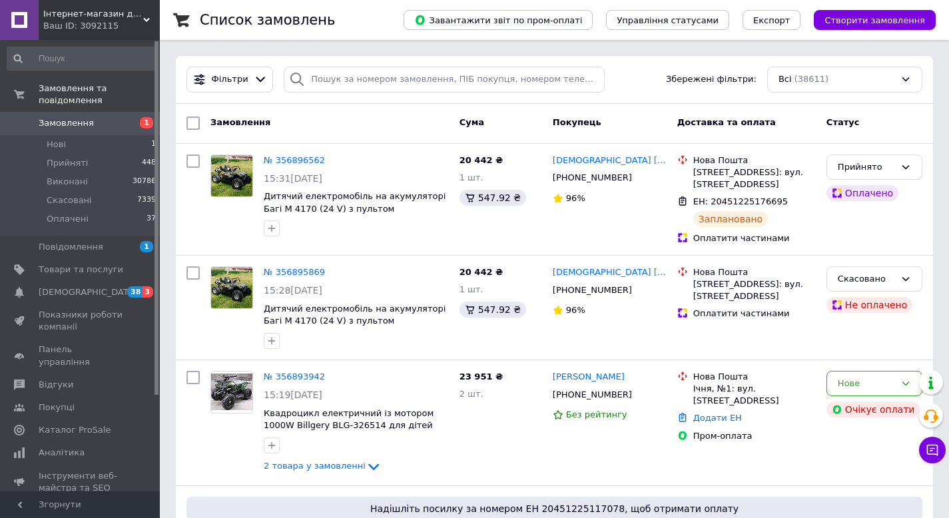
click at [95, 24] on div "Ваш ID: 3092115" at bounding box center [101, 26] width 117 height 12
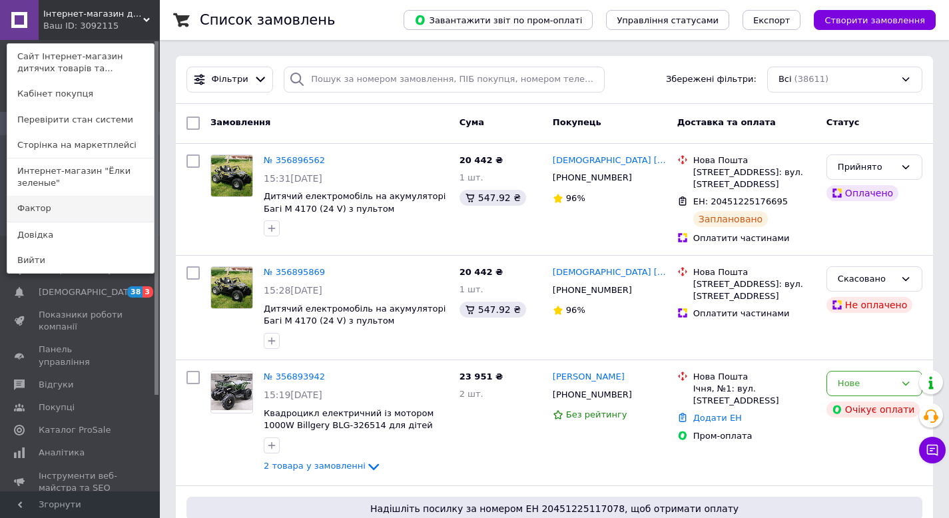
click at [73, 199] on link "Фактор" at bounding box center [80, 208] width 146 height 25
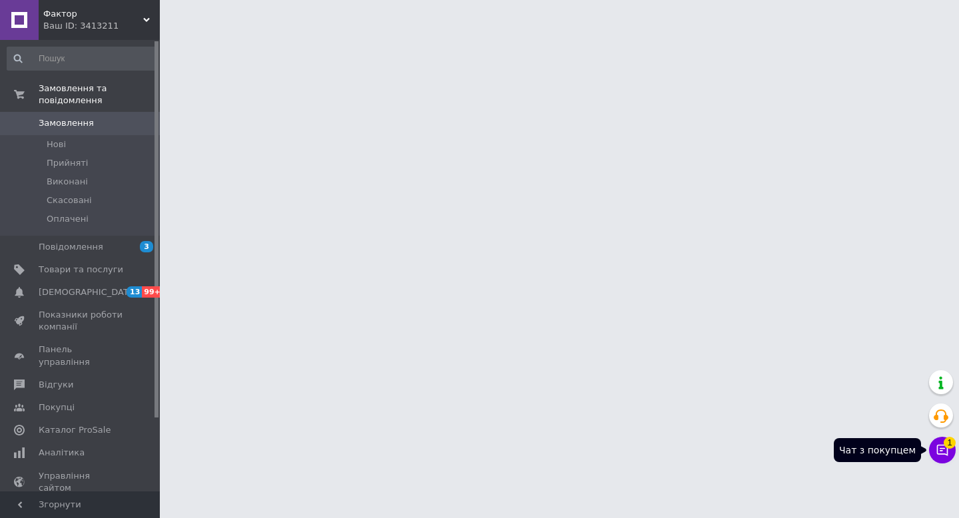
click at [949, 450] on button "Чат з покупцем 1" at bounding box center [942, 450] width 27 height 27
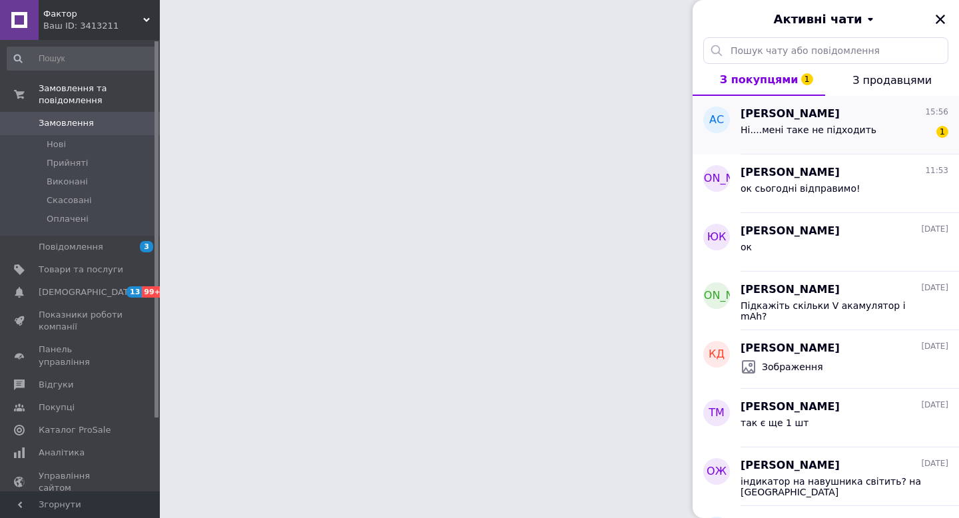
click at [834, 128] on span "Ні....мені таке не підходить" at bounding box center [808, 130] width 136 height 11
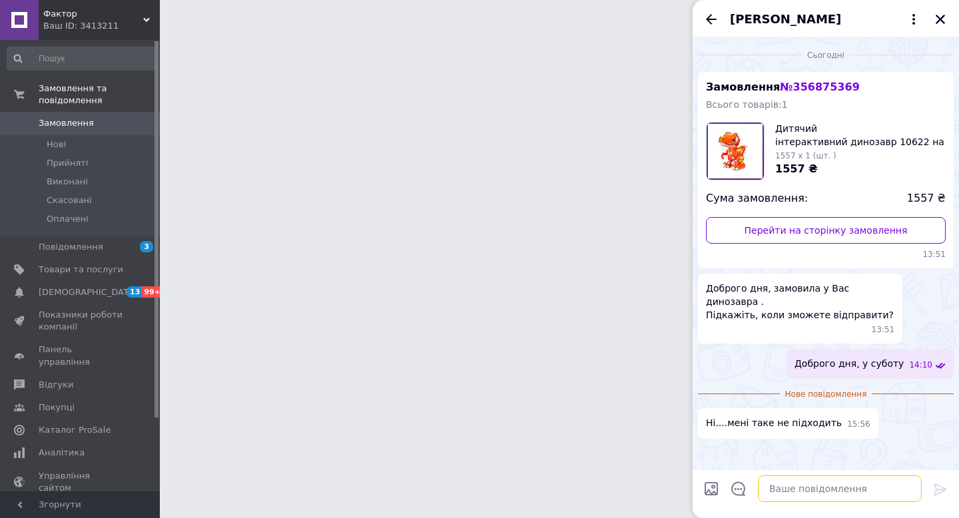
click at [836, 484] on textarea at bounding box center [840, 488] width 164 height 27
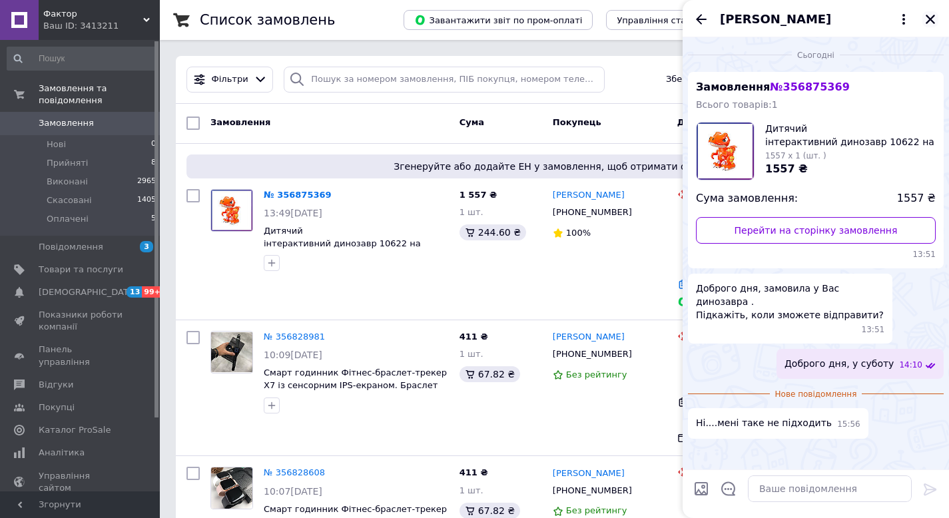
click at [936, 17] on icon "Закрити" at bounding box center [930, 19] width 12 height 12
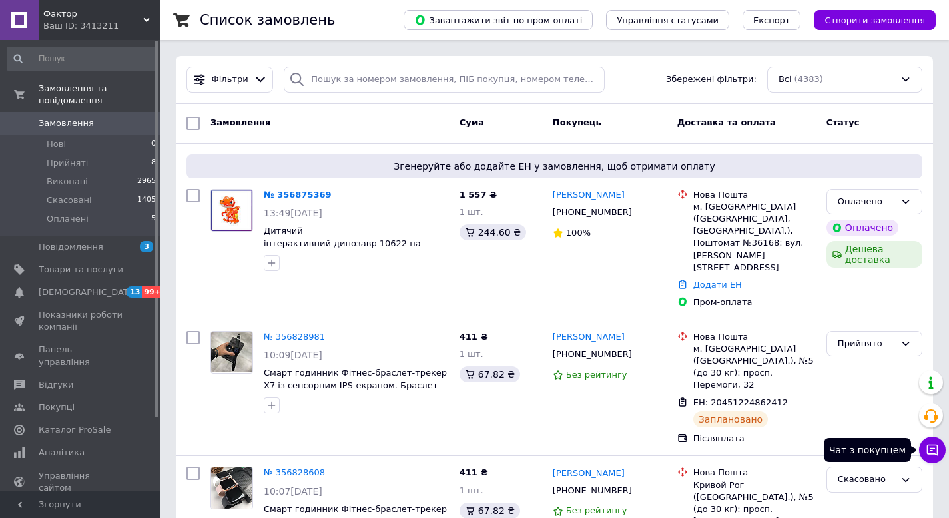
click at [934, 453] on icon at bounding box center [932, 449] width 13 height 13
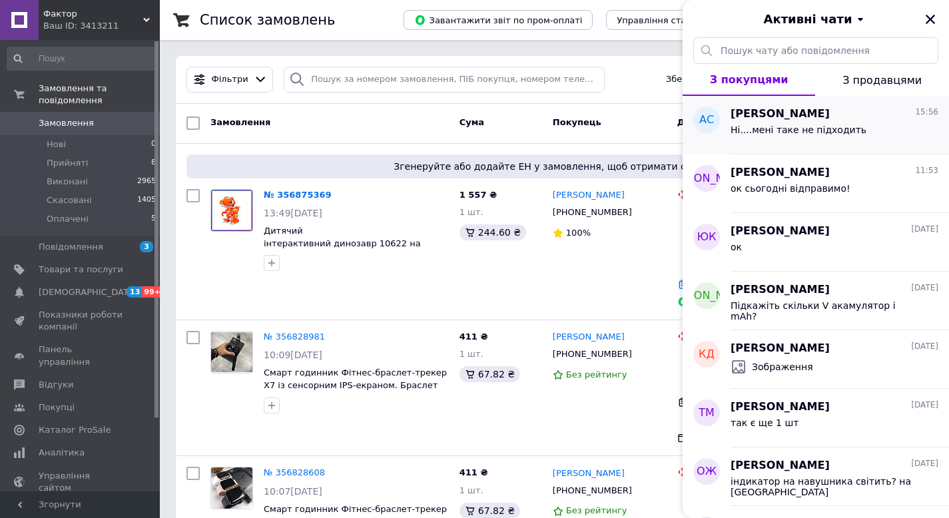
click at [836, 131] on span "Ні....мені таке не підходить" at bounding box center [798, 130] width 136 height 11
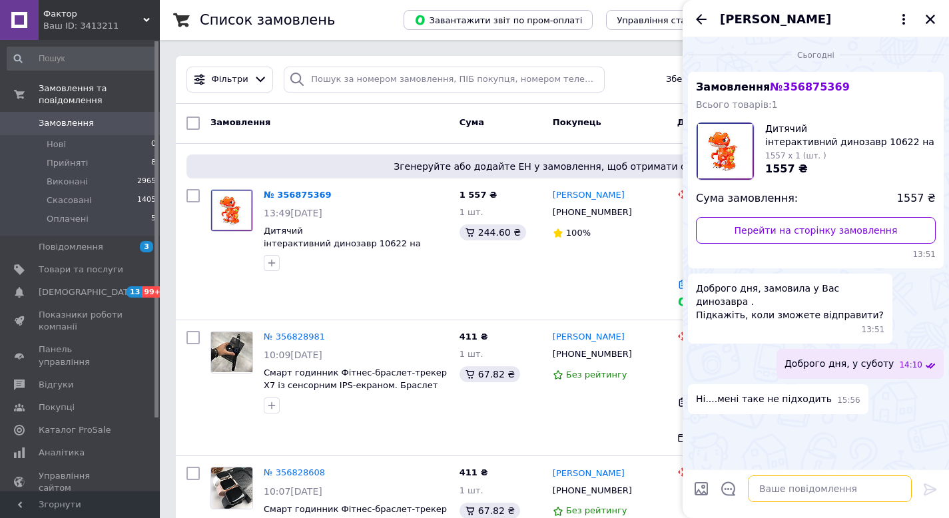
click at [830, 494] on textarea at bounding box center [830, 488] width 164 height 27
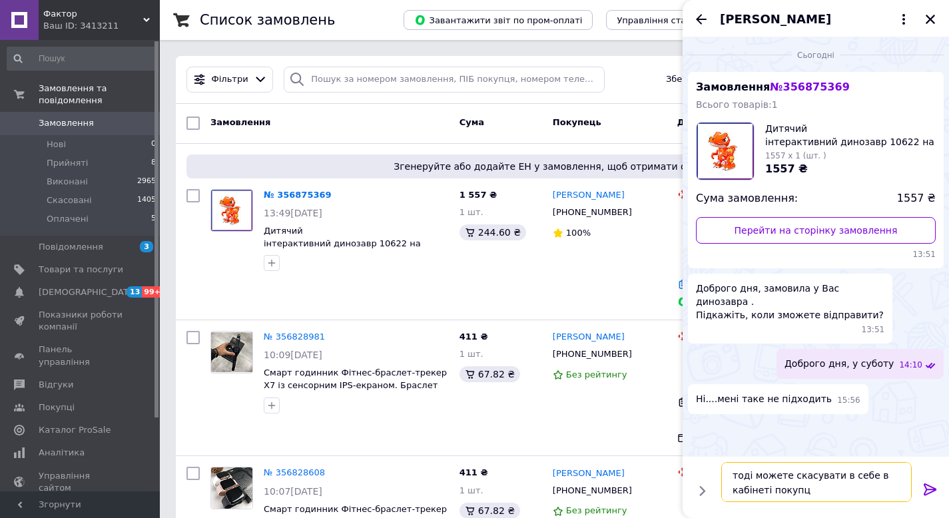
type textarea "тоді можете скасувати в себе в кабінеті покупця"
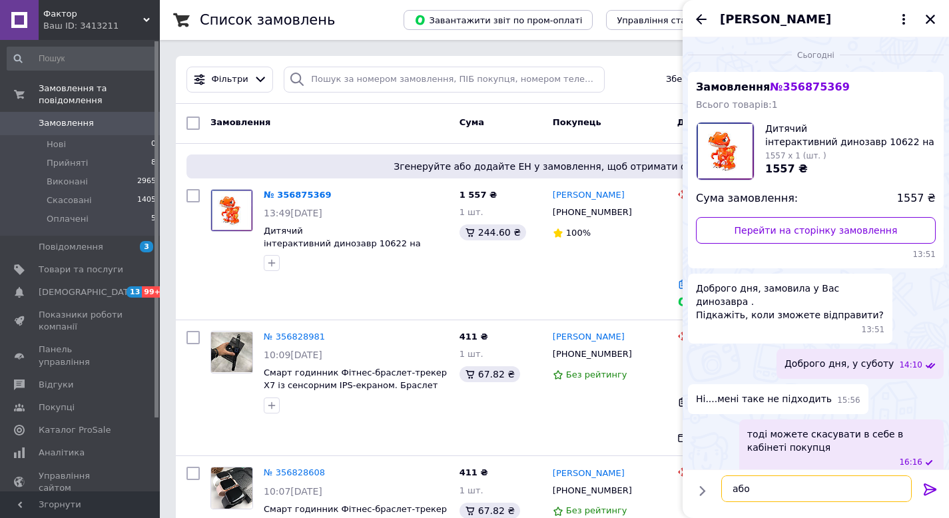
type textarea "або"
click at [925, 19] on icon "Закрити" at bounding box center [930, 19] width 12 height 12
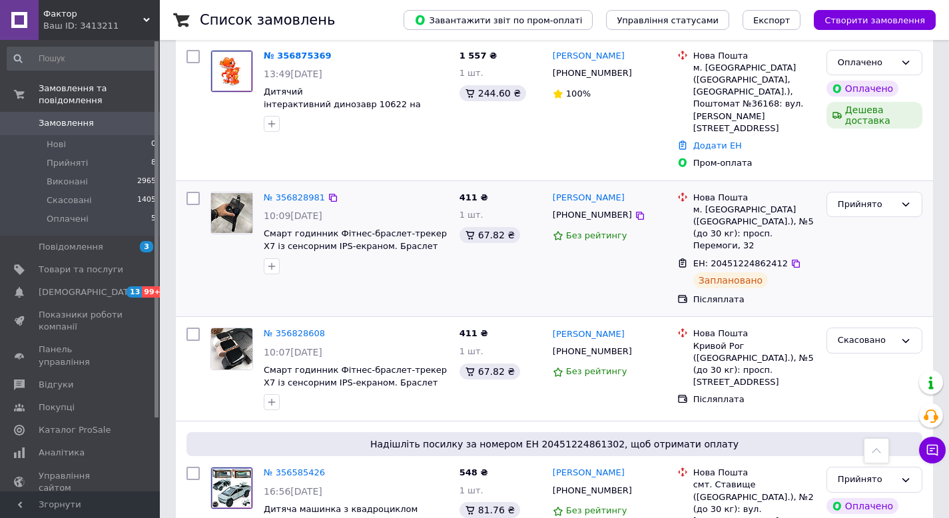
scroll to position [352, 0]
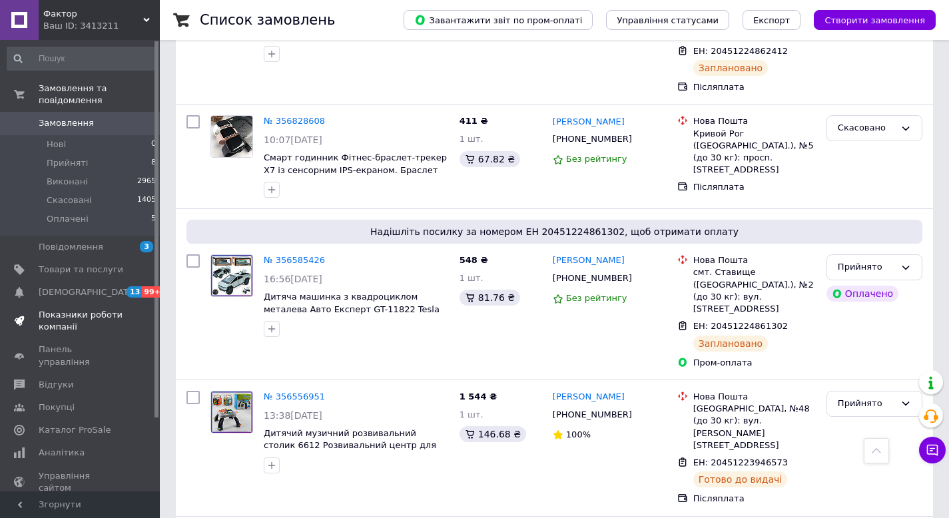
click at [110, 304] on link "Показники роботи компанії" at bounding box center [82, 321] width 164 height 35
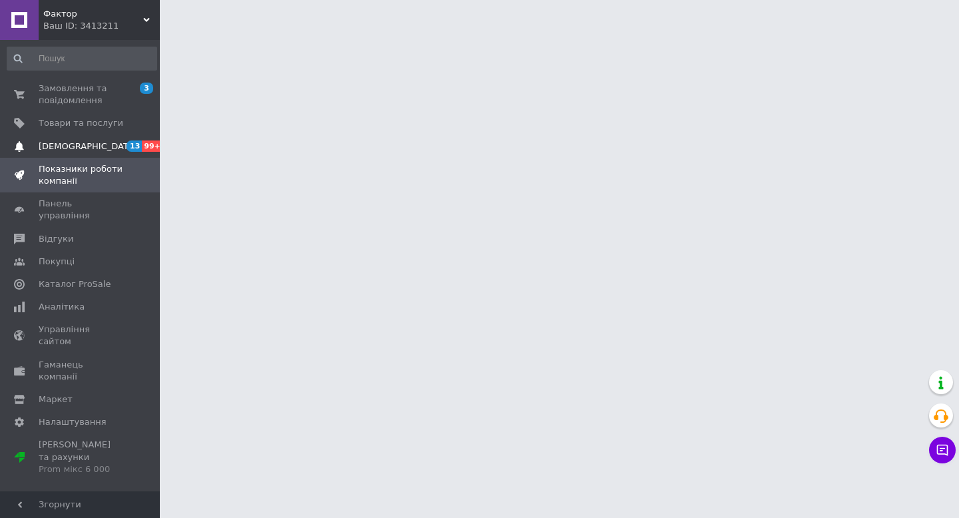
click at [101, 154] on link "Сповіщення 13 99+" at bounding box center [82, 146] width 164 height 23
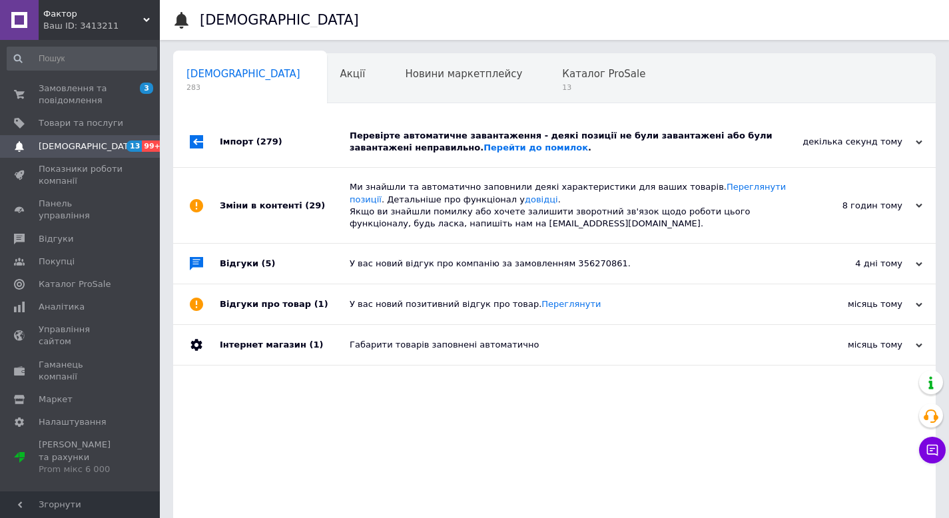
click at [45, 21] on div "Ваш ID: 3413211" at bounding box center [101, 26] width 117 height 12
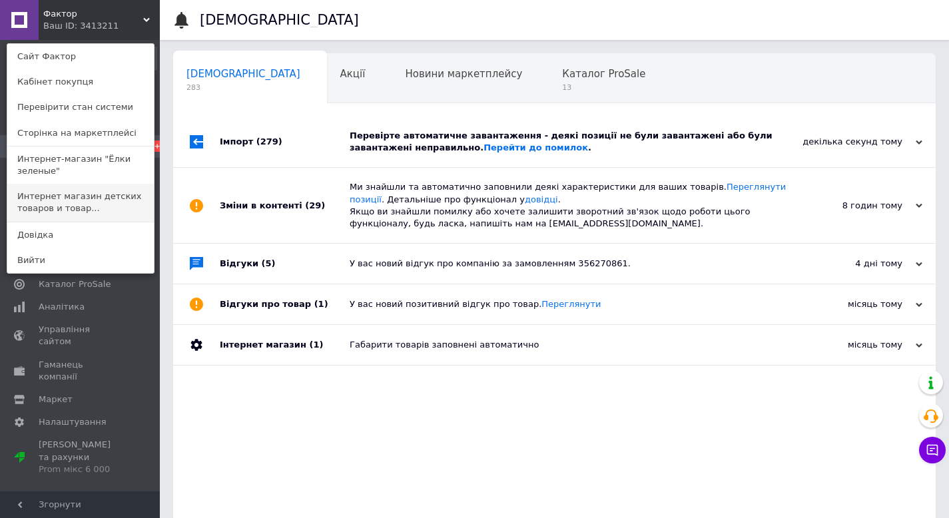
click at [108, 193] on link "Интернет магазин детских товаров и товар..." at bounding box center [80, 202] width 146 height 37
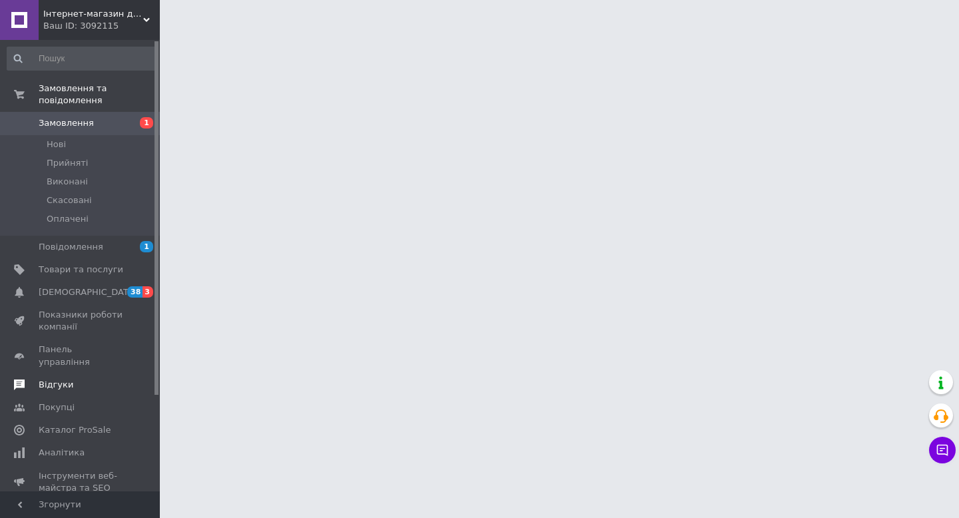
click at [88, 379] on span "Відгуки" at bounding box center [81, 385] width 85 height 12
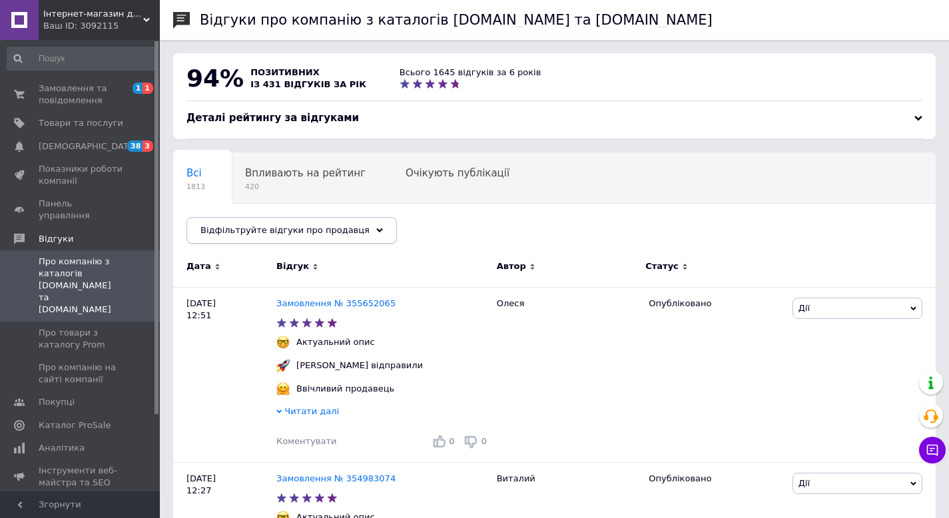
click at [354, 230] on div "Відфільтруйте відгуки про продавця" at bounding box center [291, 230] width 210 height 27
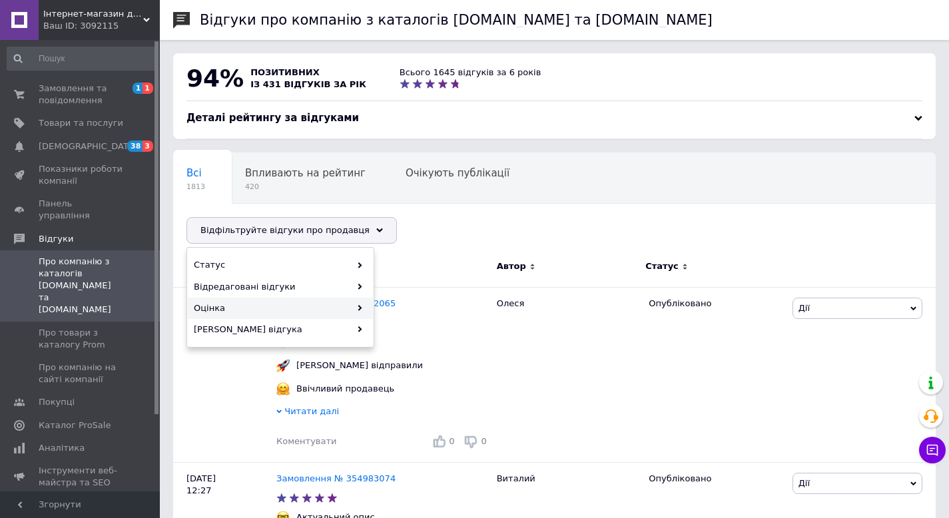
click at [362, 308] on icon at bounding box center [360, 308] width 6 height 6
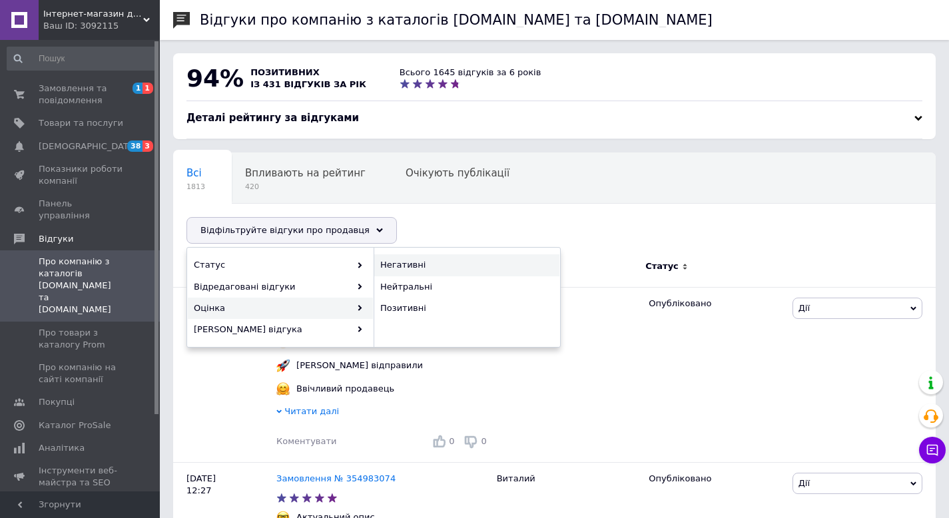
click at [404, 266] on span "Негативні" at bounding box center [465, 265] width 170 height 12
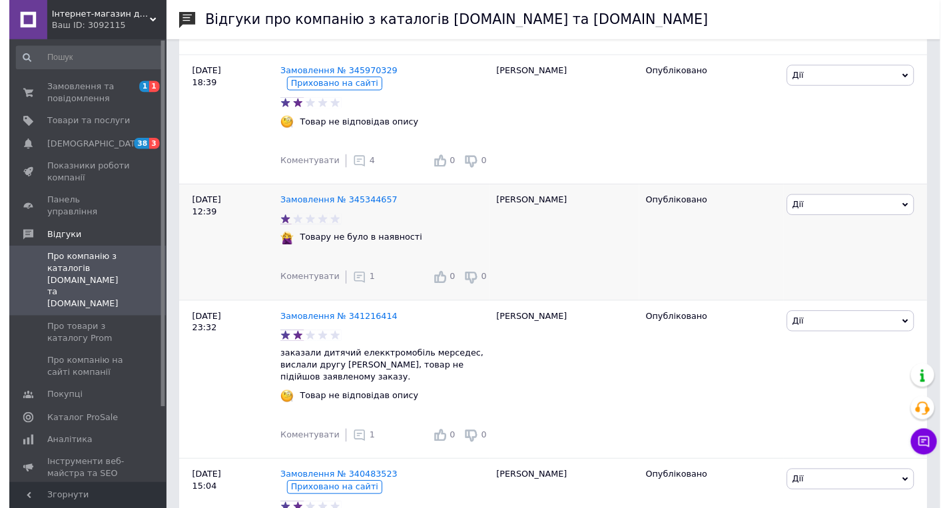
scroll to position [1463, 0]
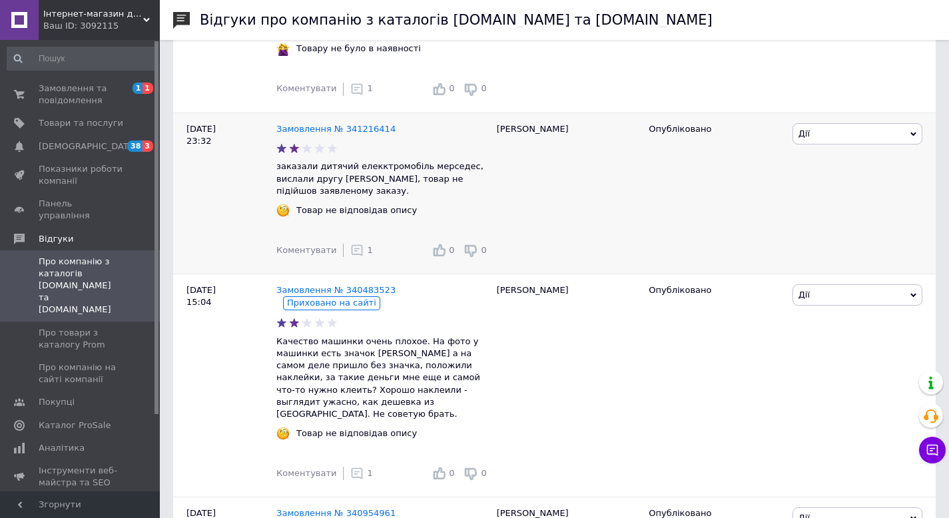
click at [359, 244] on div "1" at bounding box center [361, 250] width 22 height 13
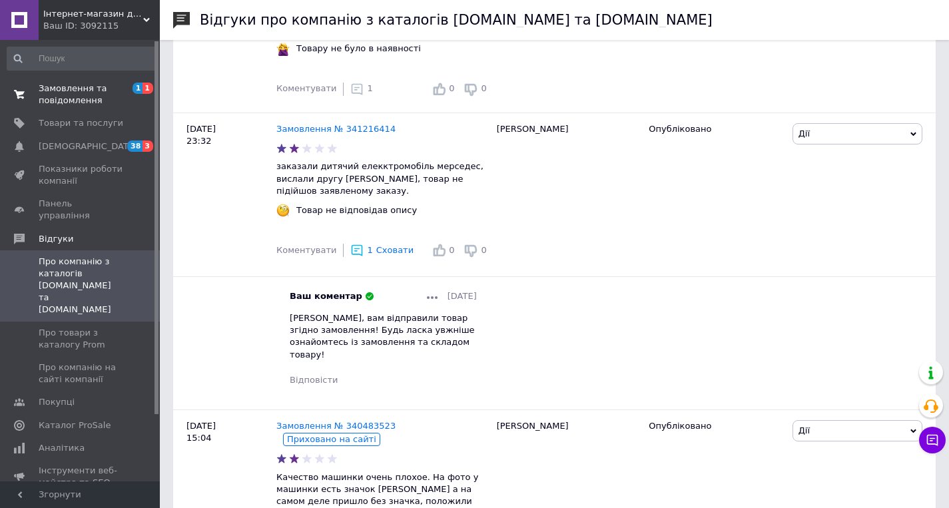
click at [82, 97] on span "Замовлення та повідомлення" at bounding box center [81, 95] width 85 height 24
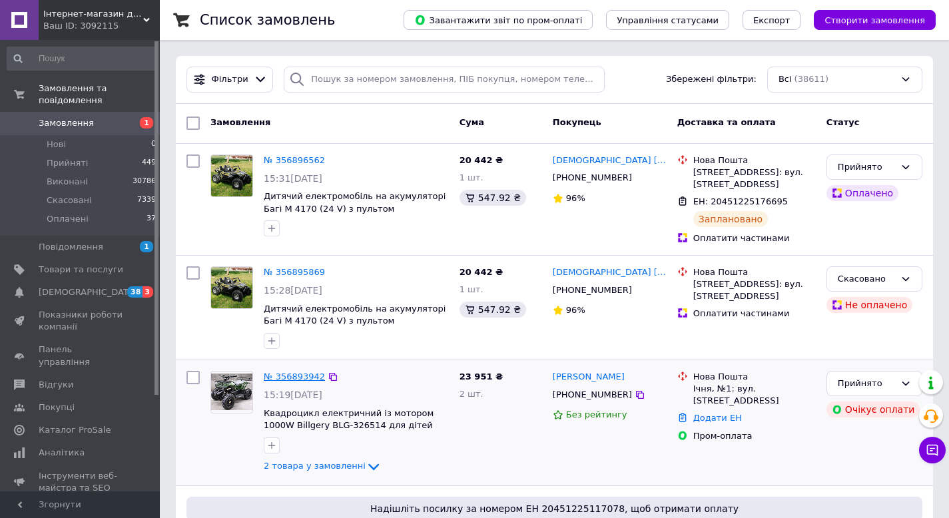
click at [290, 378] on link "№ 356893942" at bounding box center [294, 377] width 61 height 10
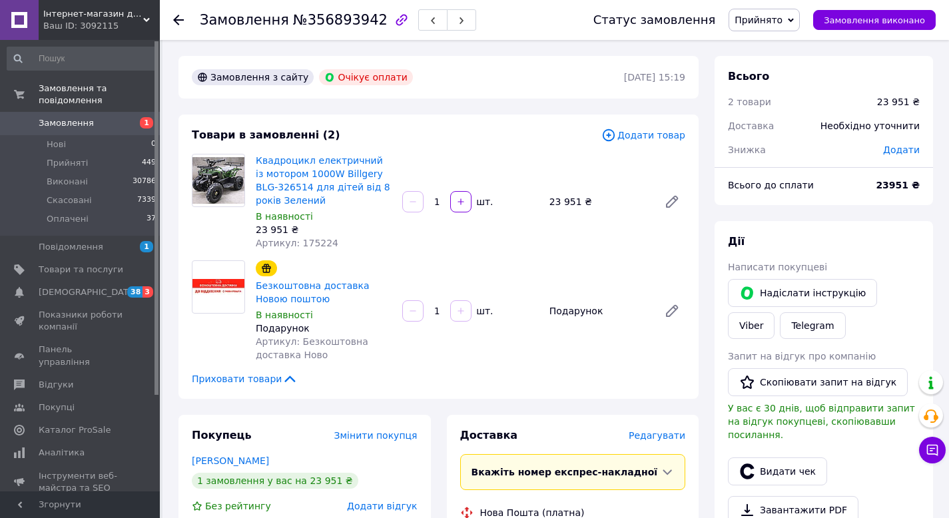
click at [104, 127] on span "Замовлення" at bounding box center [81, 123] width 85 height 12
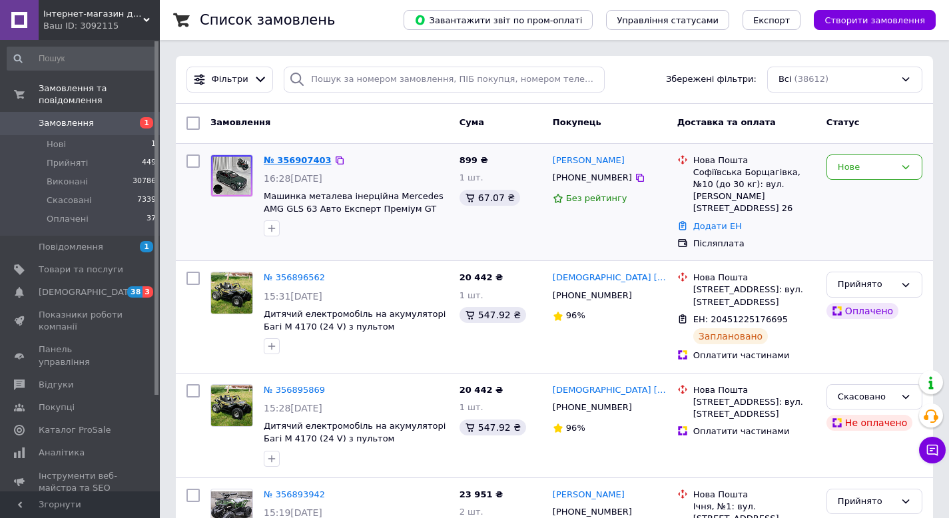
click at [292, 158] on link "№ 356907403" at bounding box center [298, 160] width 68 height 10
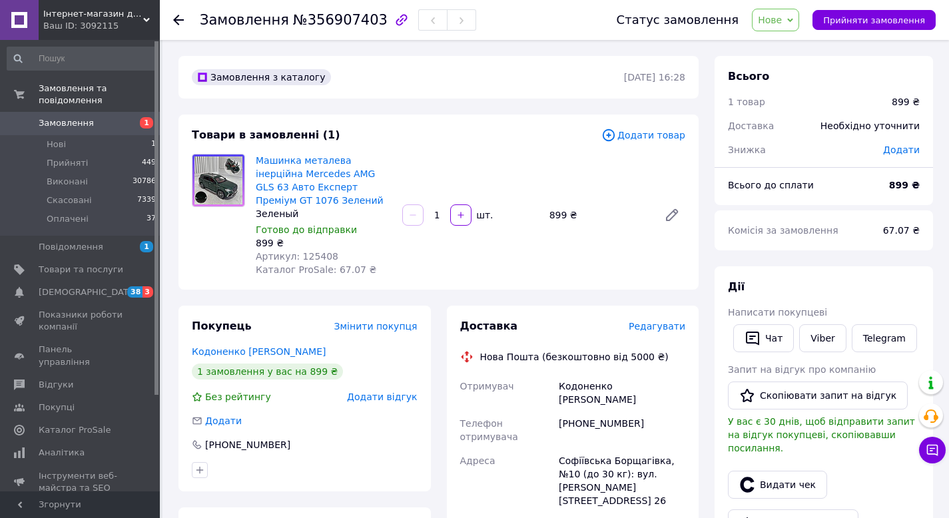
click at [99, 123] on span "Замовлення" at bounding box center [81, 123] width 85 height 12
